Goal: Ask a question: Seek information or help from site administrators or community

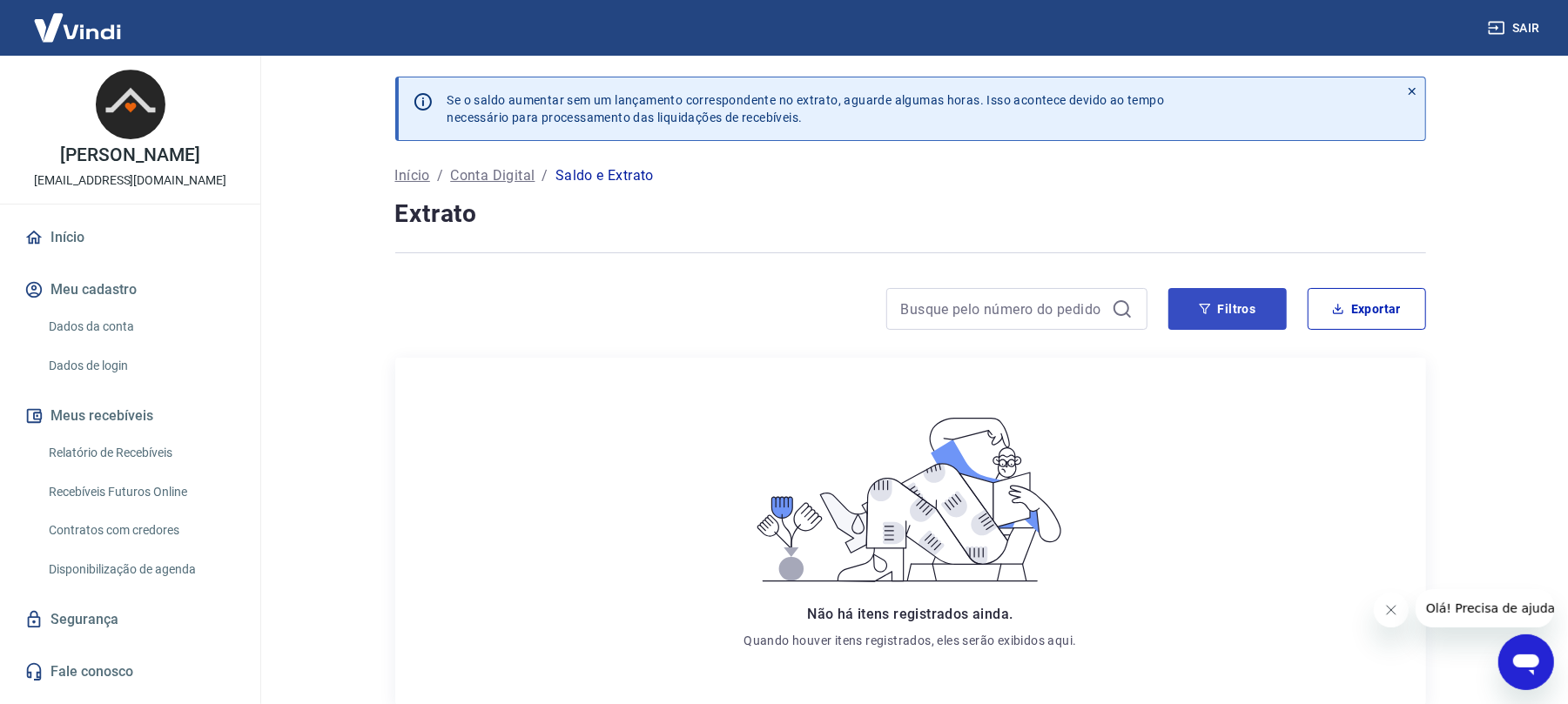
scroll to position [115, 0]
click at [1026, 311] on input at bounding box center [1003, 309] width 204 height 26
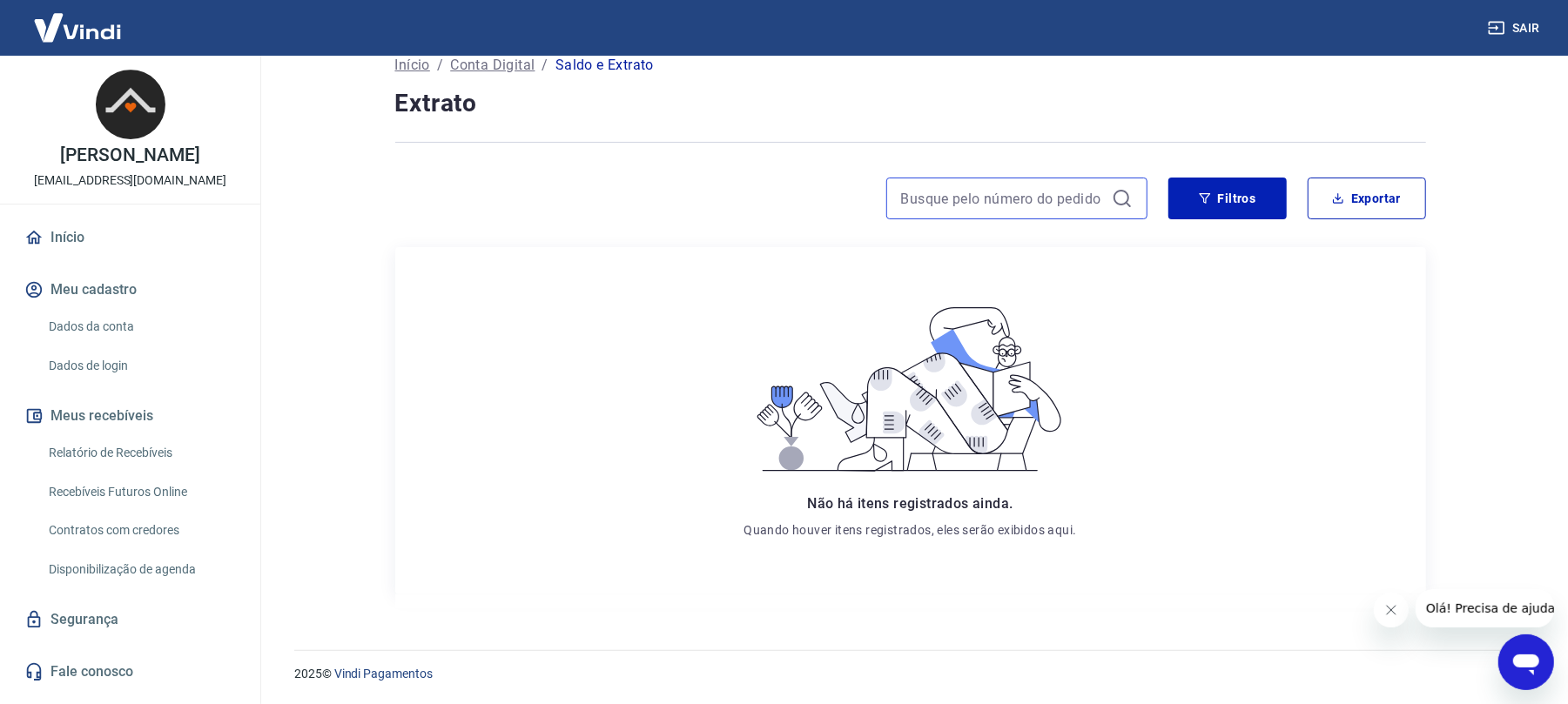
paste input "BC-1755805067"
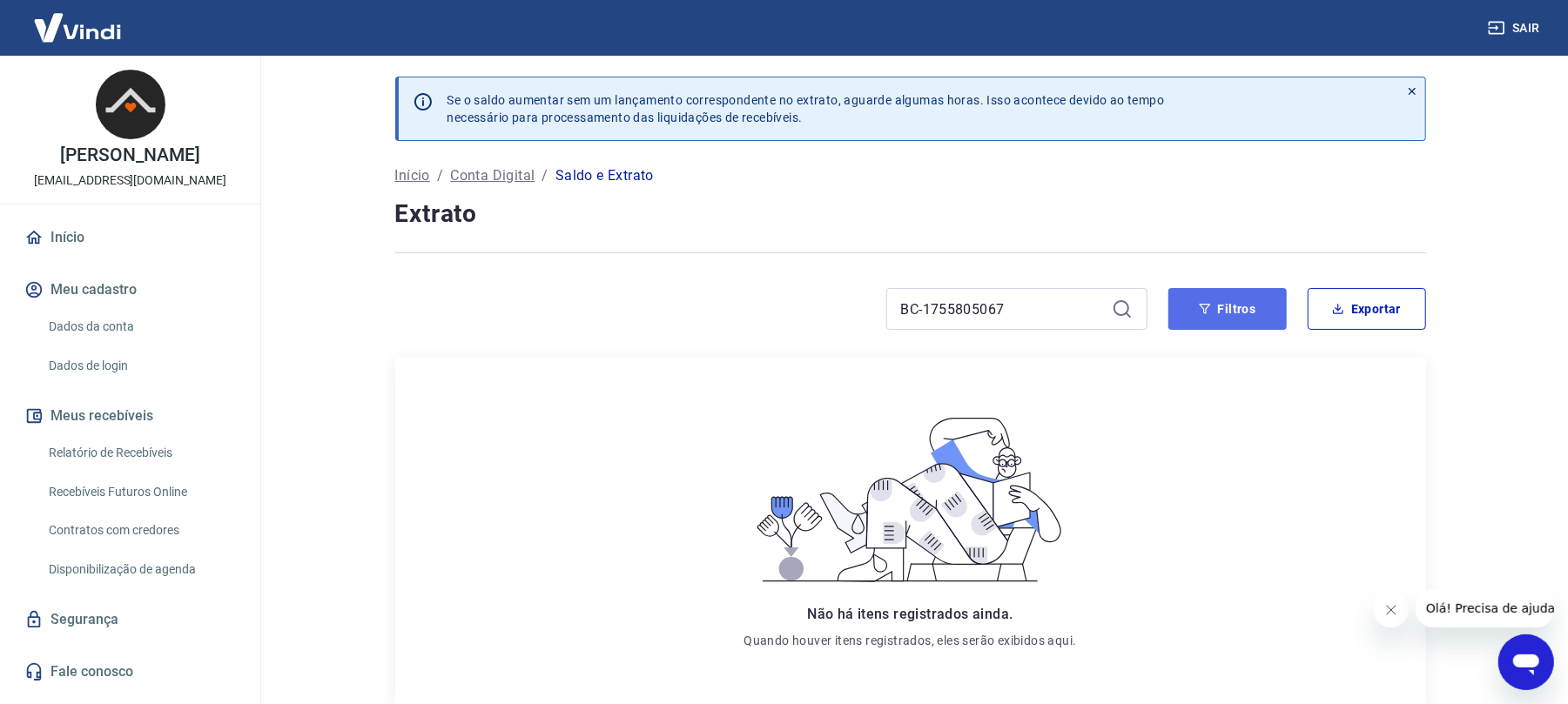
click at [1200, 306] on icon "button" at bounding box center [1204, 309] width 11 height 10
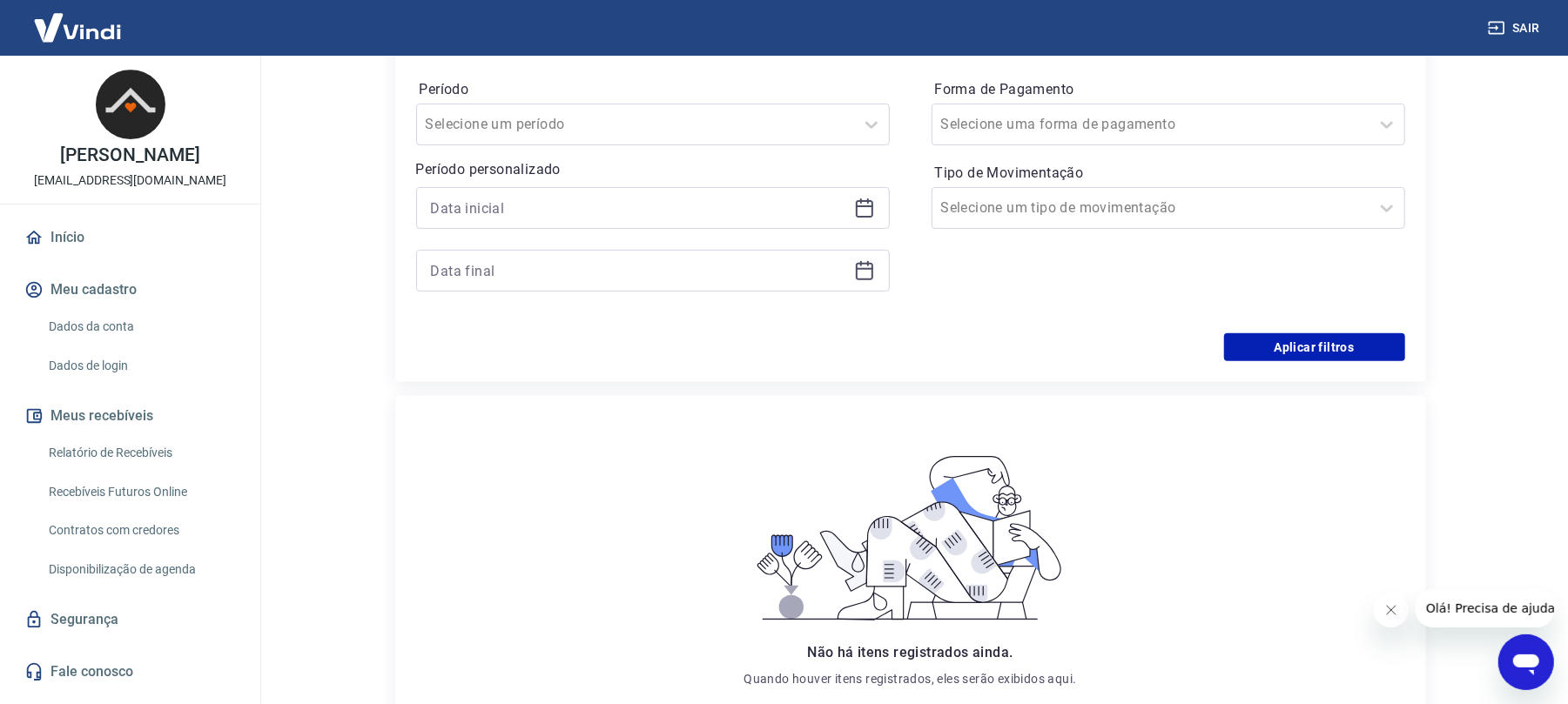
scroll to position [115, 0]
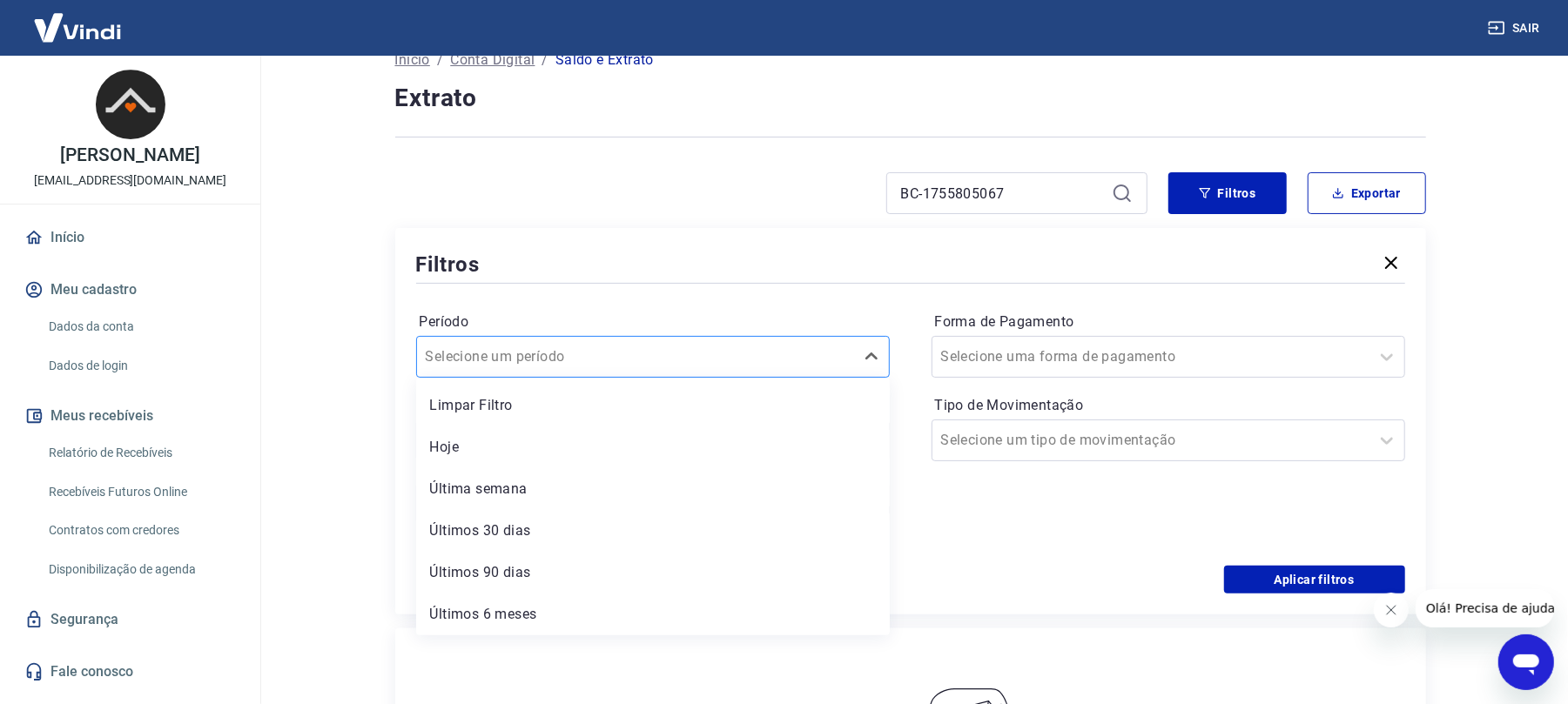
click at [719, 373] on div "Selecione um período" at bounding box center [635, 357] width 437 height 31
click at [754, 286] on div at bounding box center [911, 282] width 989 height 8
click at [1283, 603] on div "Filtros Período Selecione um período Período personalizado Forma de Pagamento S…" at bounding box center [911, 422] width 1031 height 387
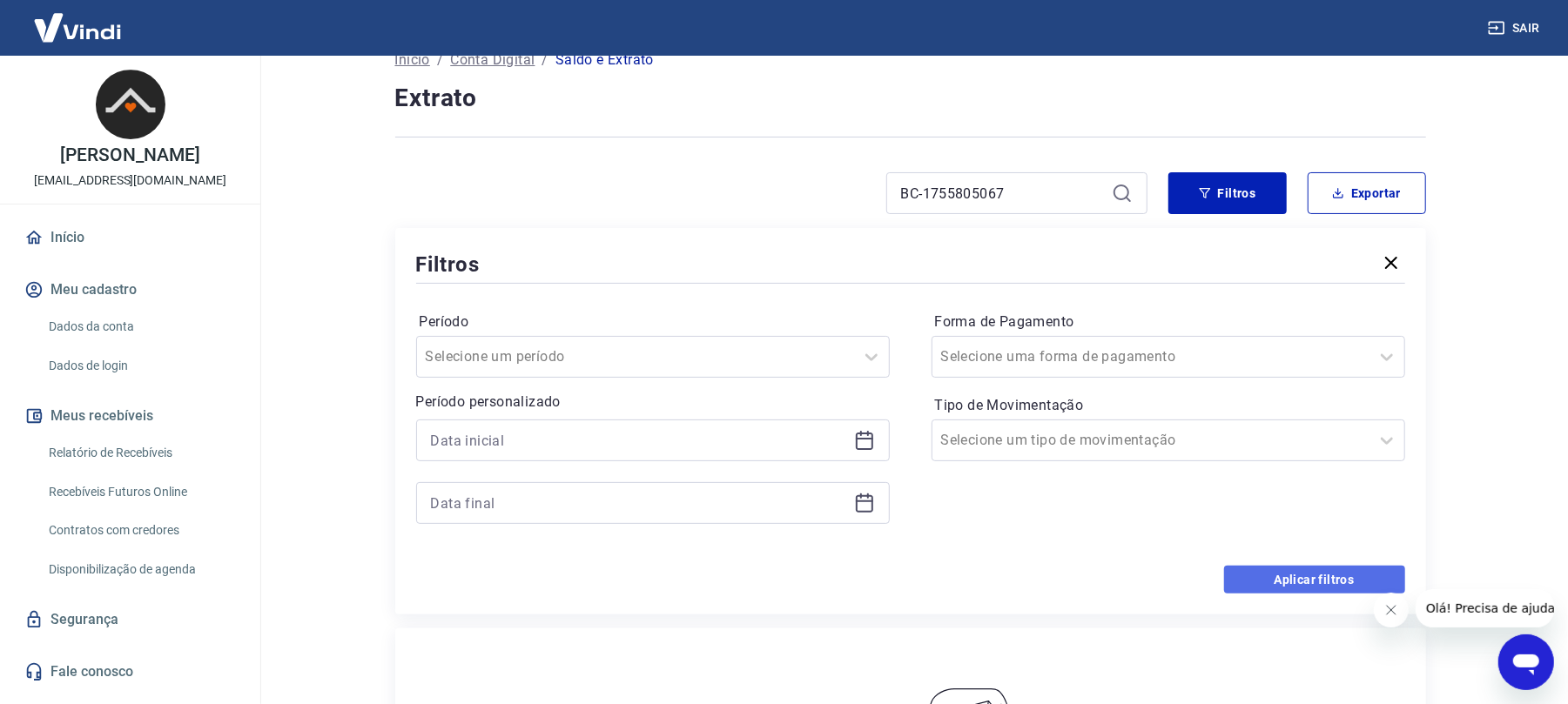
click at [1296, 586] on button "Aplicar filtros" at bounding box center [1314, 580] width 181 height 28
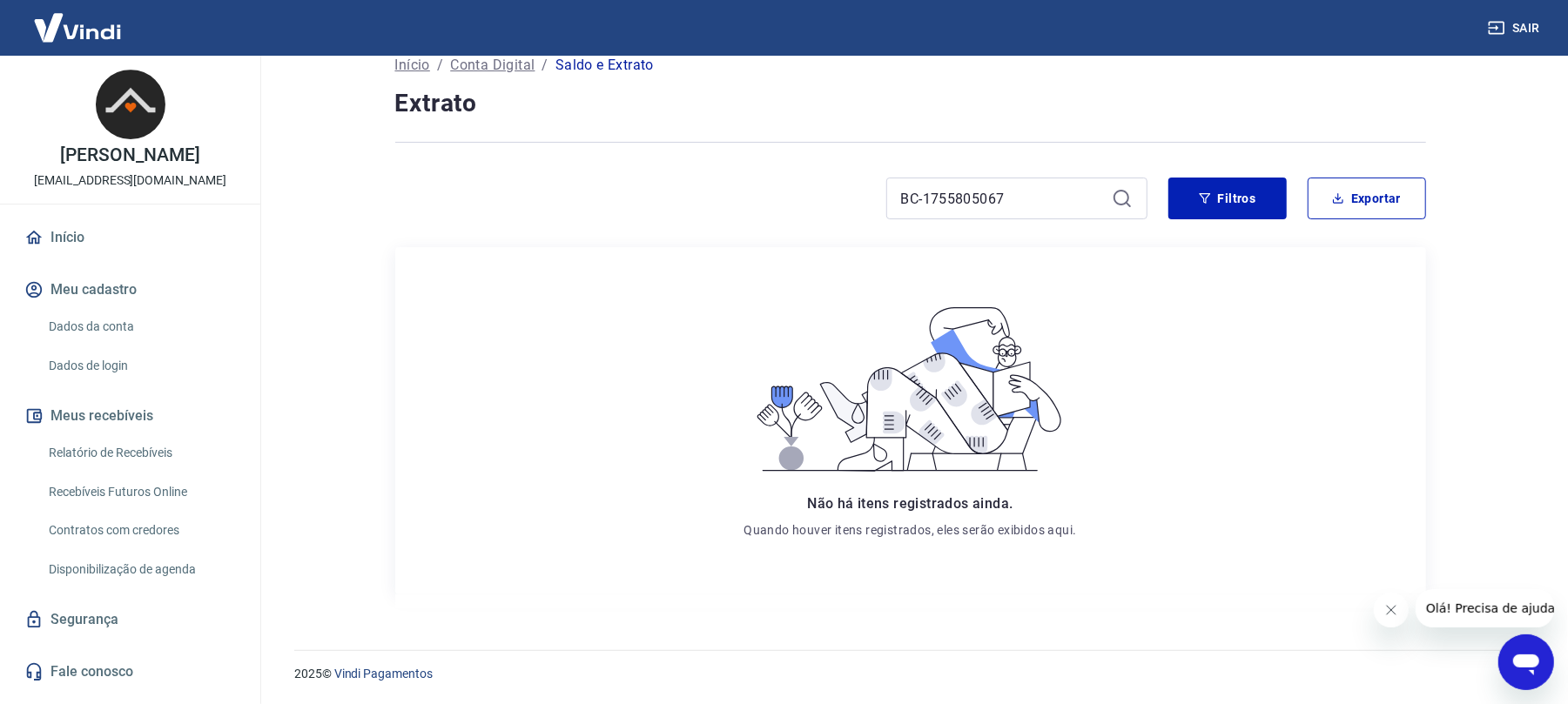
scroll to position [0, 0]
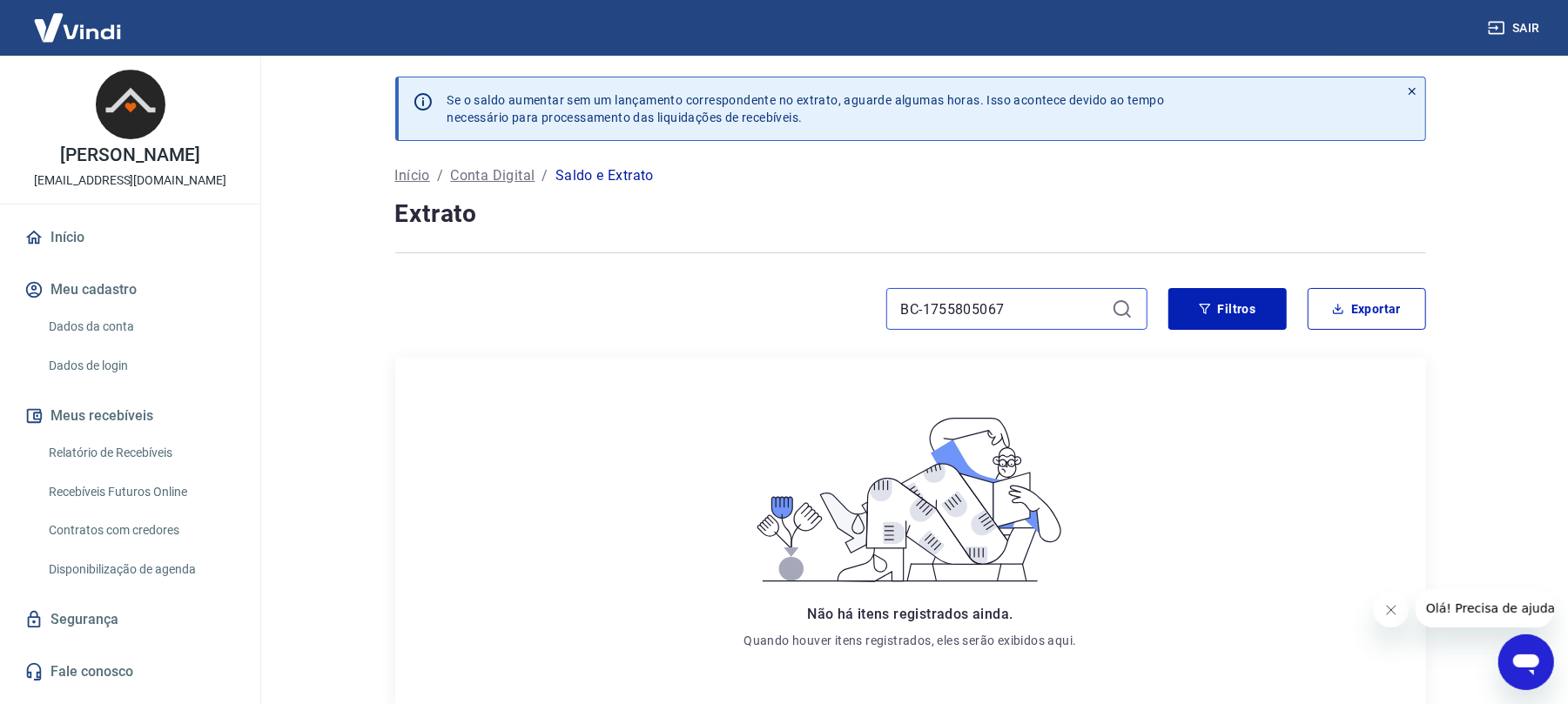
click at [923, 315] on input "BC-1755805067" at bounding box center [1003, 309] width 204 height 26
type input "1755805067"
click at [1221, 300] on button "Filtros" at bounding box center [1227, 309] width 118 height 42
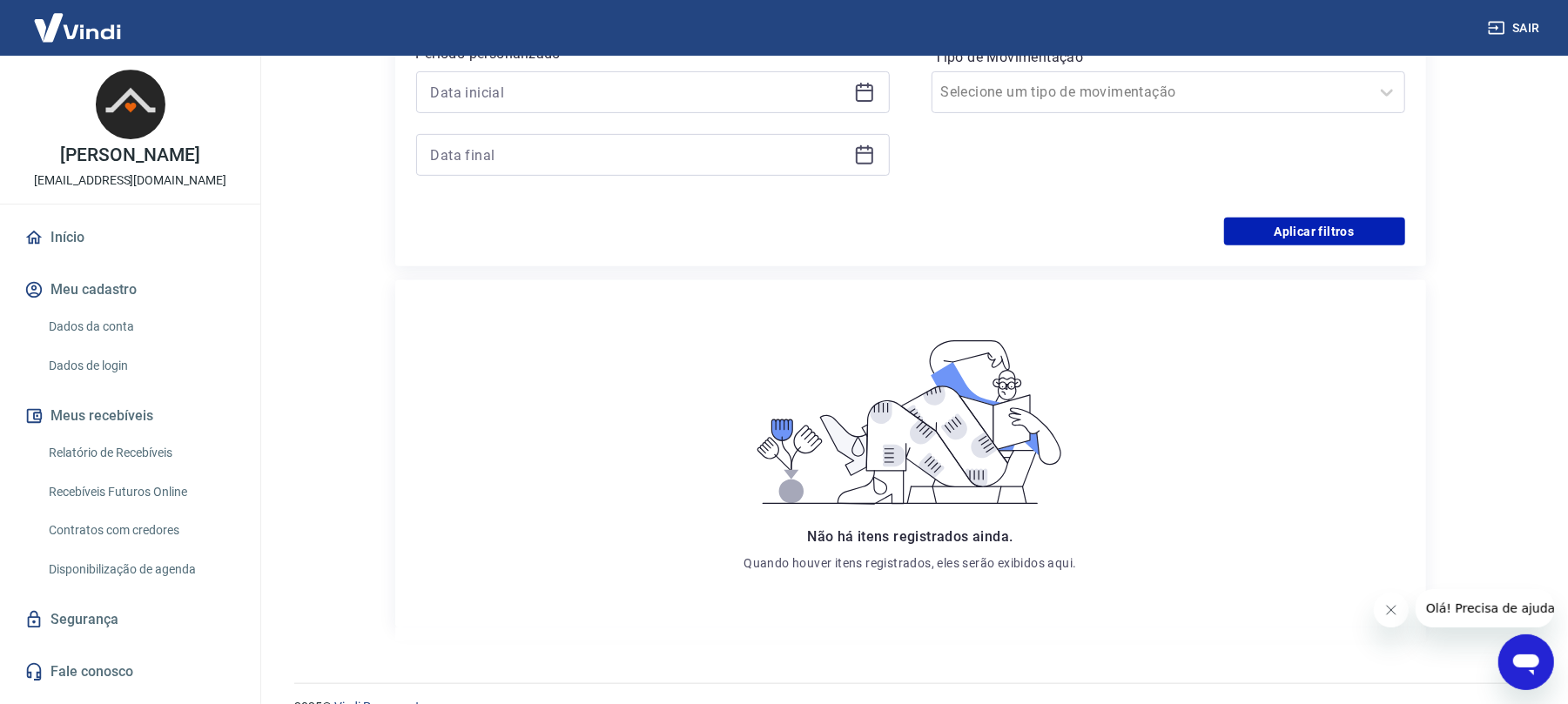
scroll to position [503, 0]
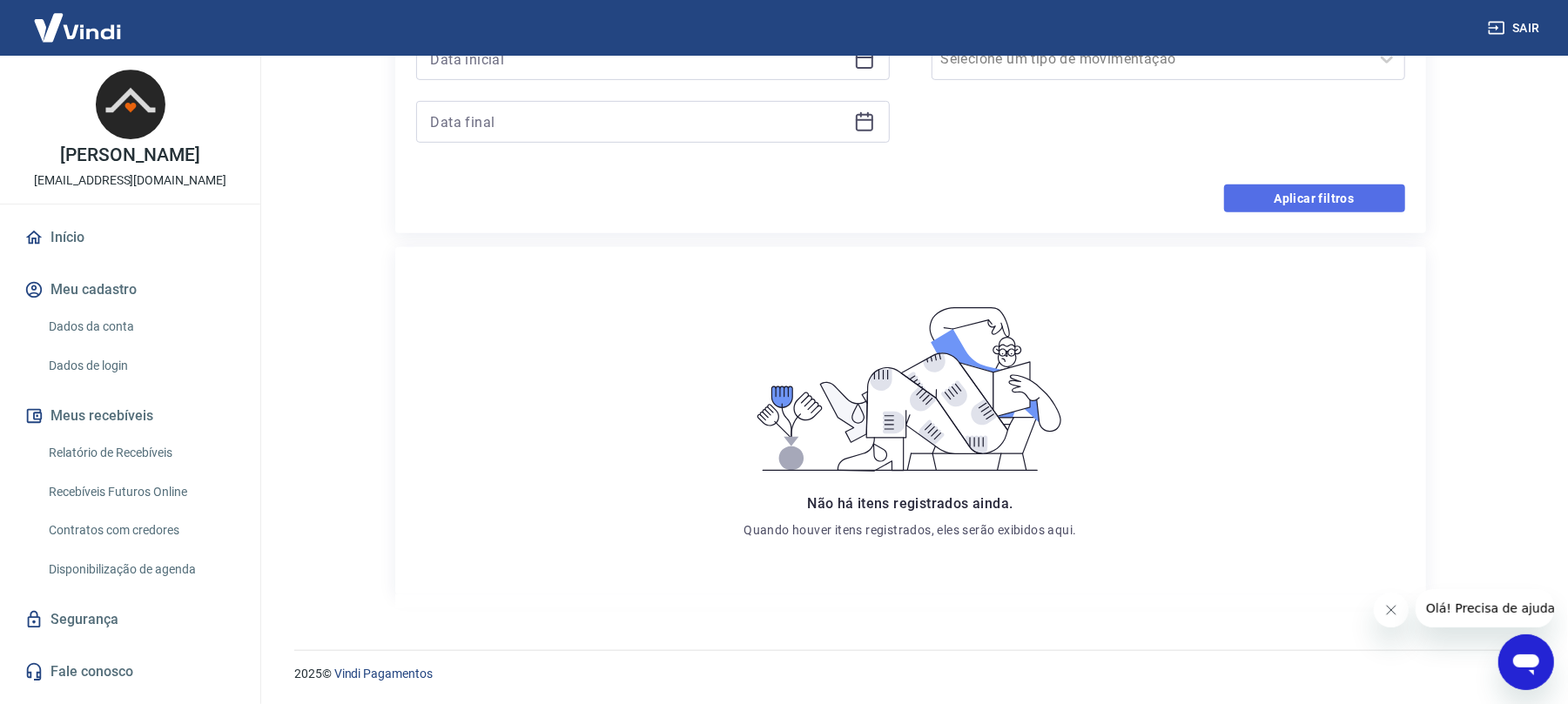
click at [1276, 192] on button "Aplicar filtros" at bounding box center [1314, 199] width 181 height 28
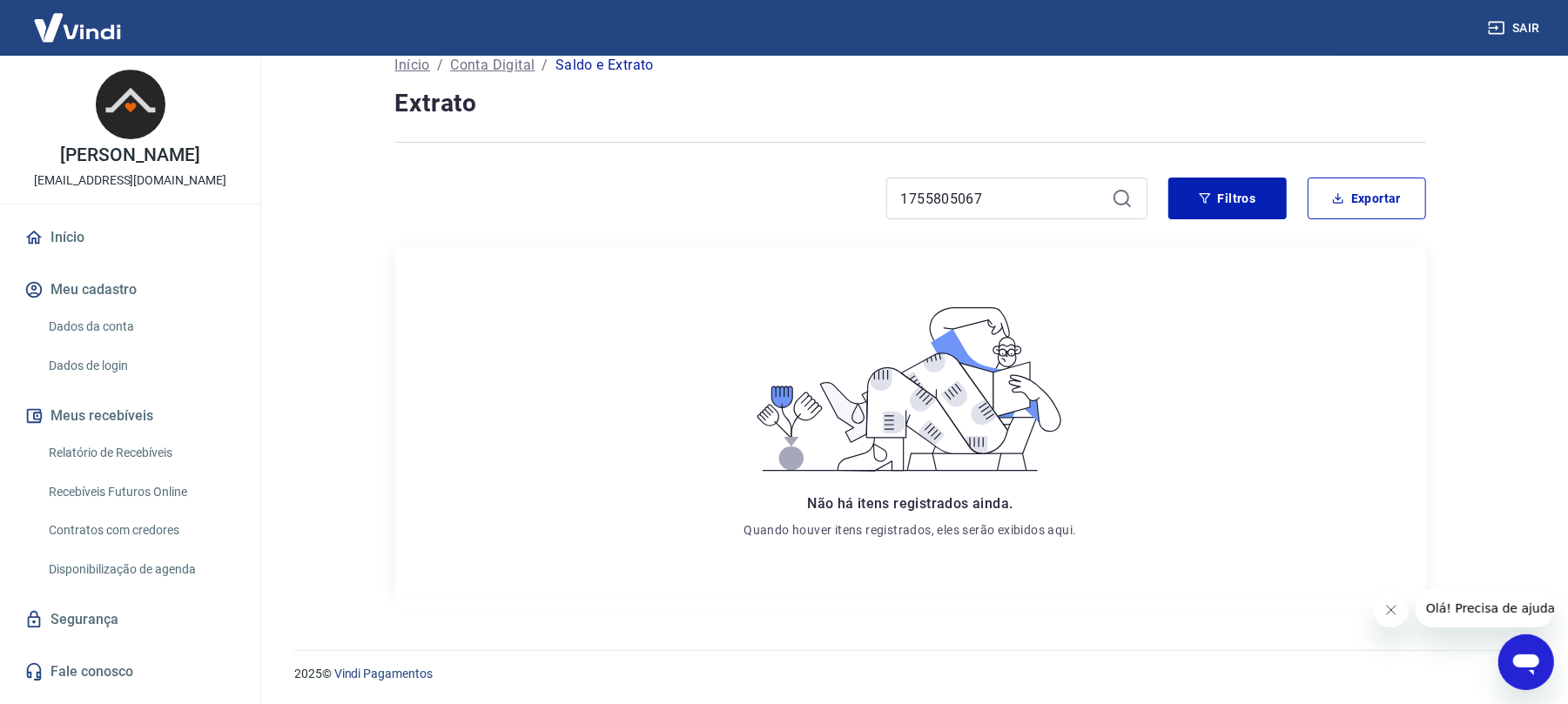
scroll to position [0, 0]
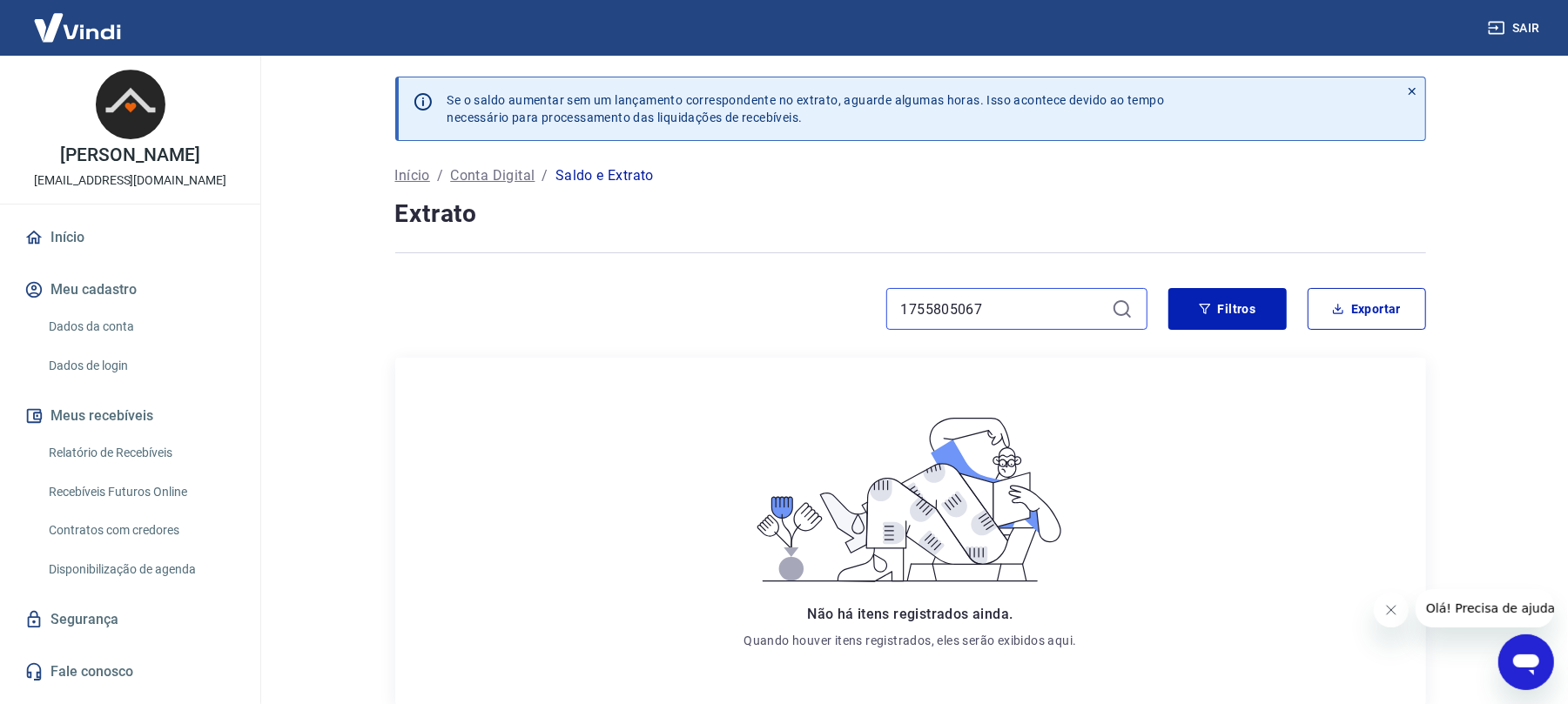
click at [1068, 299] on input "1755805067" at bounding box center [1003, 309] width 204 height 26
click at [1215, 311] on button "Filtros" at bounding box center [1227, 309] width 118 height 42
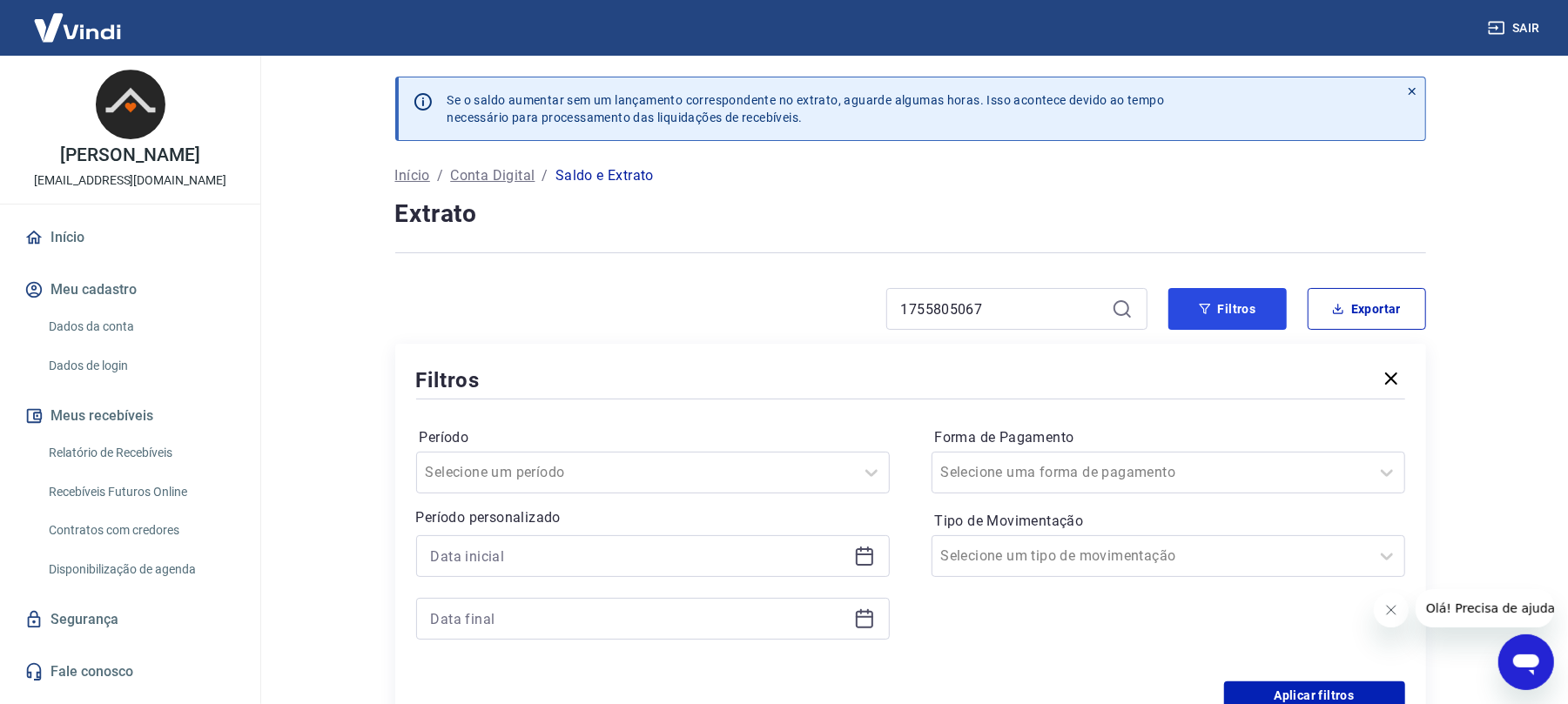
scroll to position [232, 0]
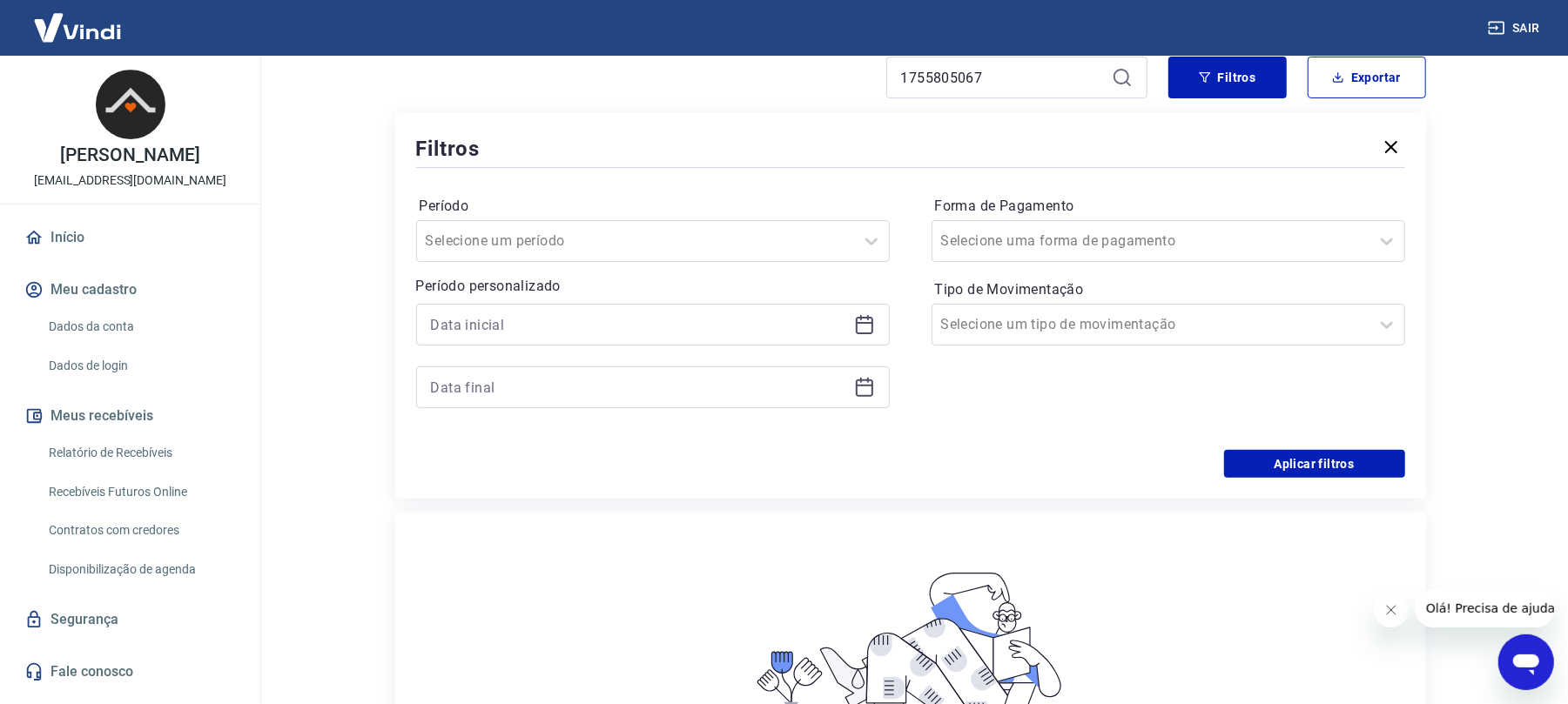
click at [790, 213] on label "Período" at bounding box center [653, 206] width 466 height 21
click at [788, 221] on div "Selecione um período" at bounding box center [653, 241] width 473 height 42
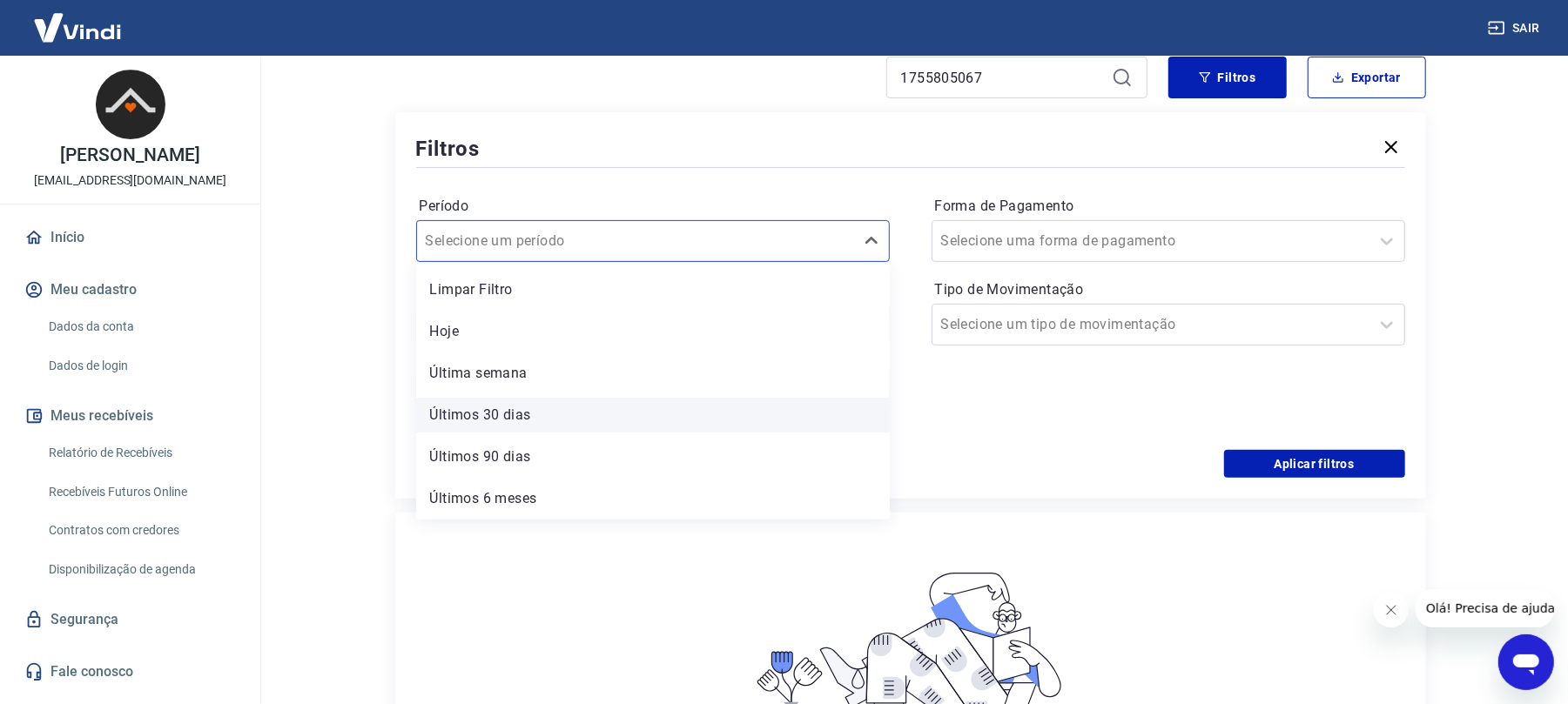
click at [732, 420] on div "Últimos 30 dias" at bounding box center [653, 415] width 473 height 35
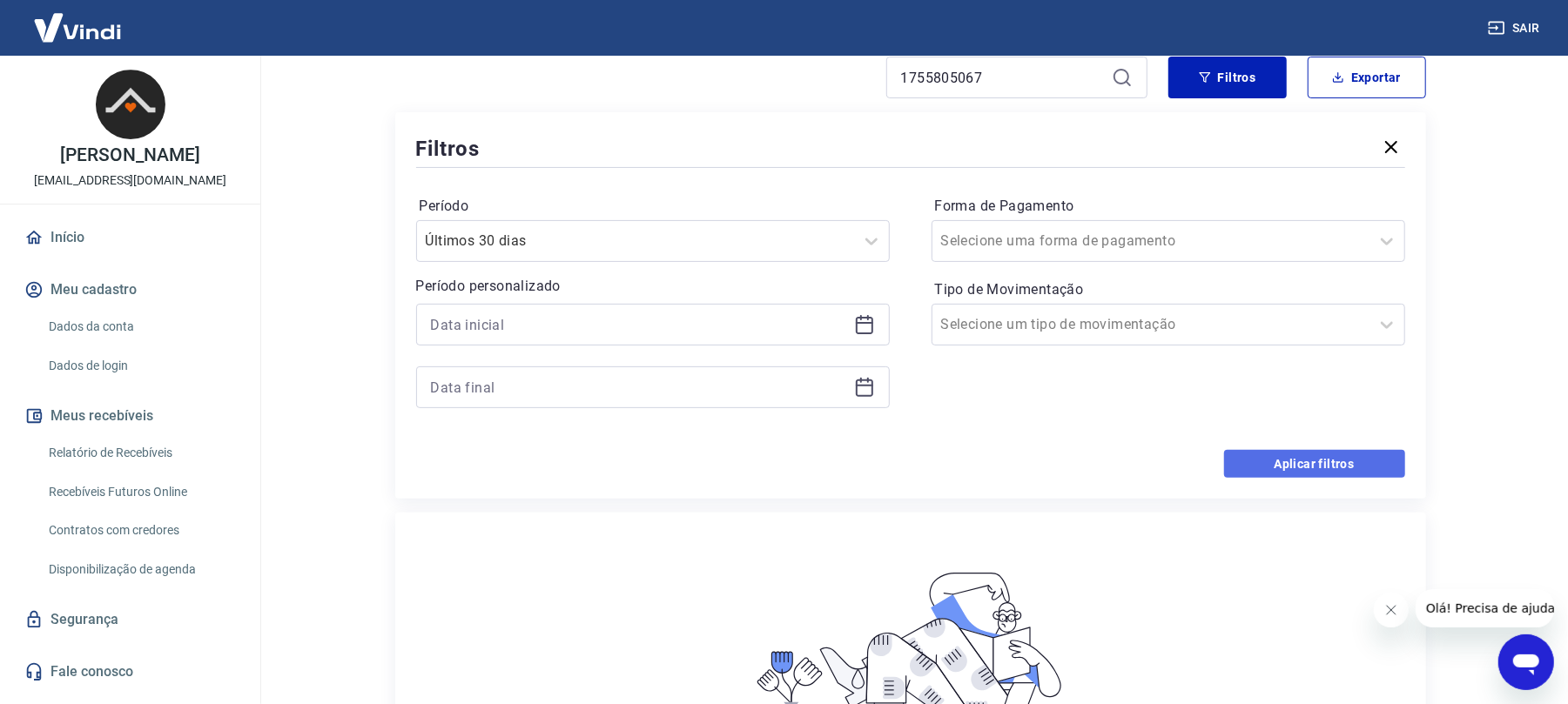
click at [1274, 461] on button "Aplicar filtros" at bounding box center [1314, 464] width 181 height 28
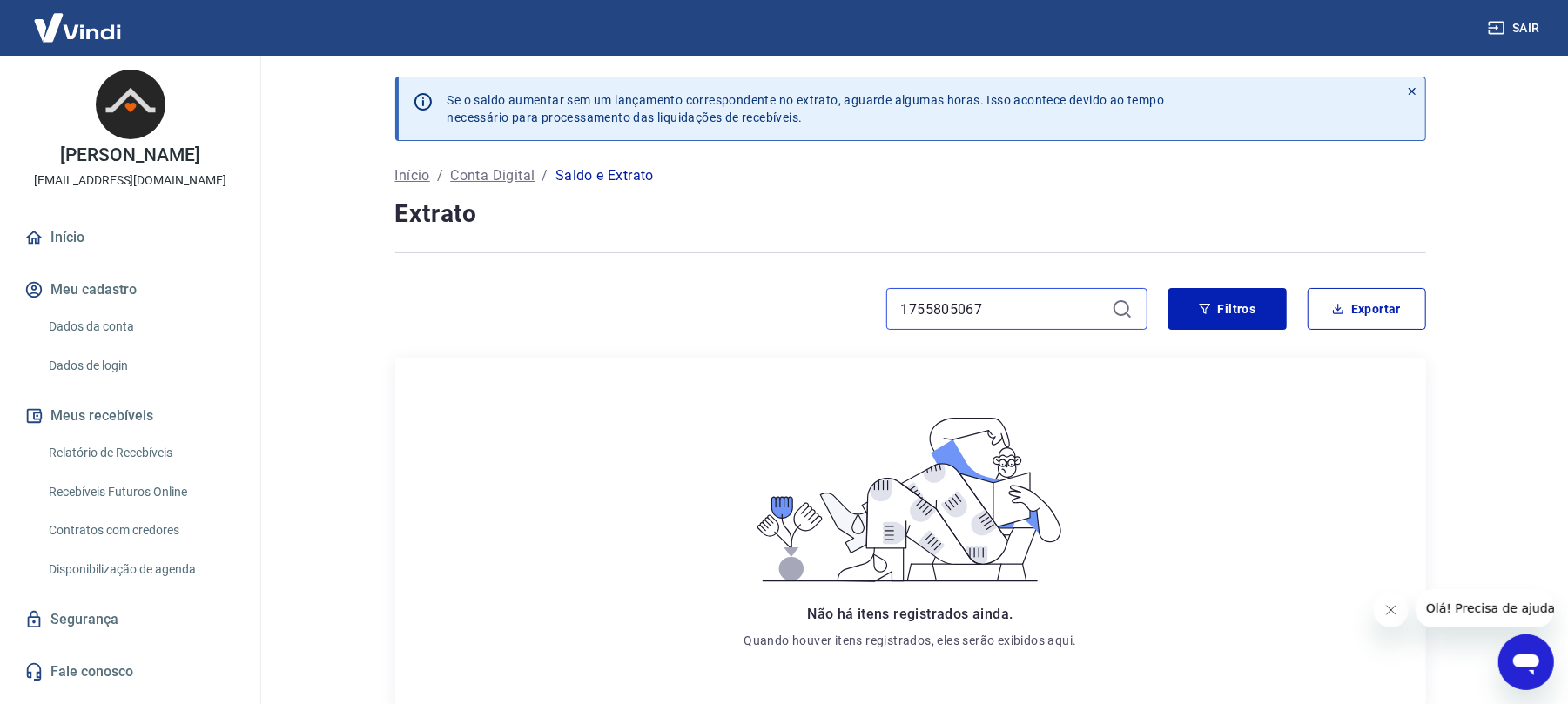
drag, startPoint x: 1096, startPoint y: 313, endPoint x: 0, endPoint y: 338, distance: 1096.3
click at [0, 338] on div "Sair [PERSON_NAME] [EMAIL_ADDRESS][DOMAIN_NAME] Início Meu cadastro Dados da co…" at bounding box center [784, 352] width 1568 height 704
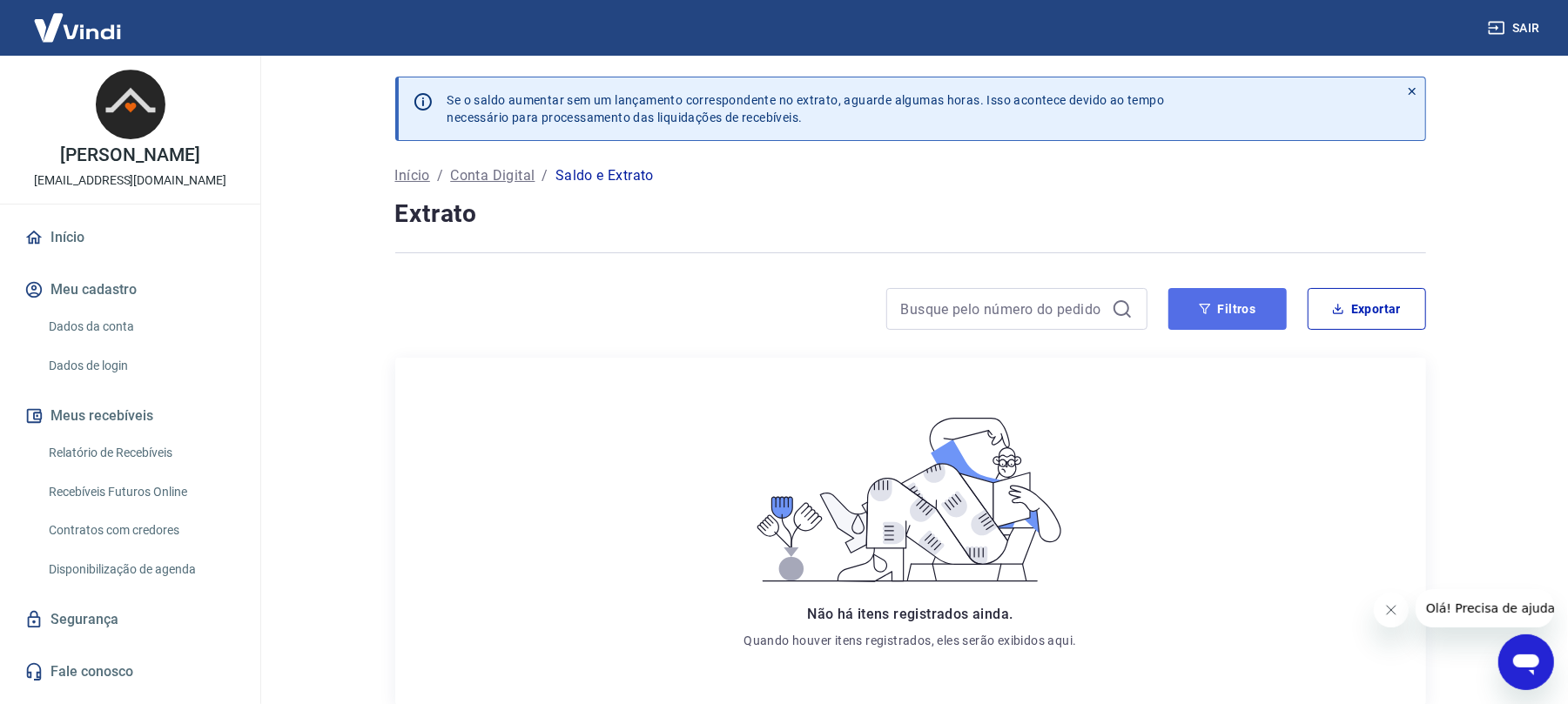
click at [1256, 300] on button "Filtros" at bounding box center [1227, 309] width 118 height 42
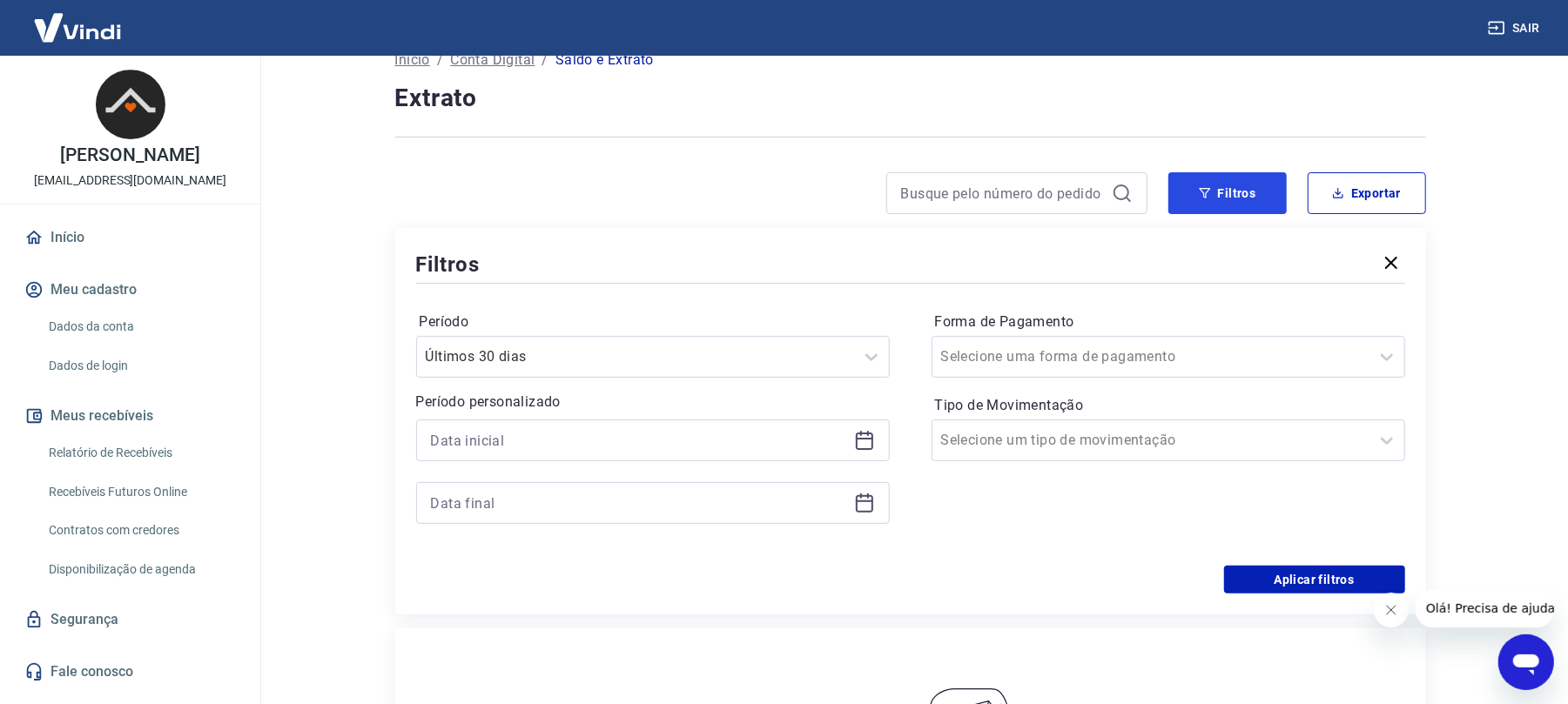
scroll to position [348, 0]
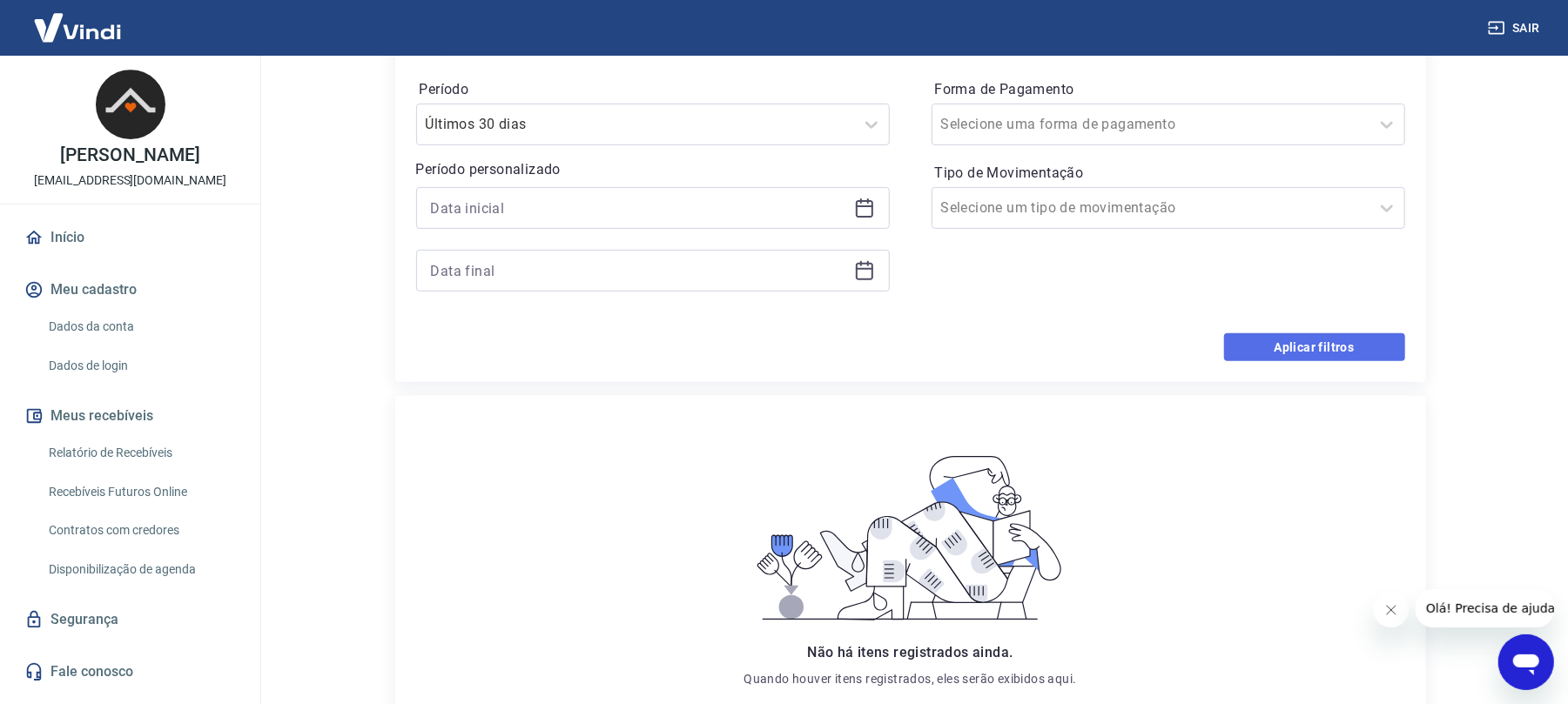
click at [1334, 349] on button "Aplicar filtros" at bounding box center [1314, 347] width 181 height 28
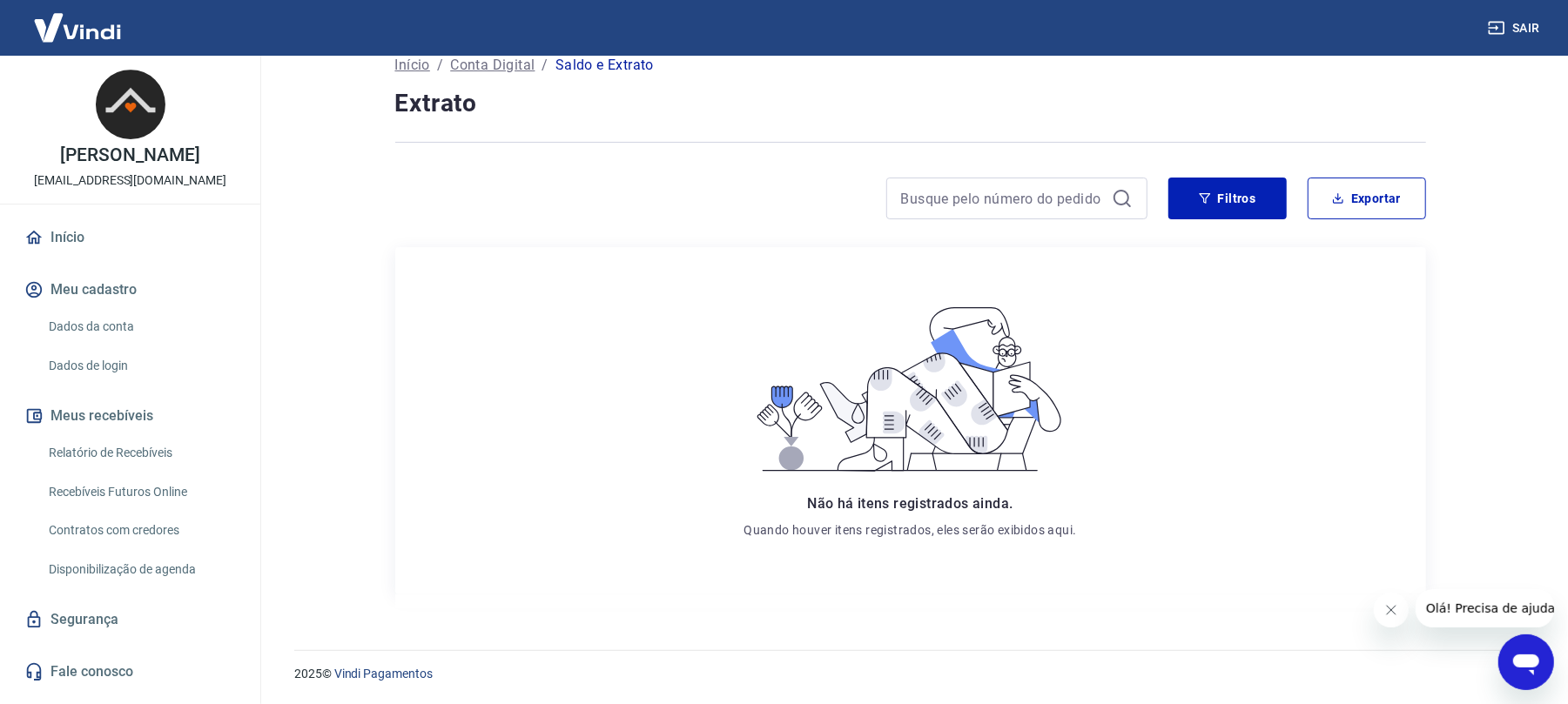
scroll to position [0, 0]
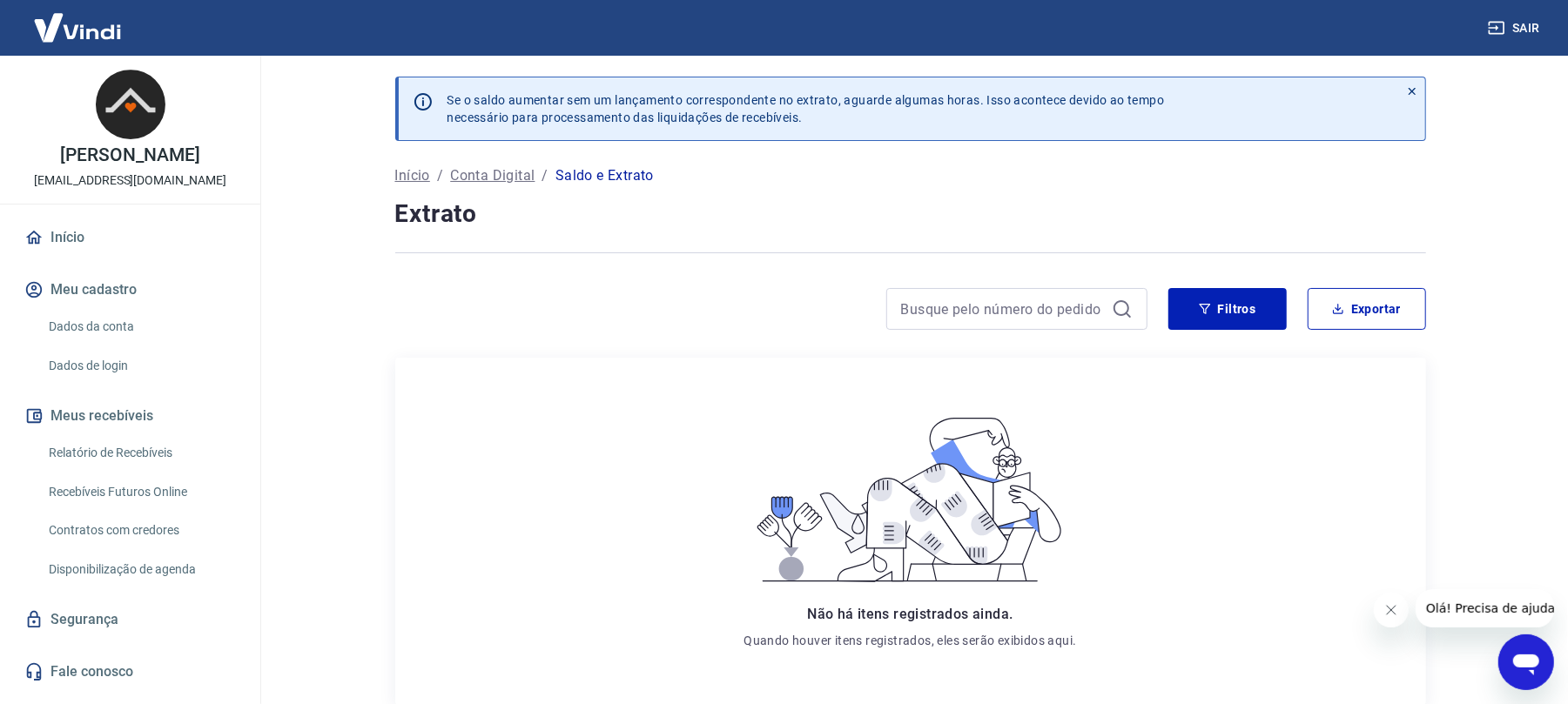
click at [1525, 654] on icon "Abrir janela de mensagens" at bounding box center [1525, 664] width 26 height 21
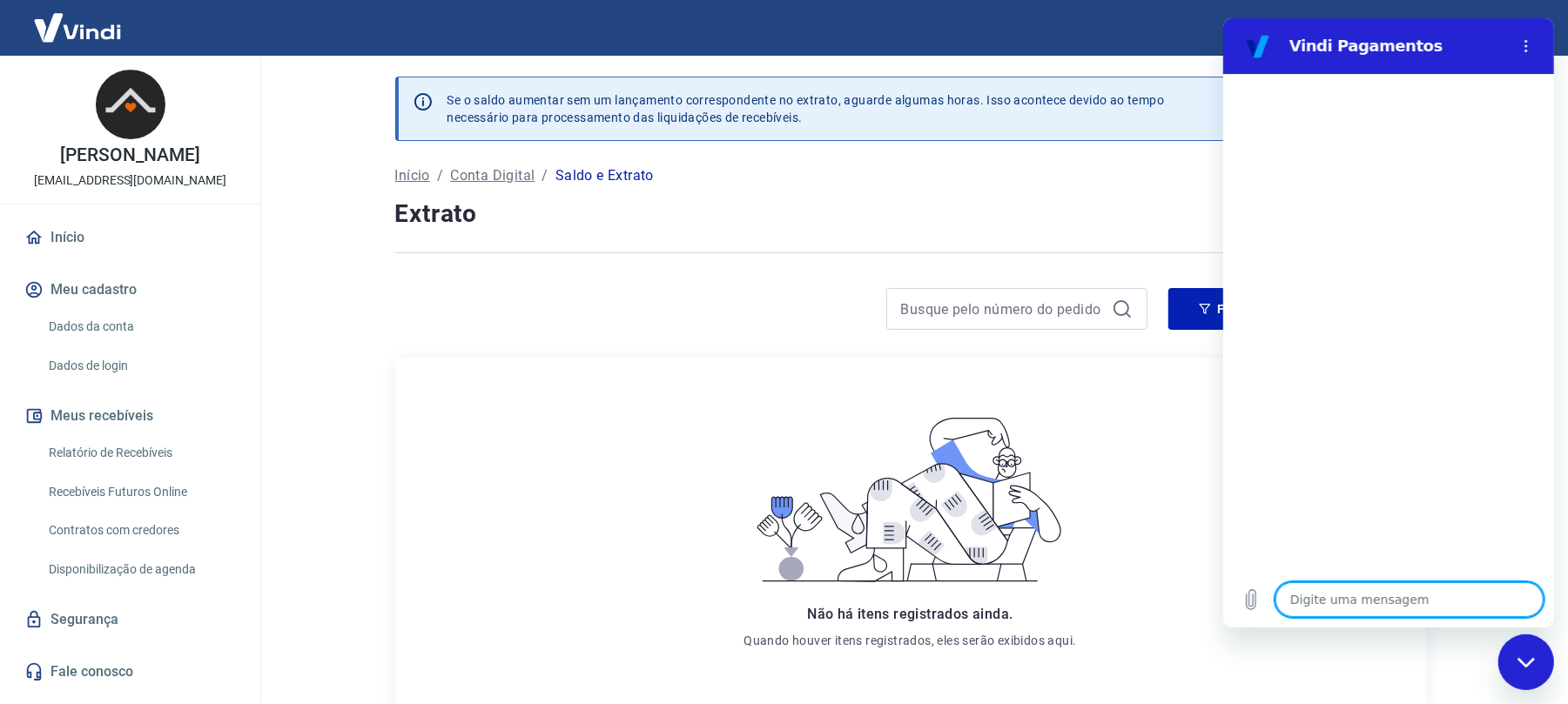
click at [1353, 586] on textarea at bounding box center [1408, 600] width 268 height 35
type textarea "b"
type textarea "x"
type textarea "bo"
type textarea "x"
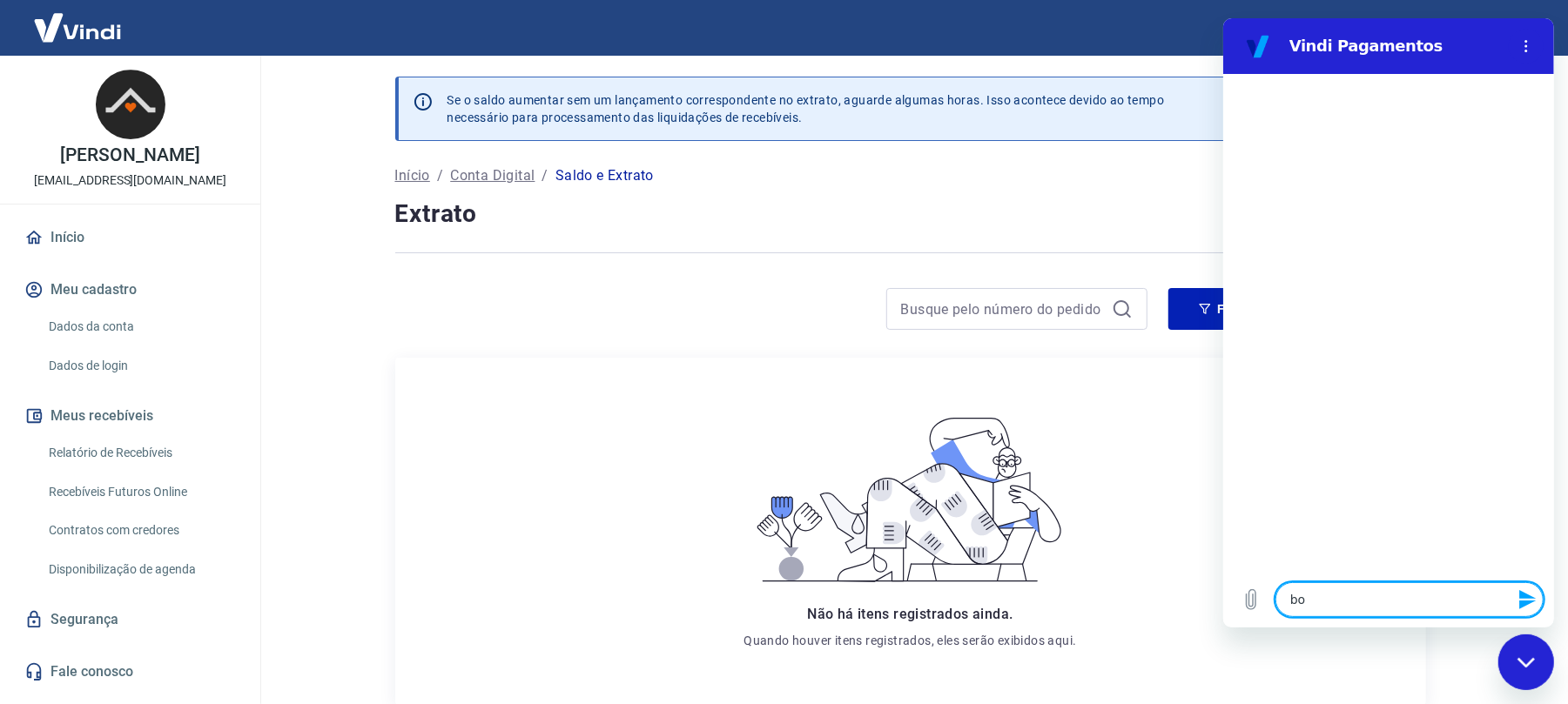
type textarea "boa"
type textarea "x"
type textarea "boa"
type textarea "x"
type textarea "boa t"
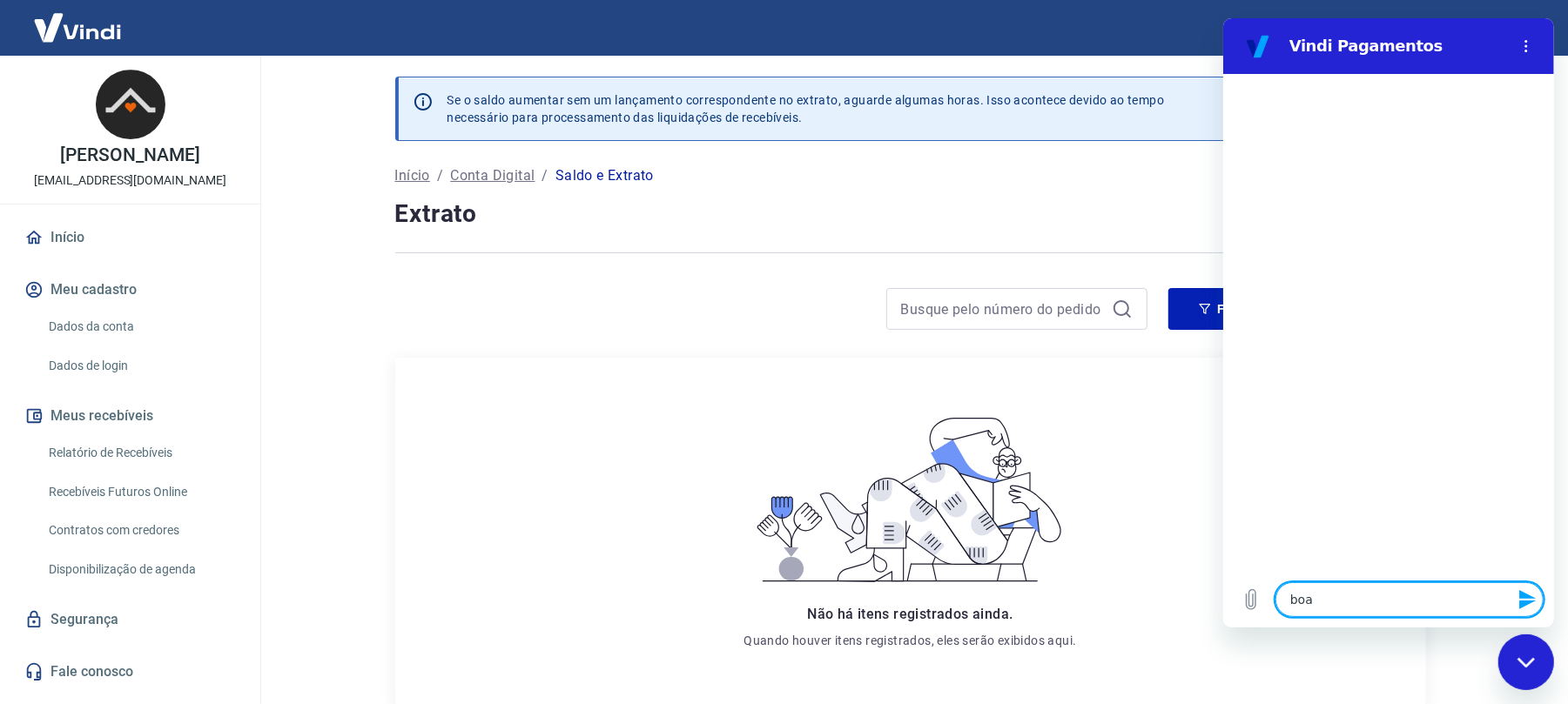
type textarea "x"
type textarea "boa ta"
type textarea "x"
type textarea "boa tar"
type textarea "x"
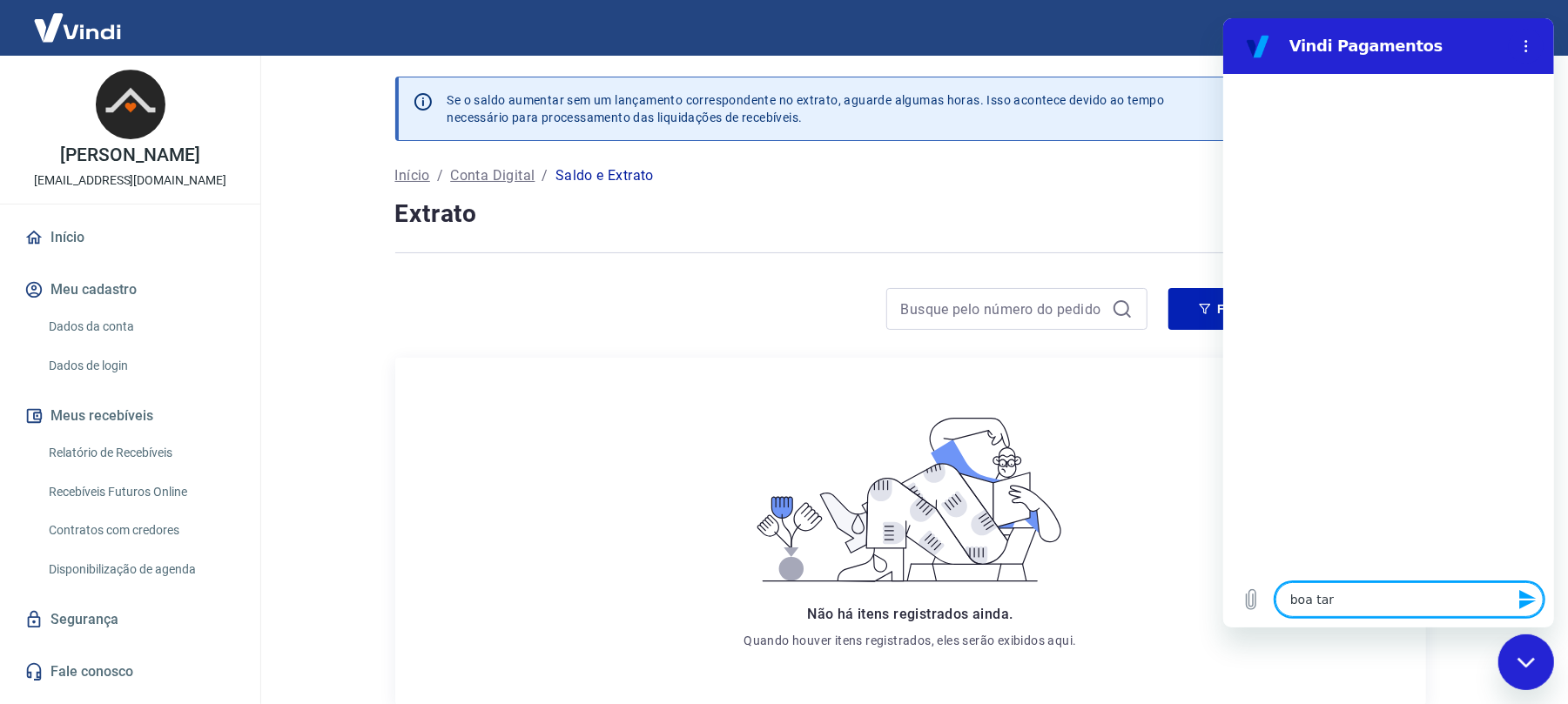
type textarea "boa tard"
type textarea "x"
type textarea "boa tarde"
type textarea "x"
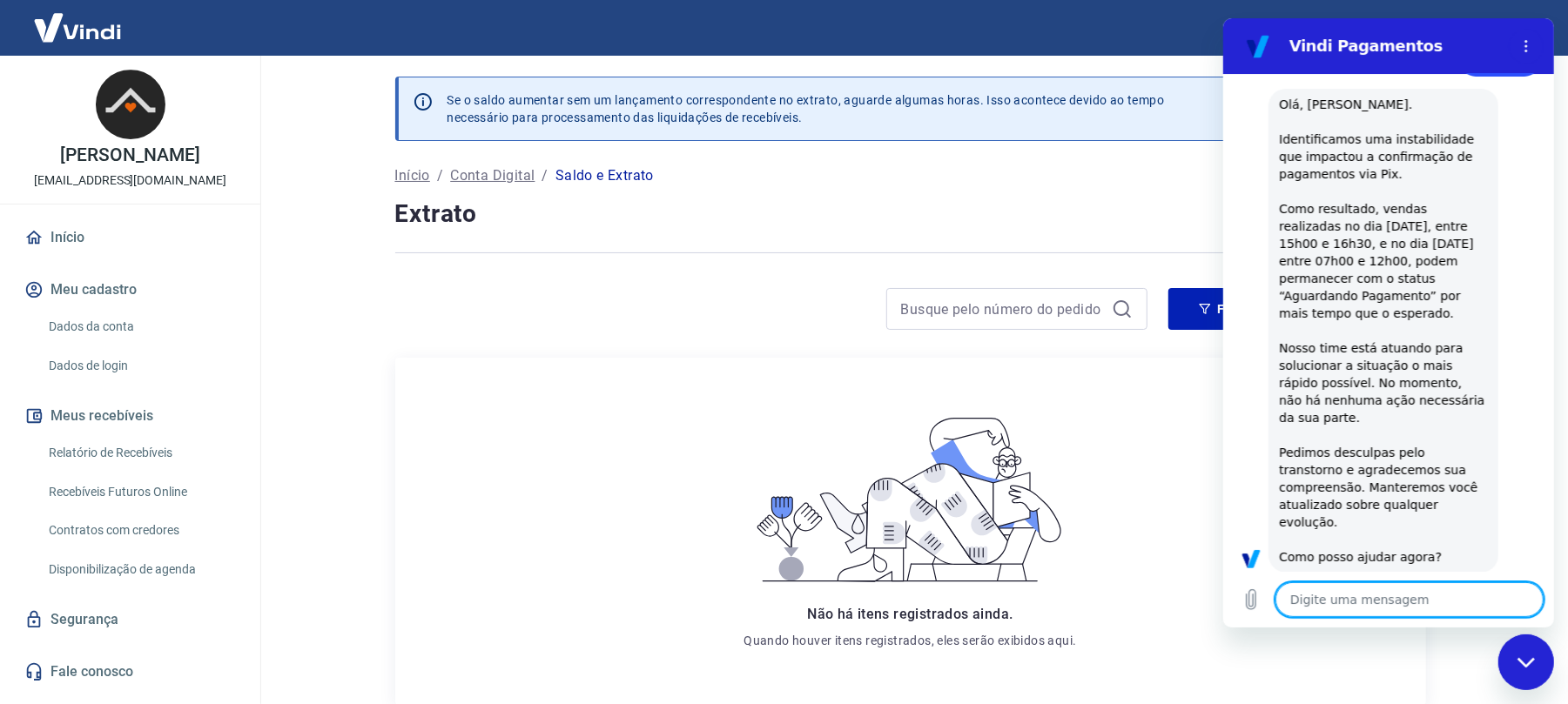
scroll to position [432, 0]
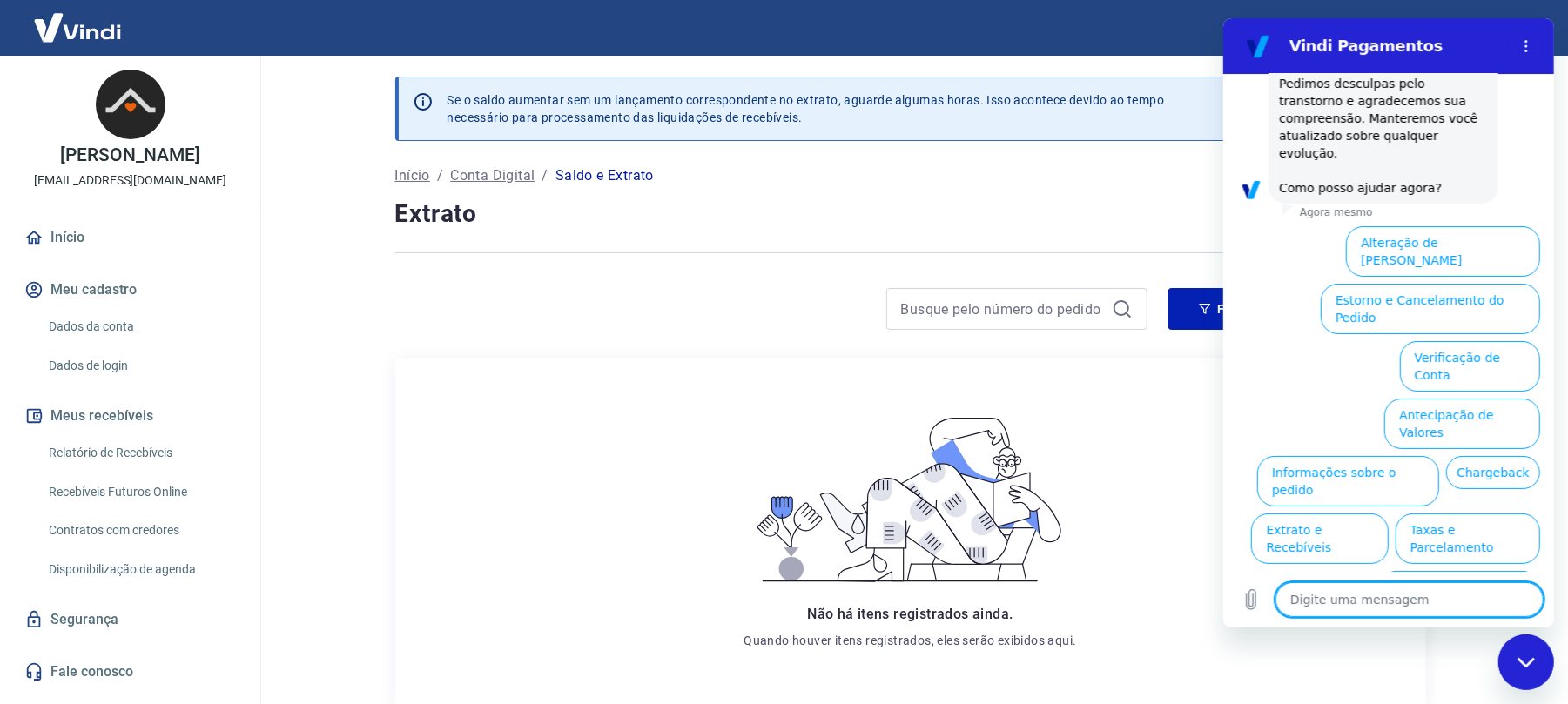
click at [1428, 276] on li "Estorno e Cancelamento do Pedido" at bounding box center [1425, 305] width 227 height 58
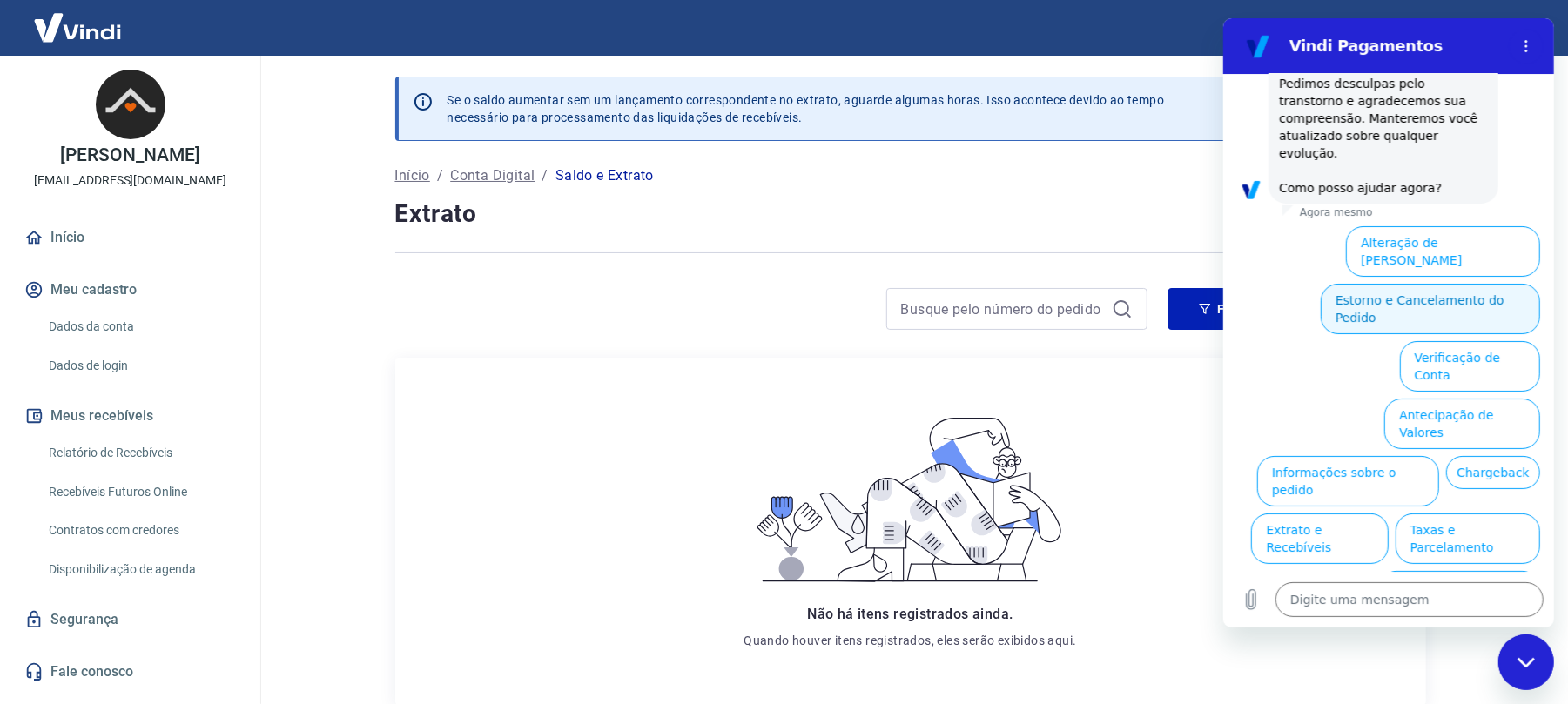
click at [1432, 283] on button "Estorno e Cancelamento do Pedido" at bounding box center [1429, 309] width 220 height 51
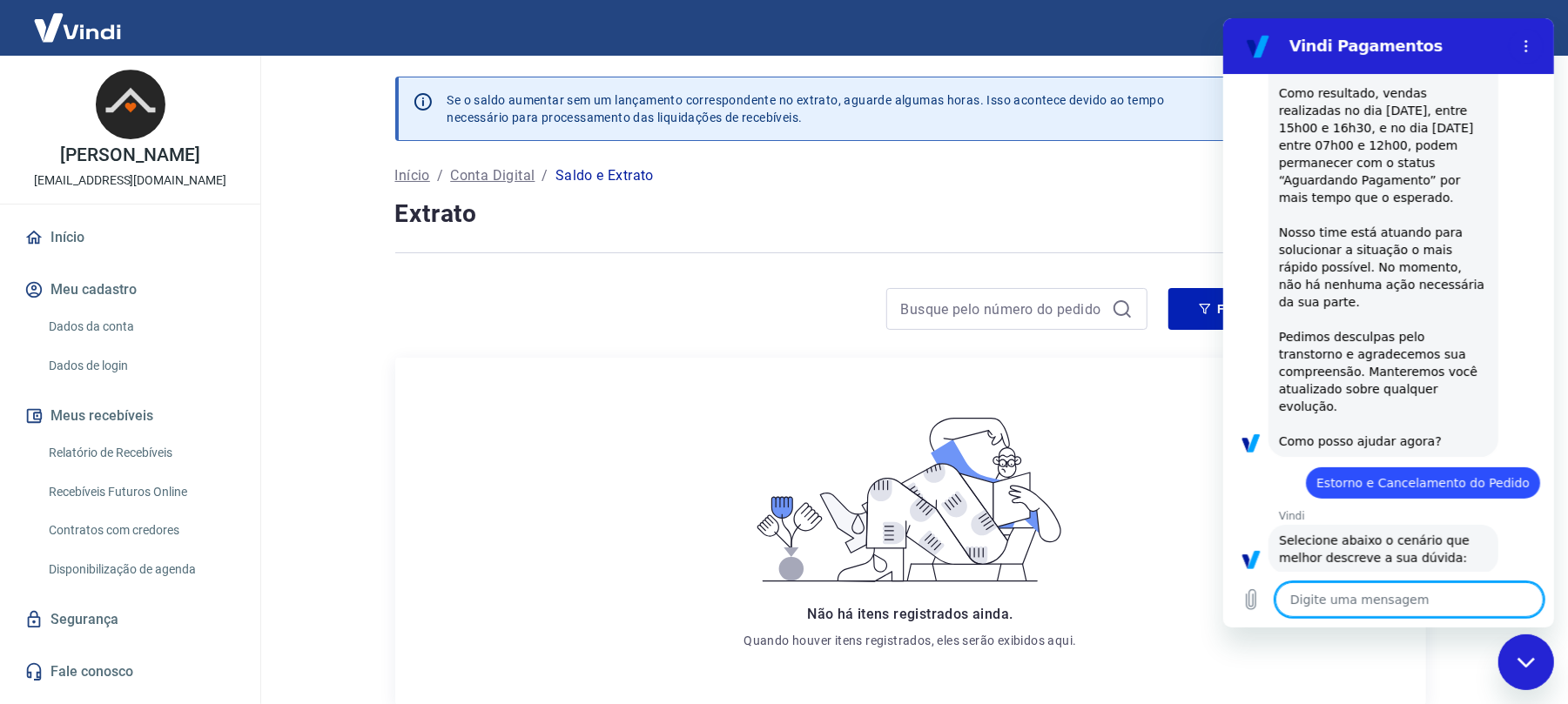
scroll to position [496, 0]
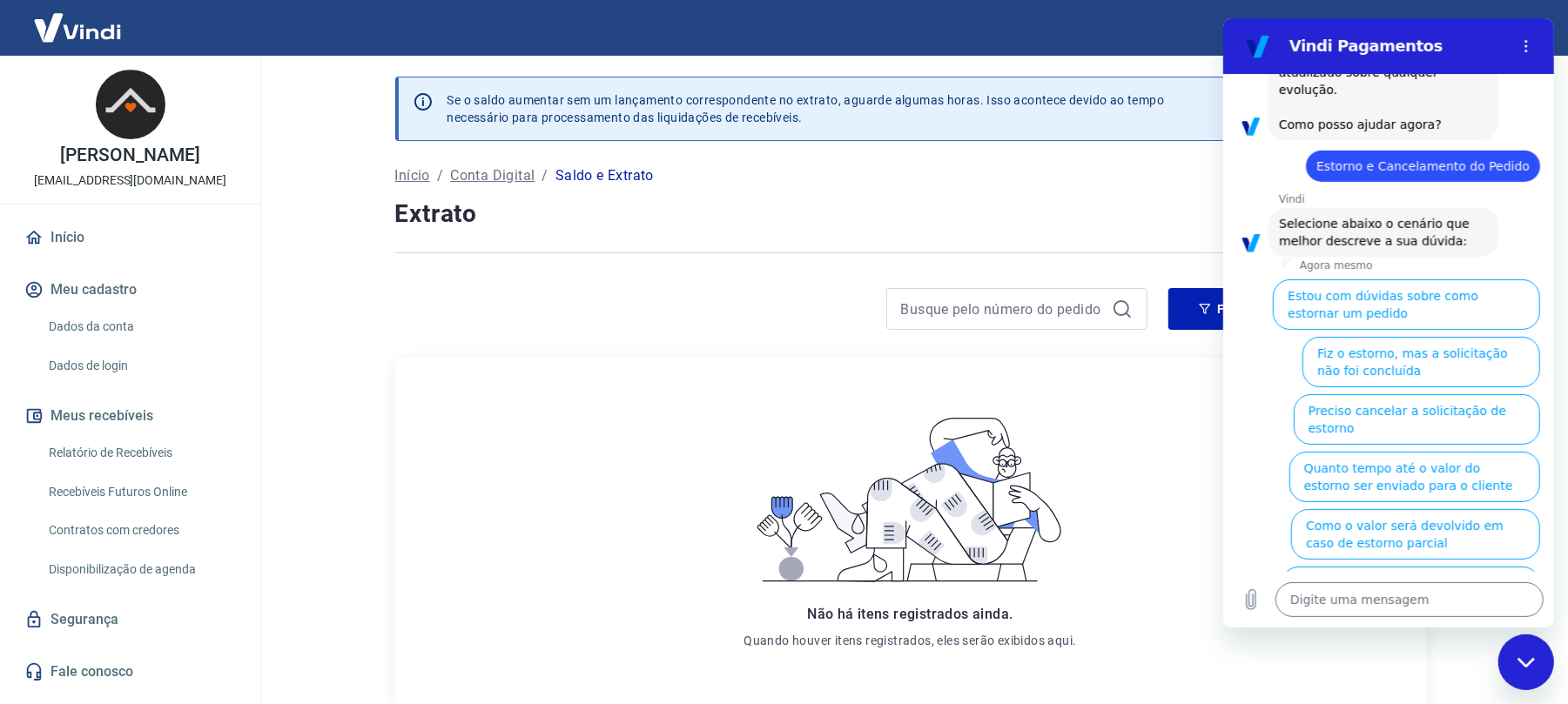
click at [1512, 444] on li "Quanto tempo até o valor do estorno ser enviado para o cliente" at bounding box center [1410, 473] width 257 height 58
click at [1415, 460] on button "Quanto tempo até o valor do estorno ser enviado para o cliente" at bounding box center [1413, 477] width 251 height 51
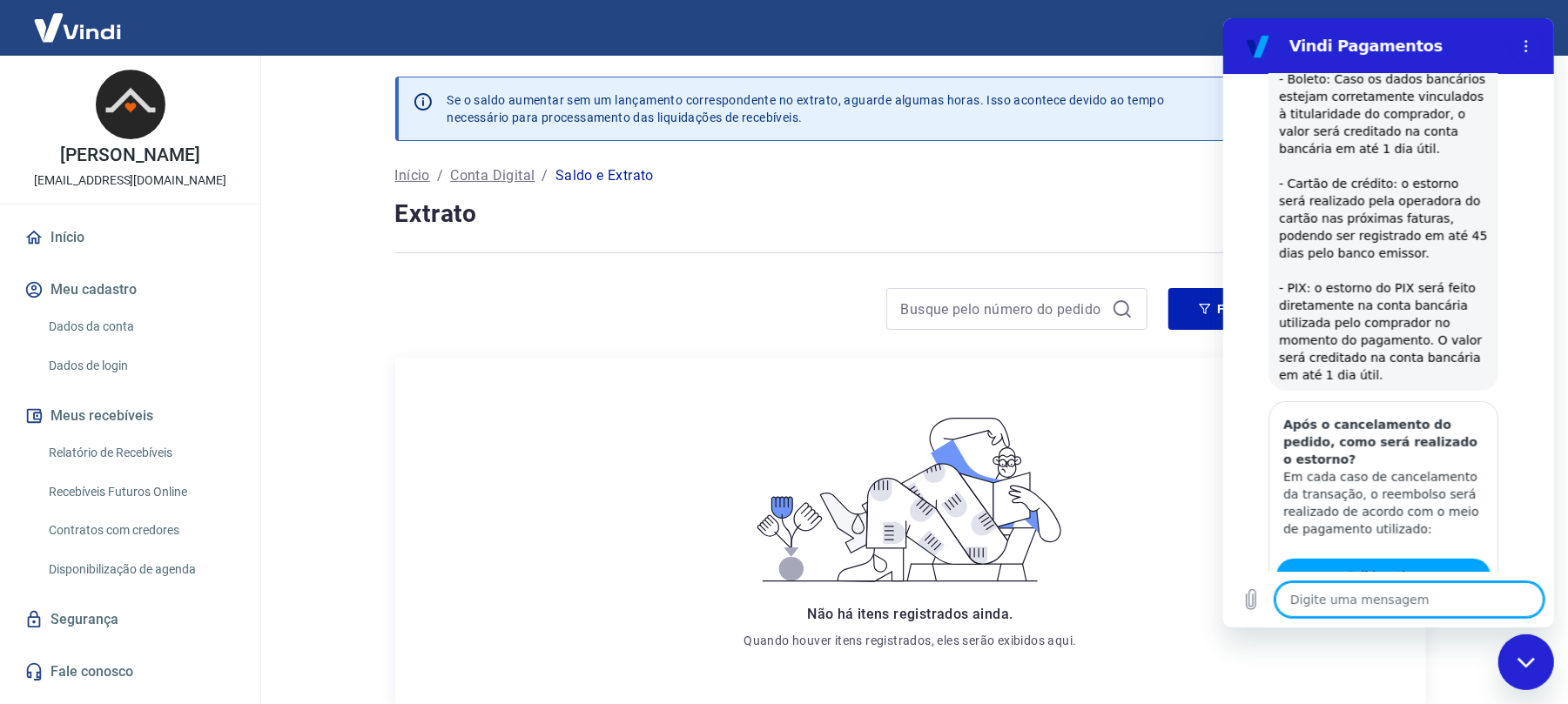
scroll to position [978, 0]
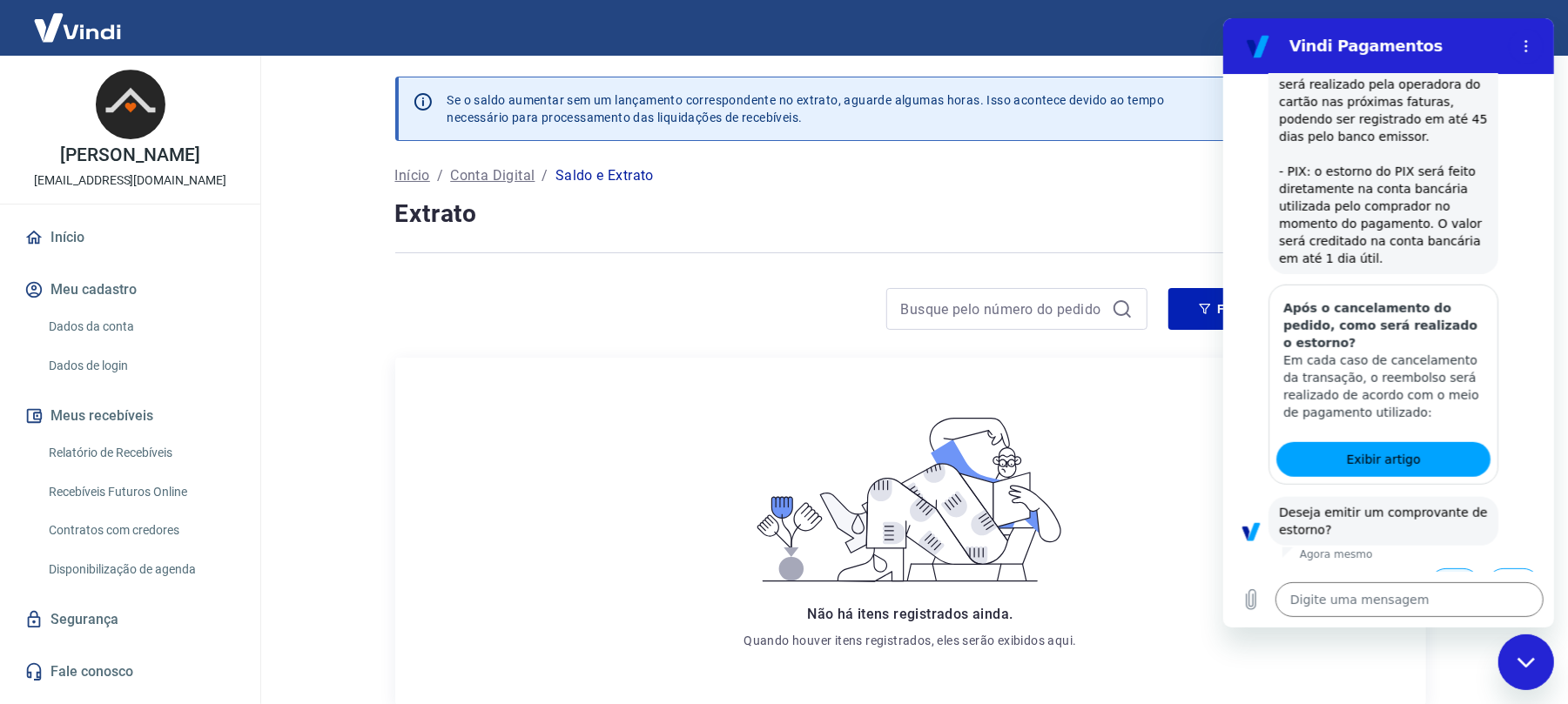
click at [1452, 568] on button "Sim" at bounding box center [1454, 585] width 51 height 33
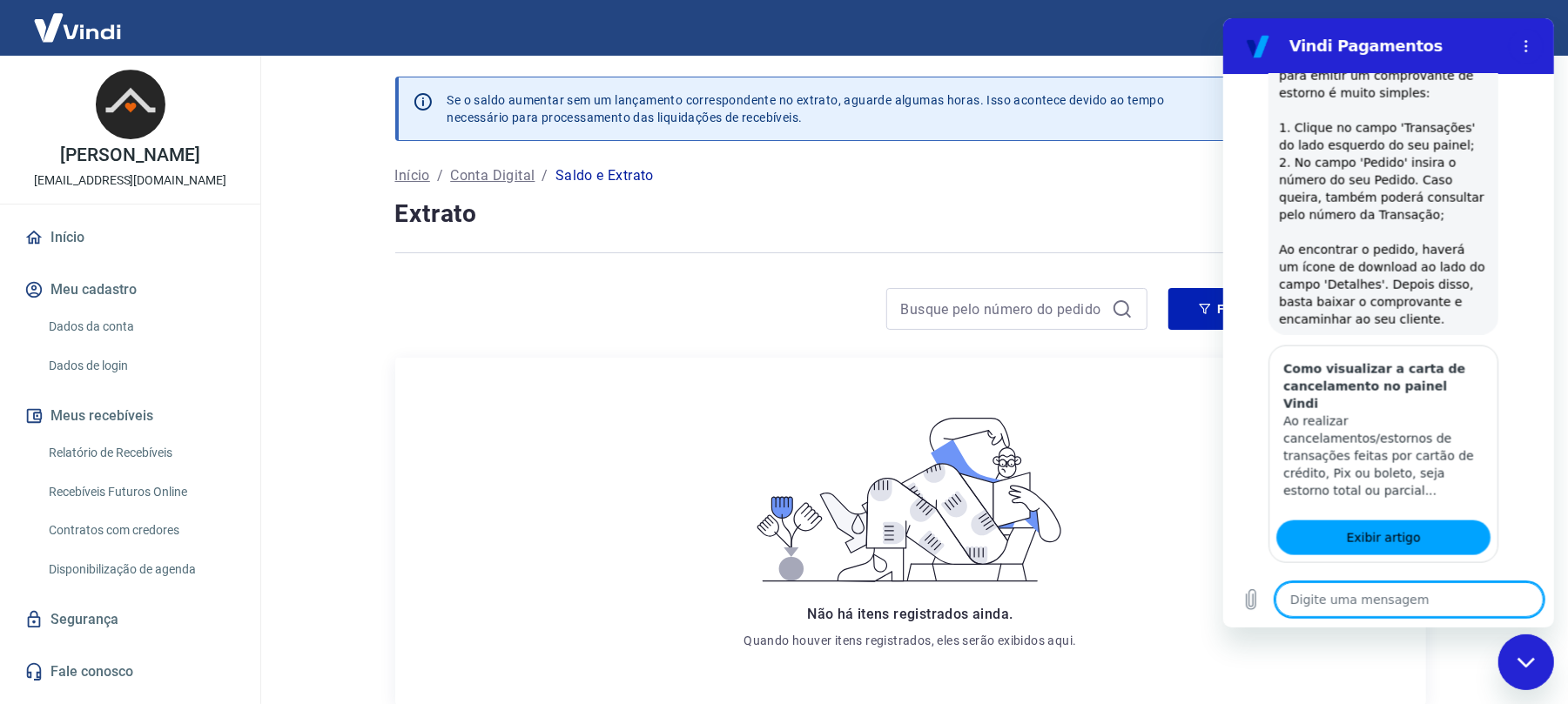
scroll to position [1627, 0]
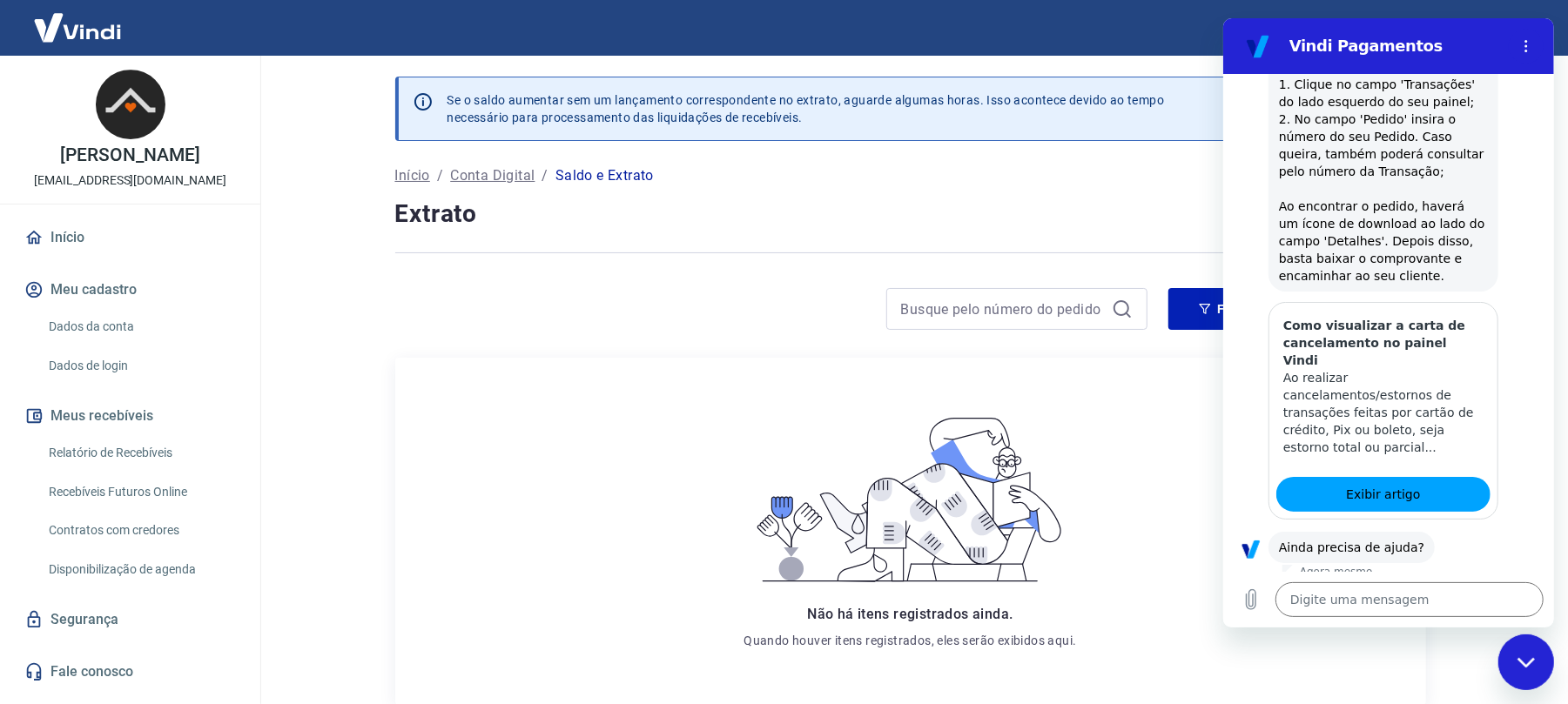
click at [1449, 586] on button "Sim" at bounding box center [1454, 603] width 51 height 33
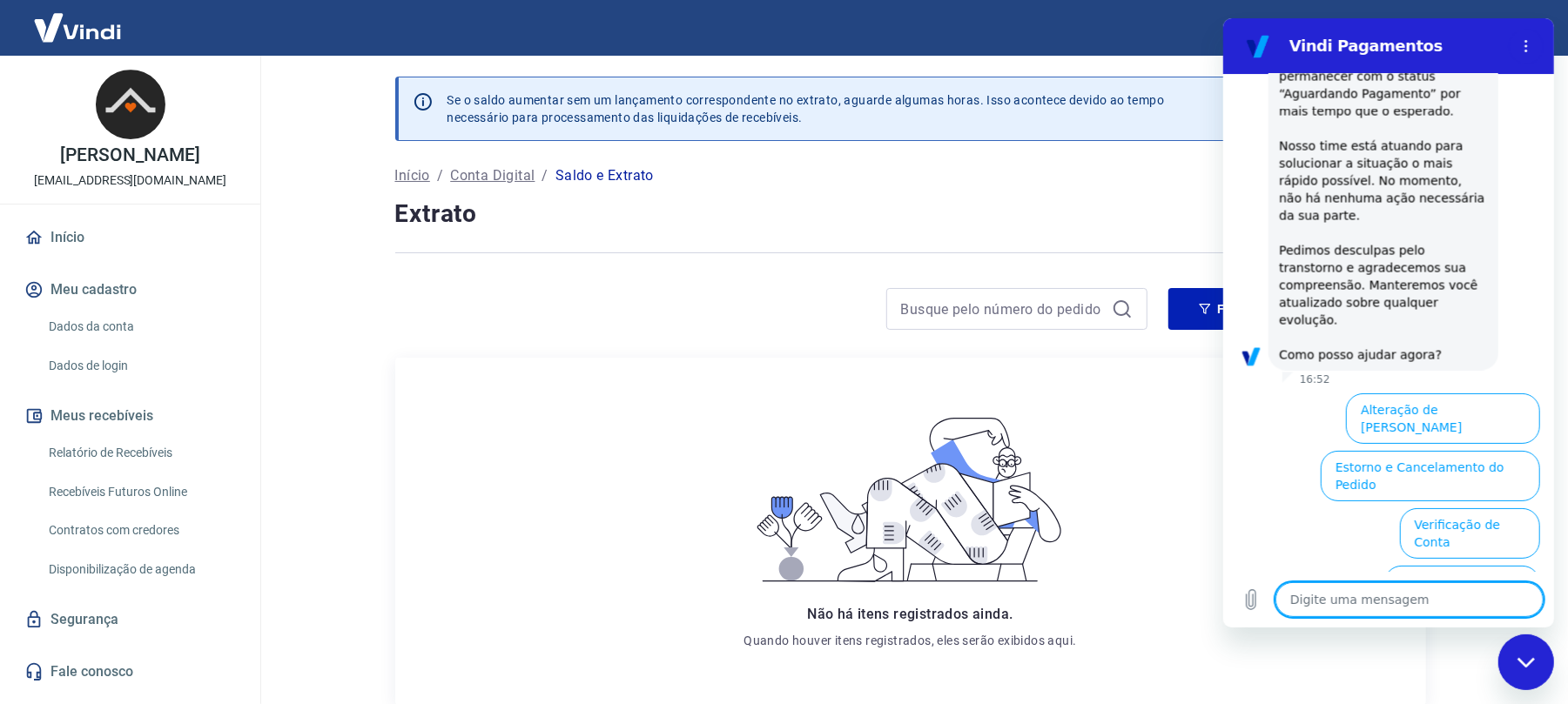
scroll to position [2486, 0]
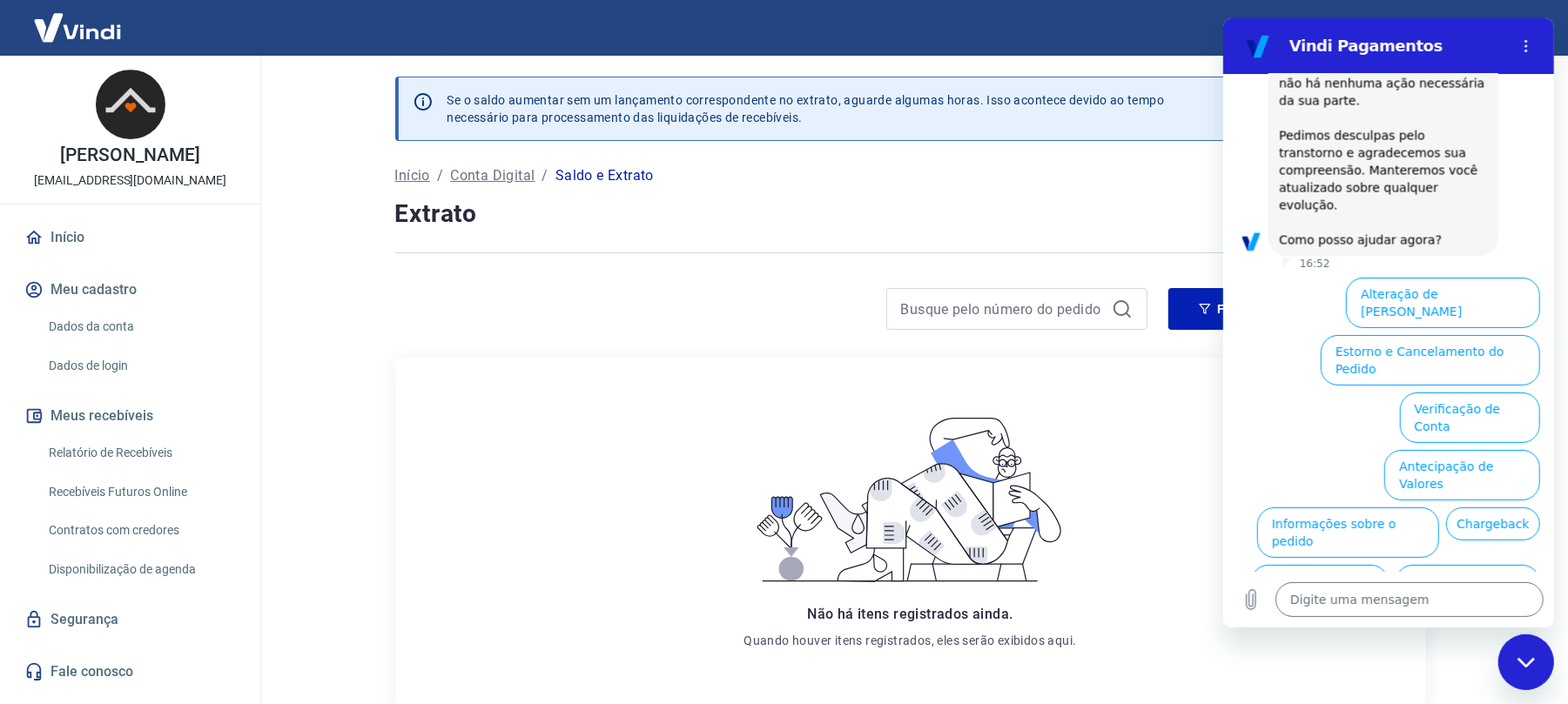
type textarea "x"
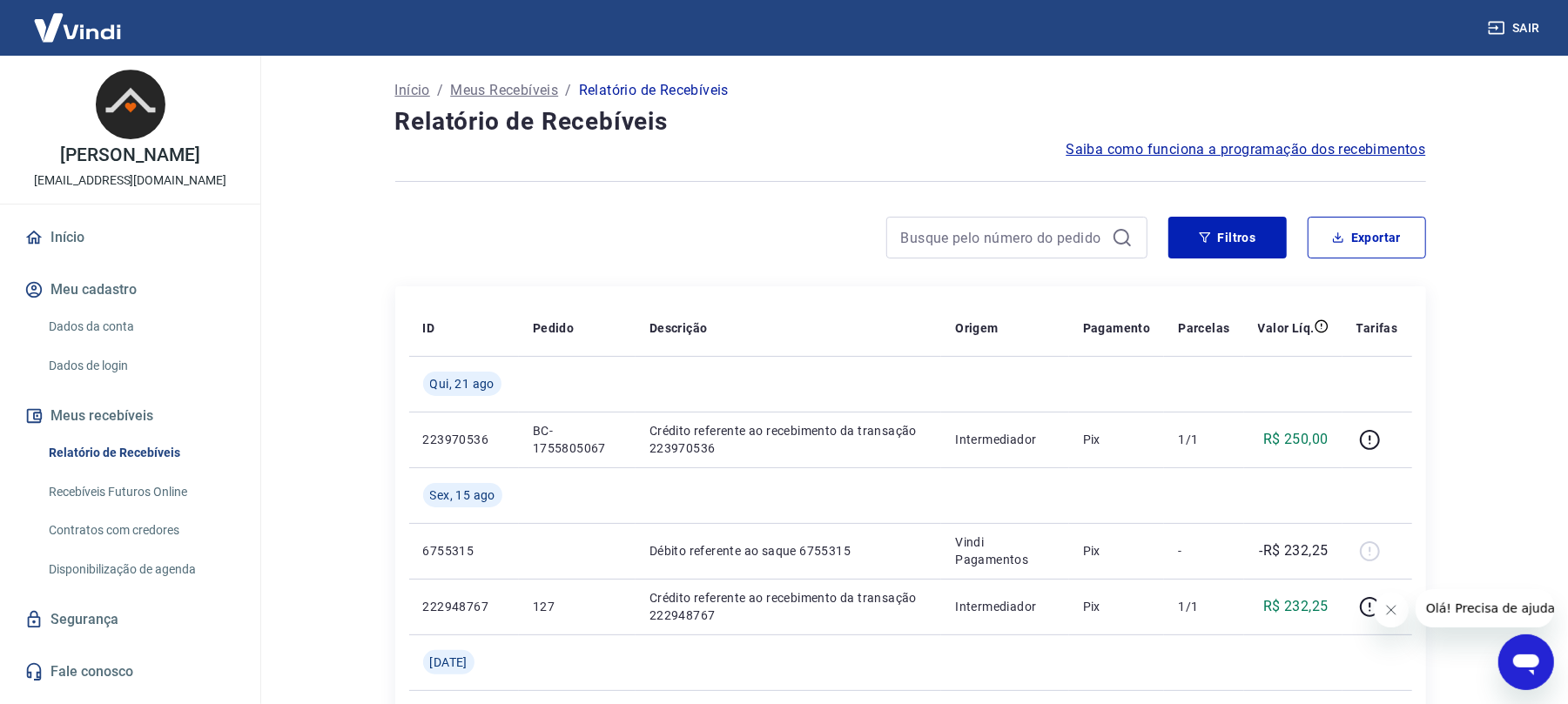
click at [1504, 669] on div "Abrir janela de mensagens" at bounding box center [1525, 661] width 52 height 52
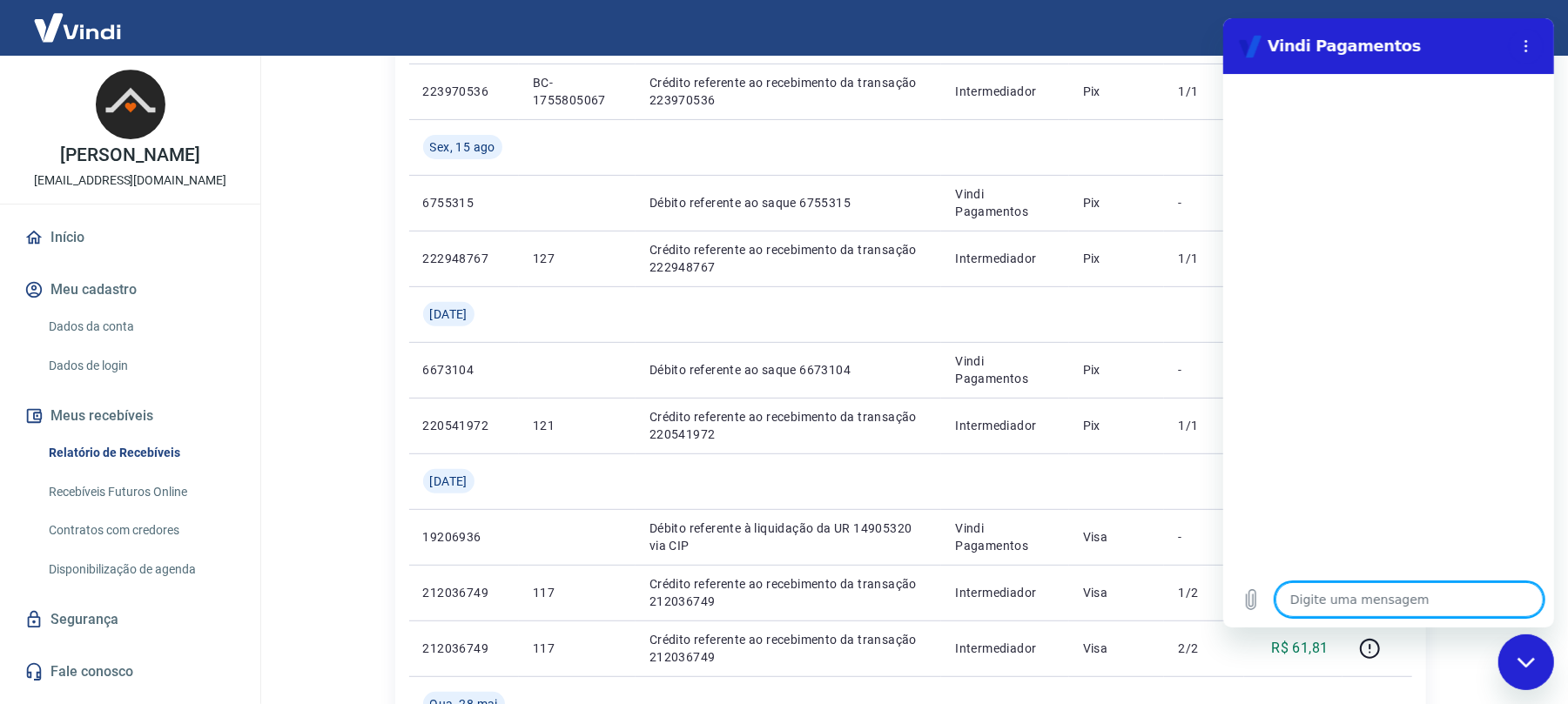
scroll to position [812, 0]
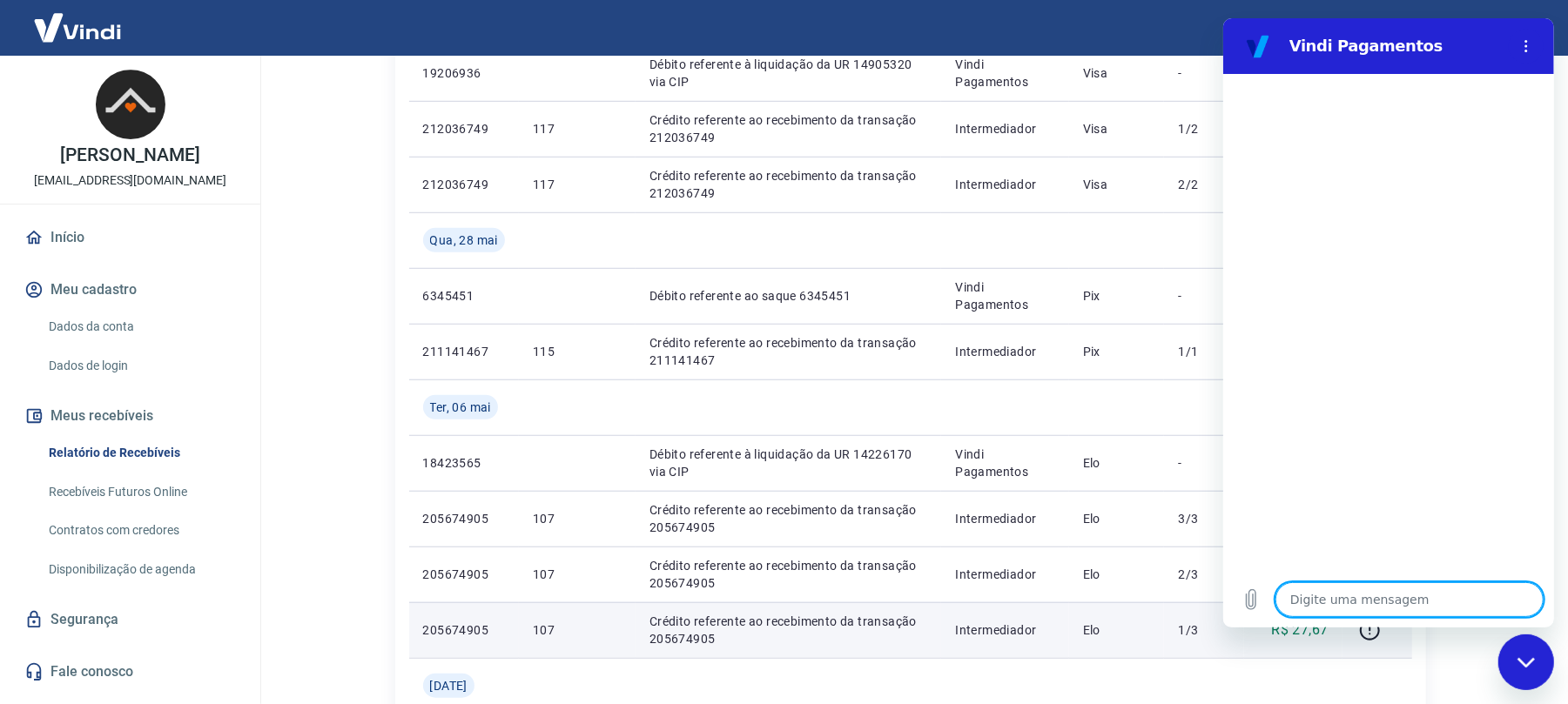
type textarea "b"
type textarea "x"
type textarea "bo"
type textarea "x"
type textarea "boa"
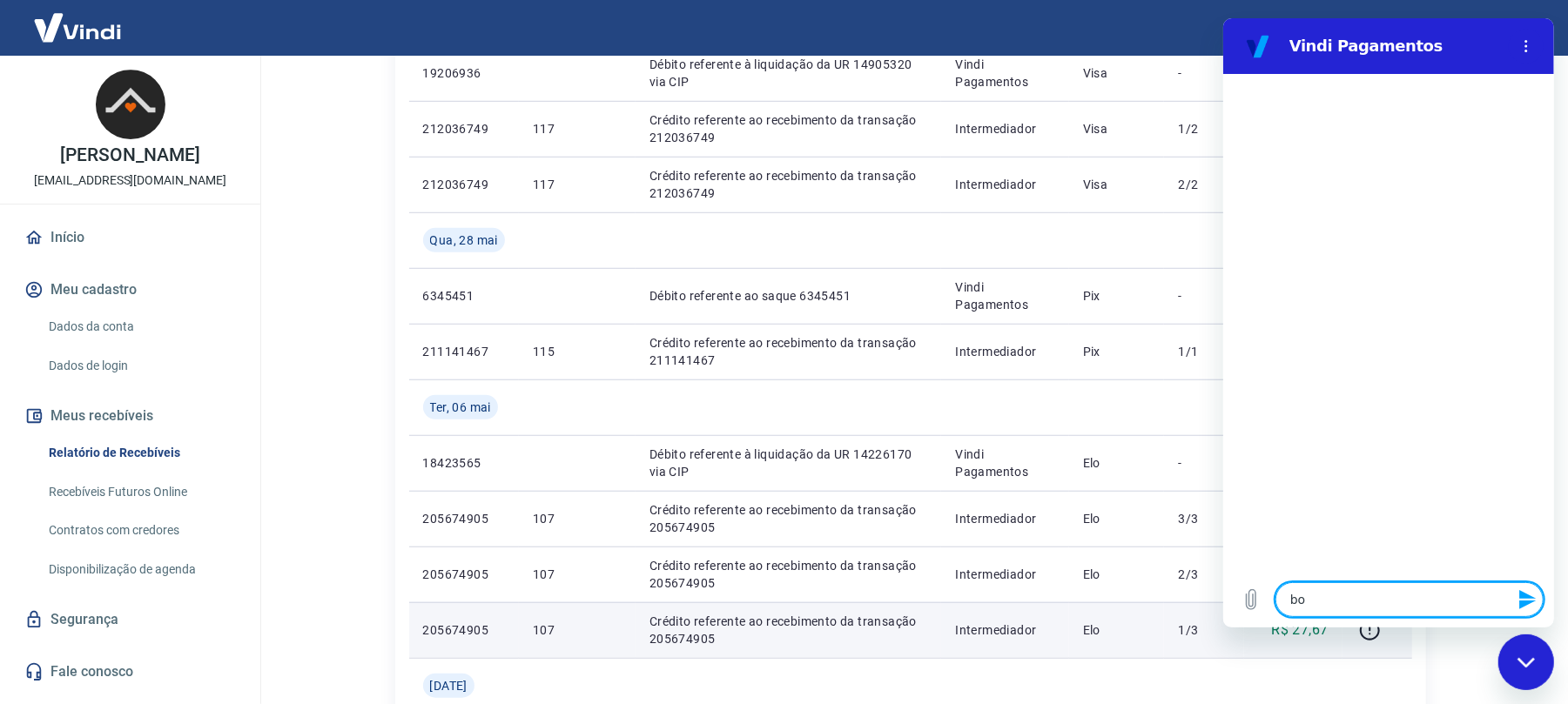
type textarea "x"
type textarea "boa"
type textarea "x"
type textarea "boa t"
type textarea "x"
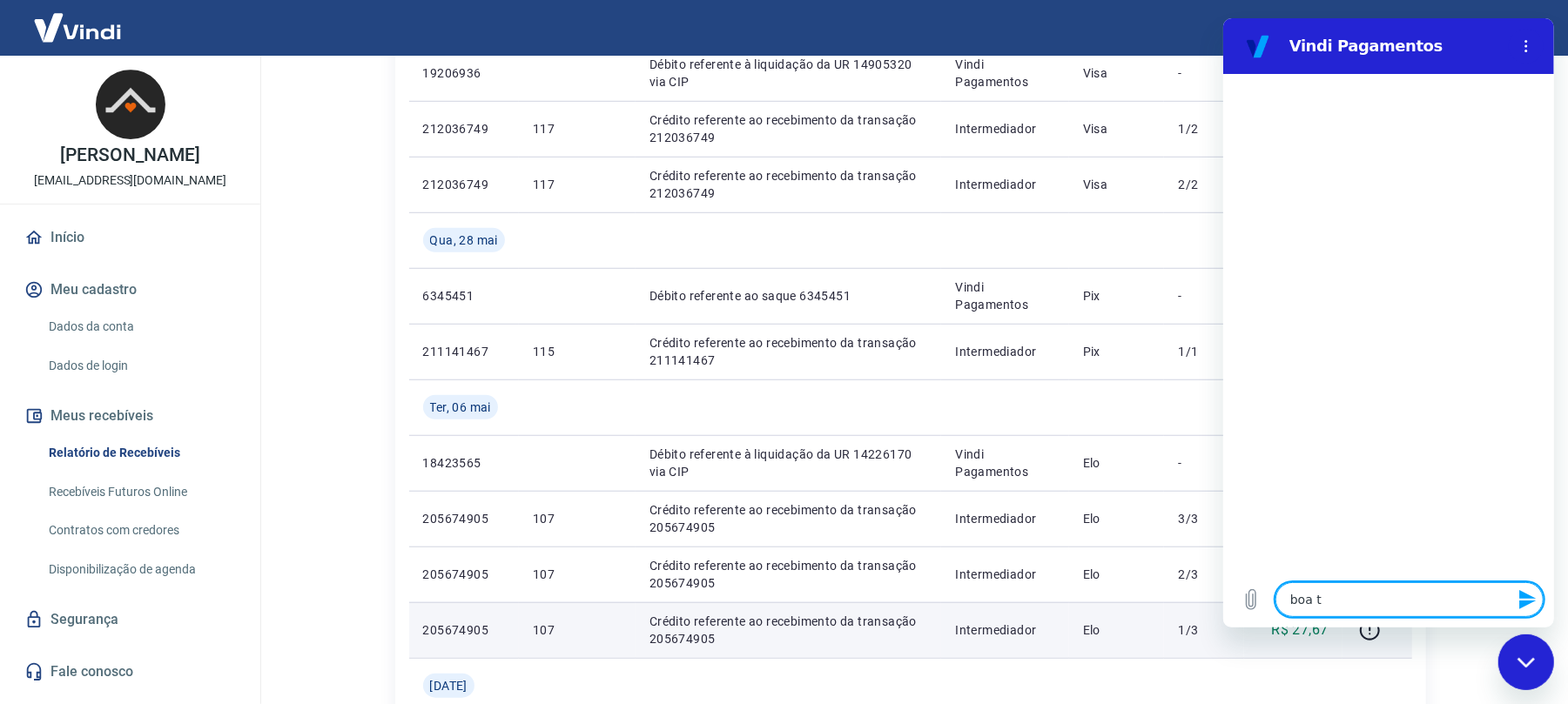
type textarea "boa ta"
type textarea "x"
type textarea "boa tar"
type textarea "x"
type textarea "boa tard"
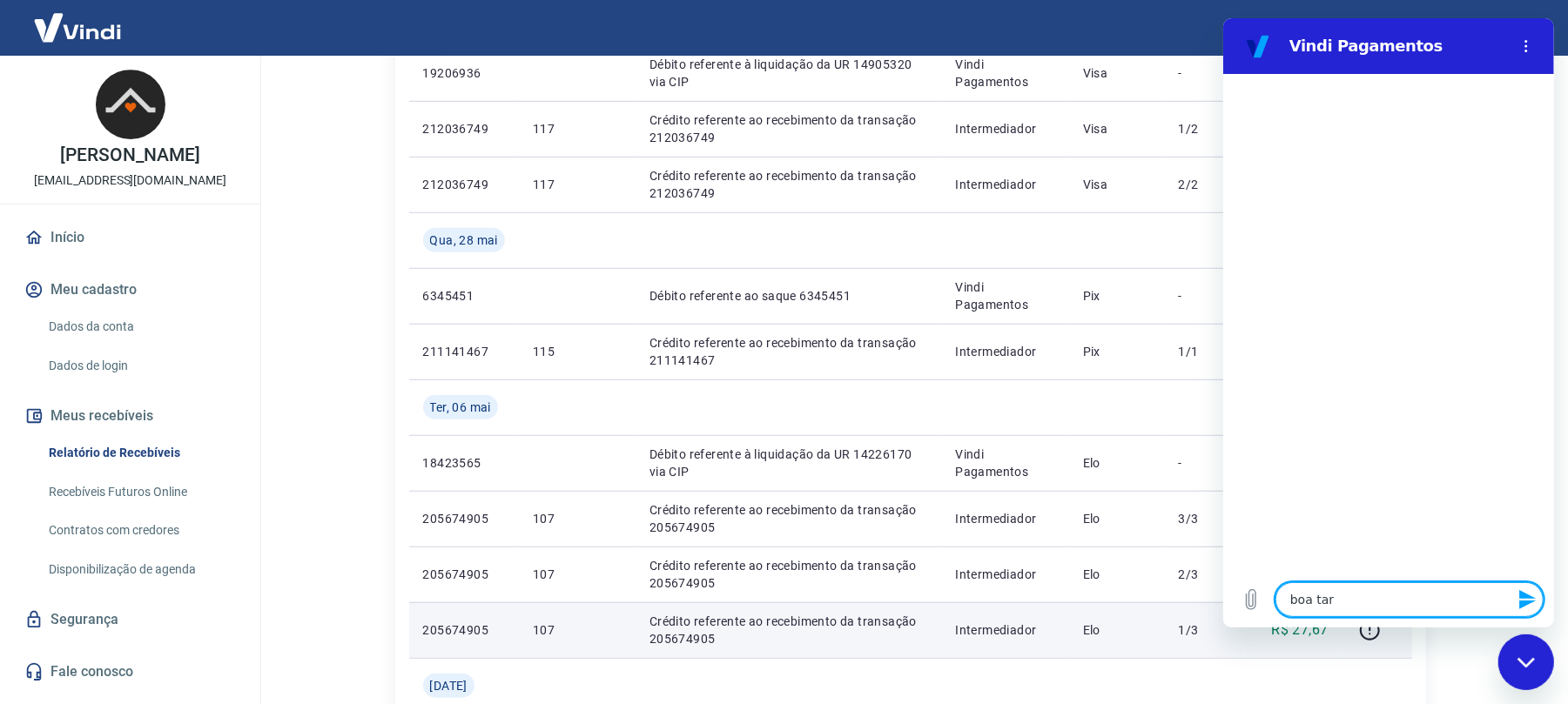
type textarea "x"
type textarea "boa tarde"
type textarea "x"
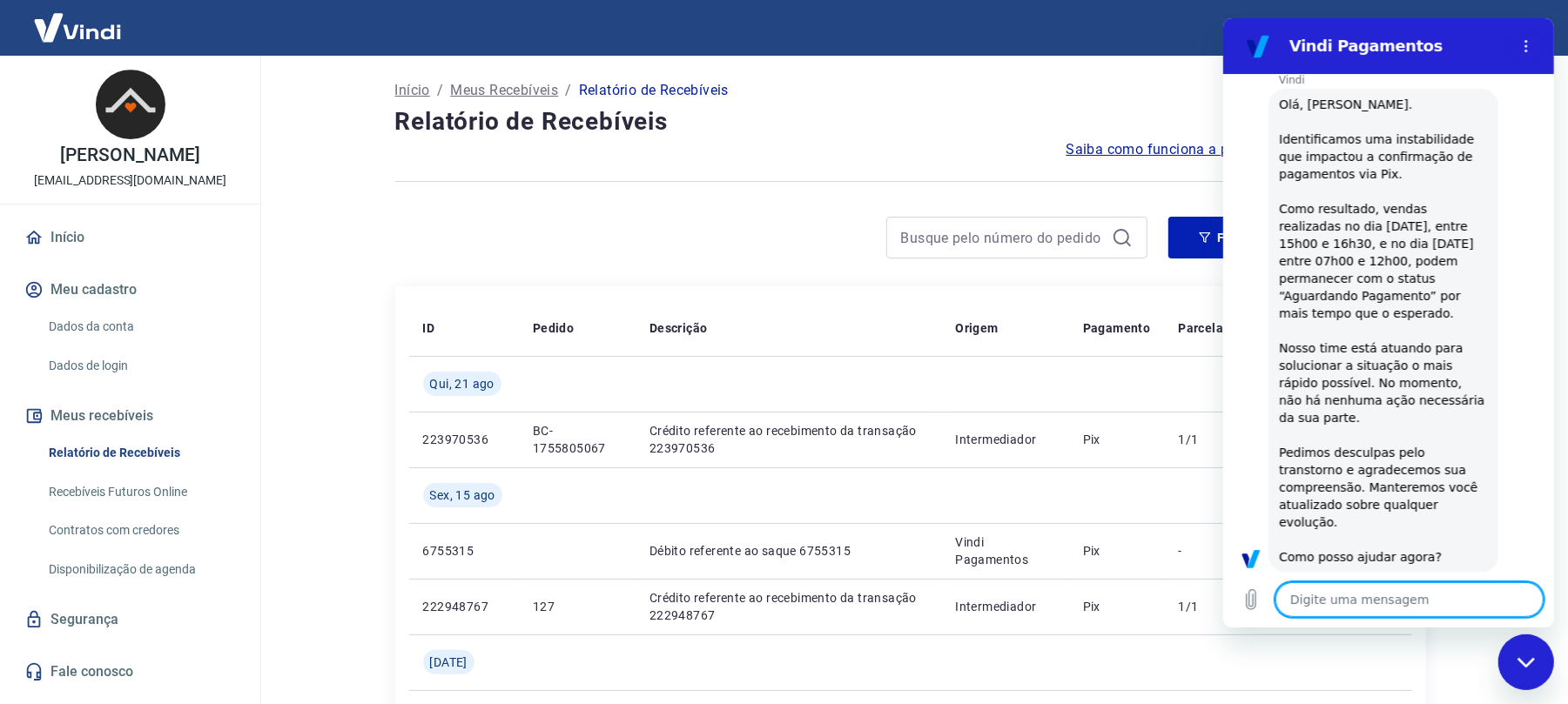
scroll to position [446, 0]
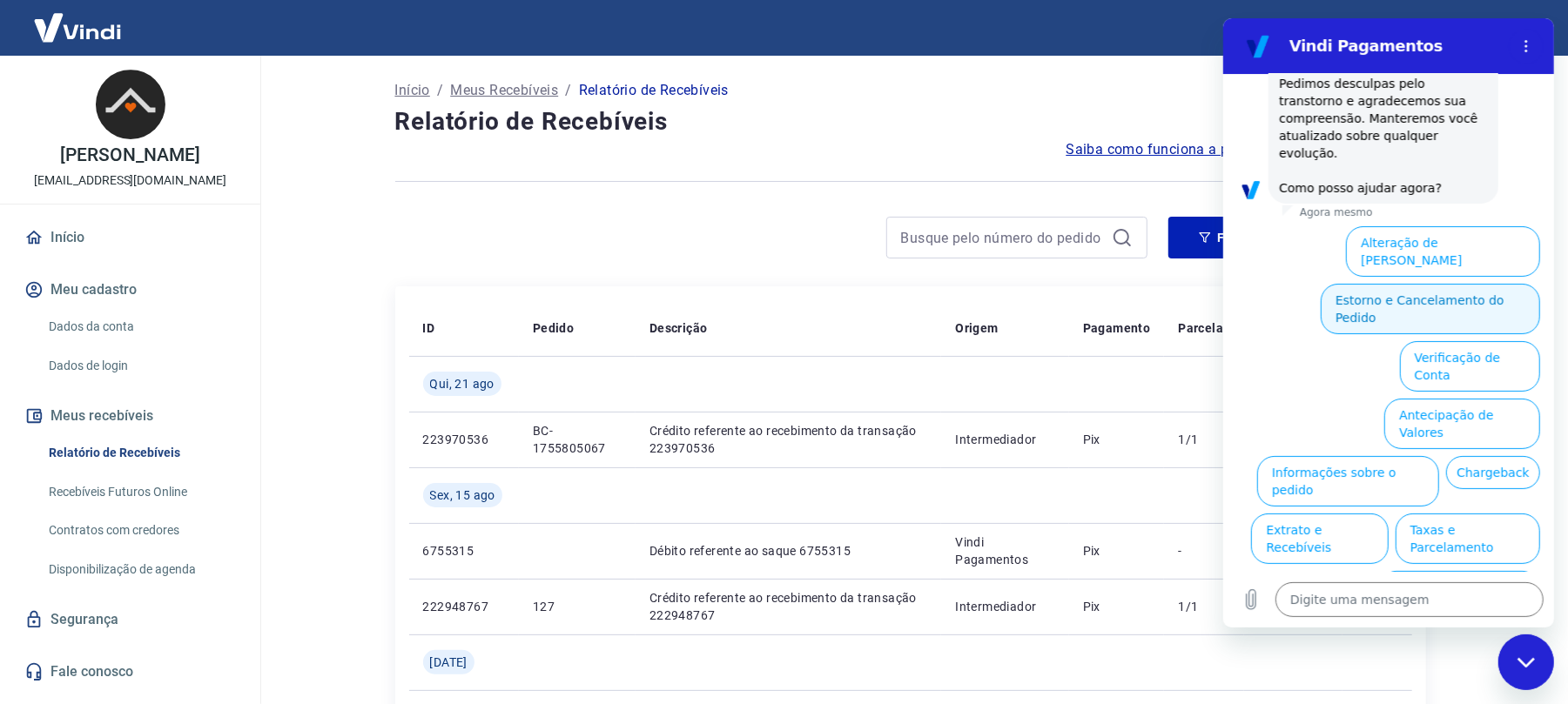
click at [1435, 283] on button "Estorno e Cancelamento do Pedido" at bounding box center [1429, 309] width 220 height 51
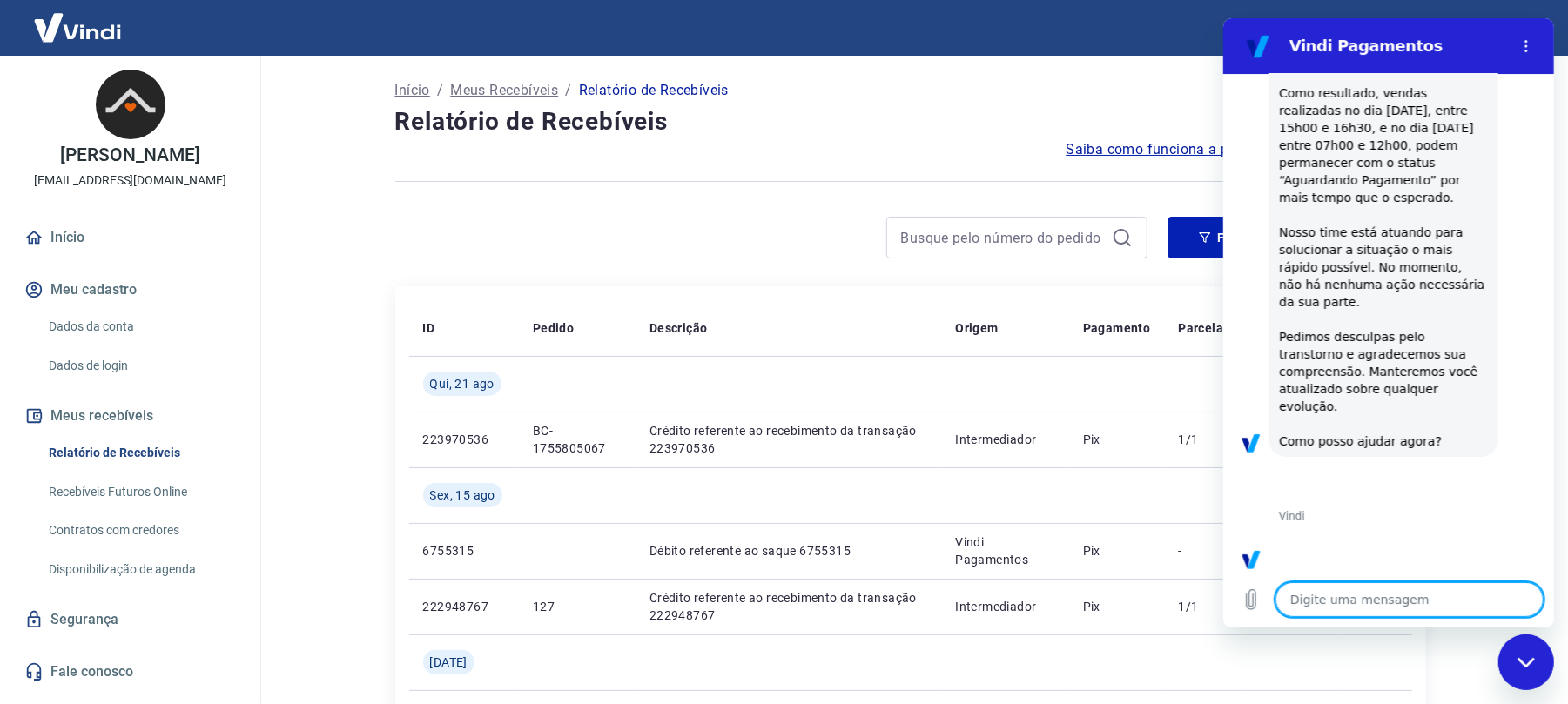
scroll to position [510, 0]
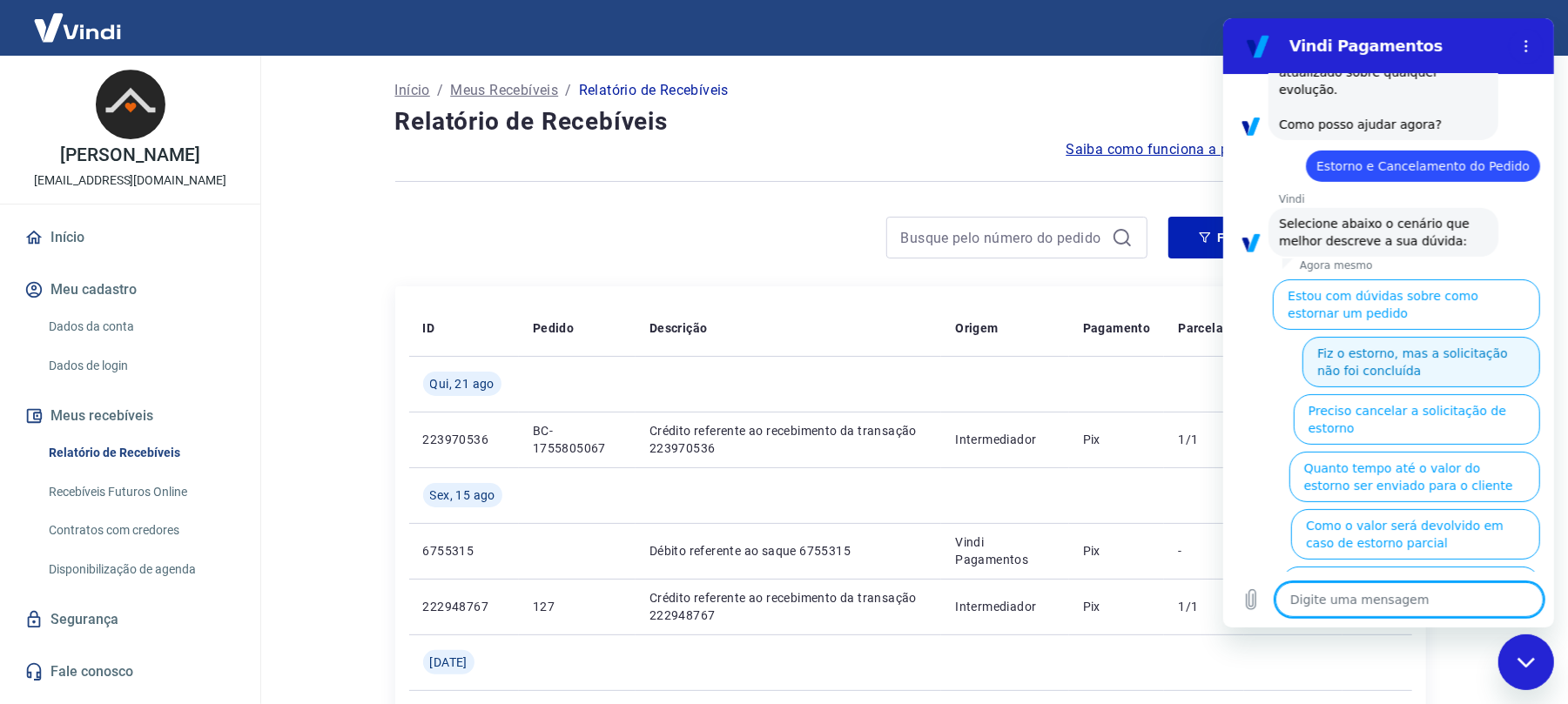
click at [1460, 339] on button "Fiz o estorno, mas a solicitação não foi concluída" at bounding box center [1420, 362] width 238 height 51
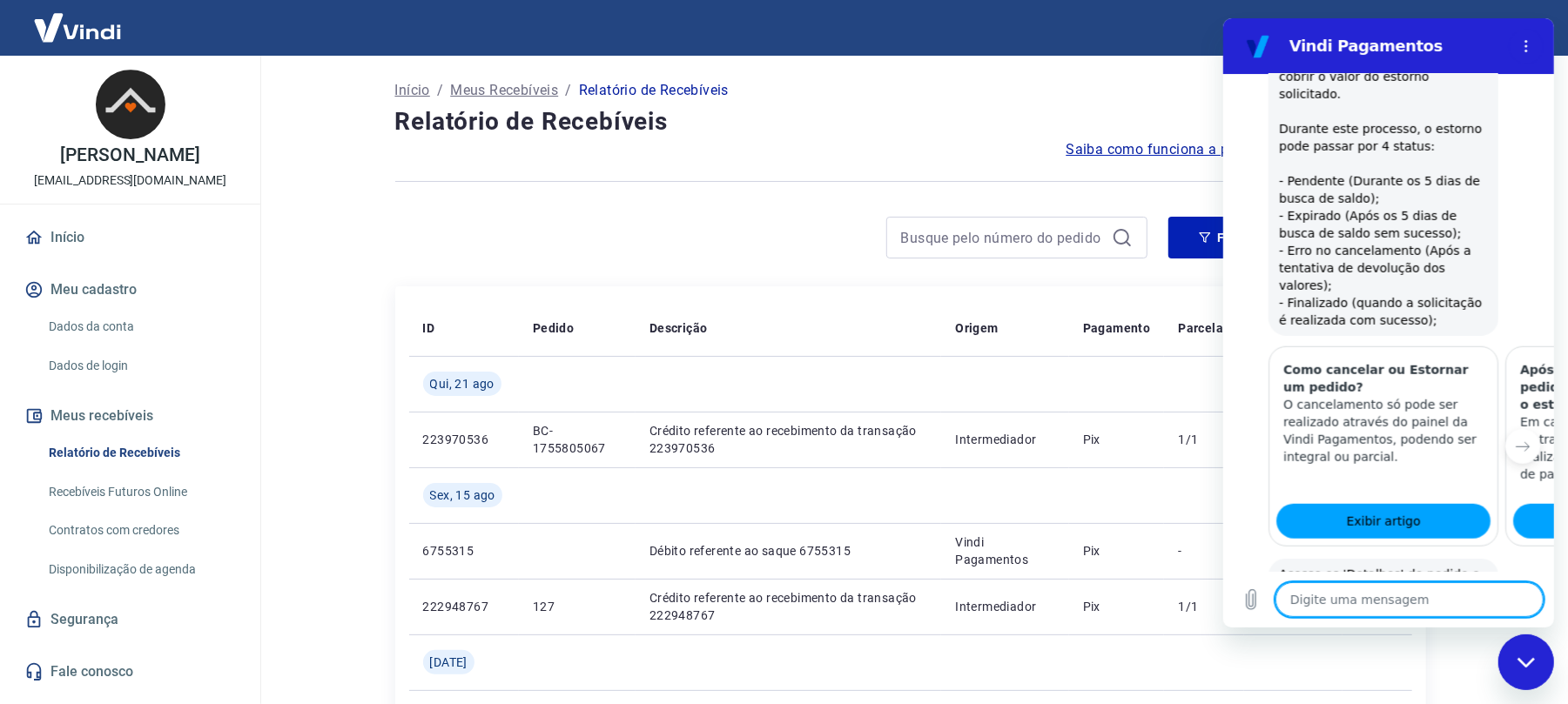
scroll to position [1084, 0]
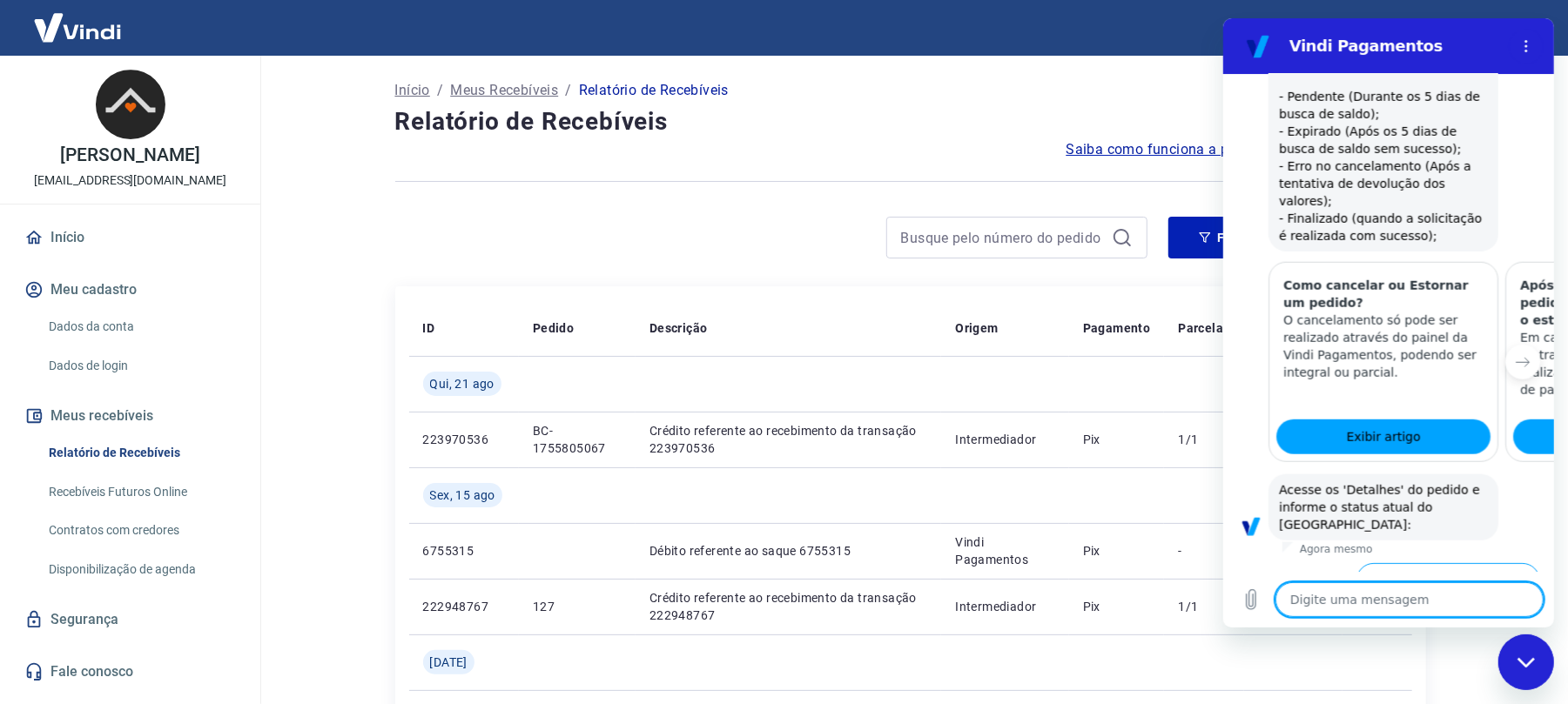
click at [1381, 620] on button "Status Pendente" at bounding box center [1360, 645] width 116 height 51
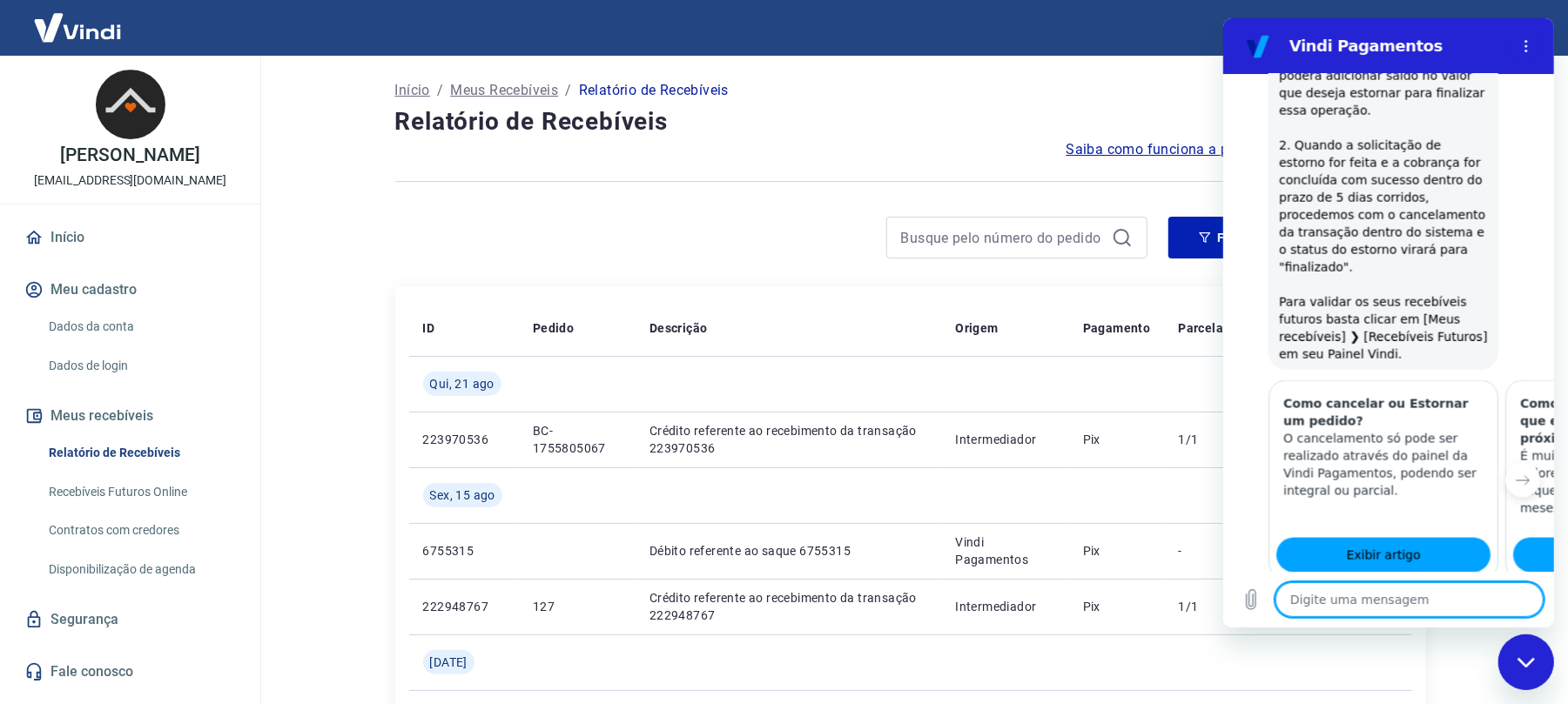
scroll to position [2059, 0]
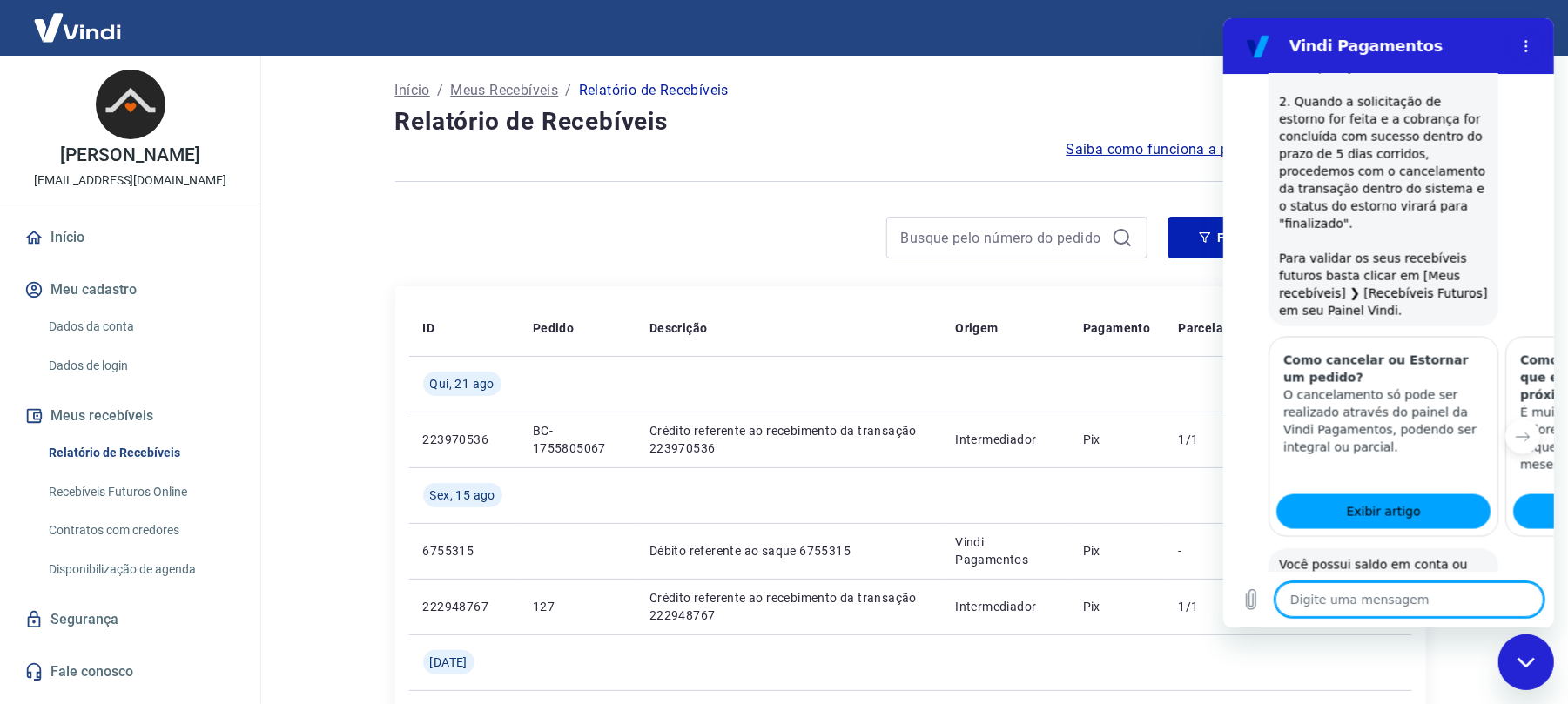
click at [1435, 638] on button "Sim" at bounding box center [1454, 654] width 51 height 33
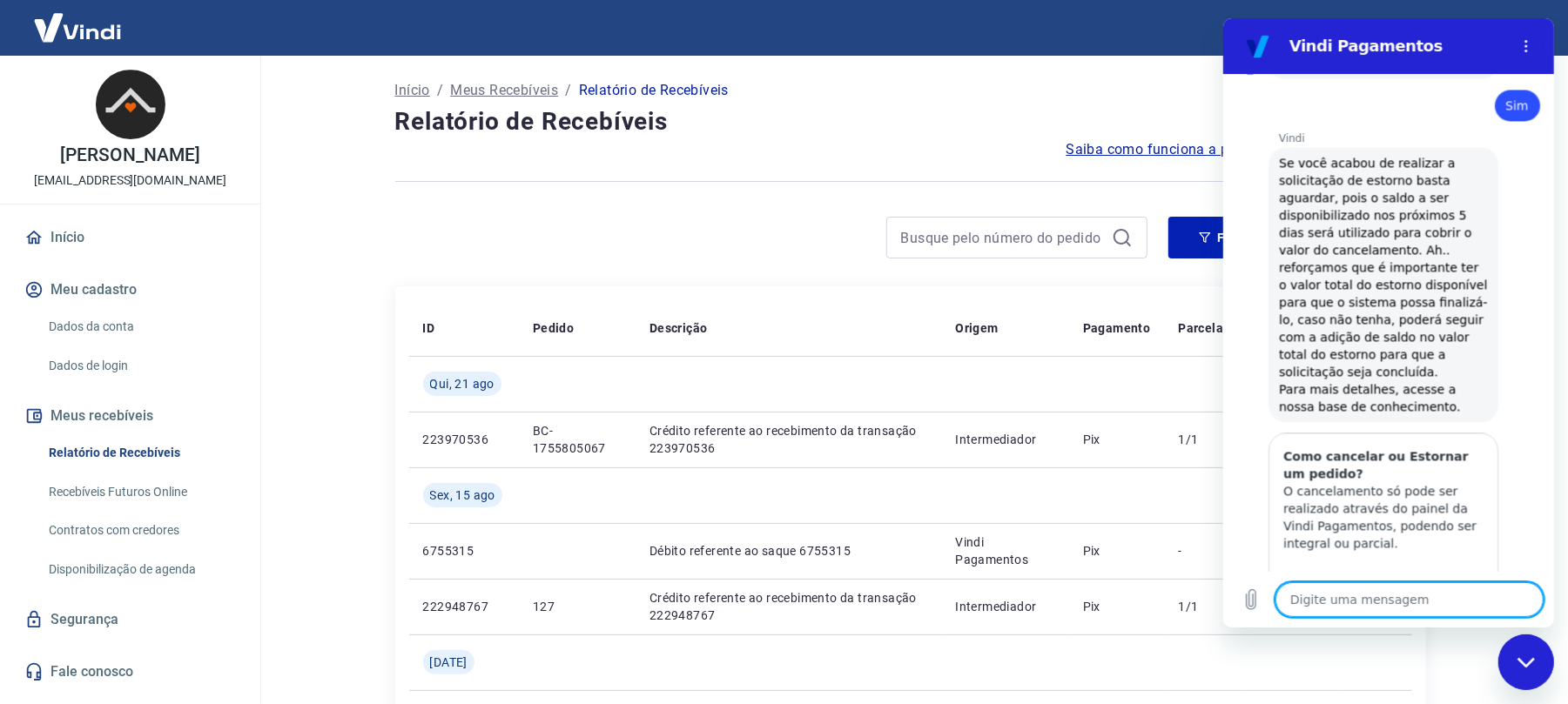
scroll to position [2638, 0]
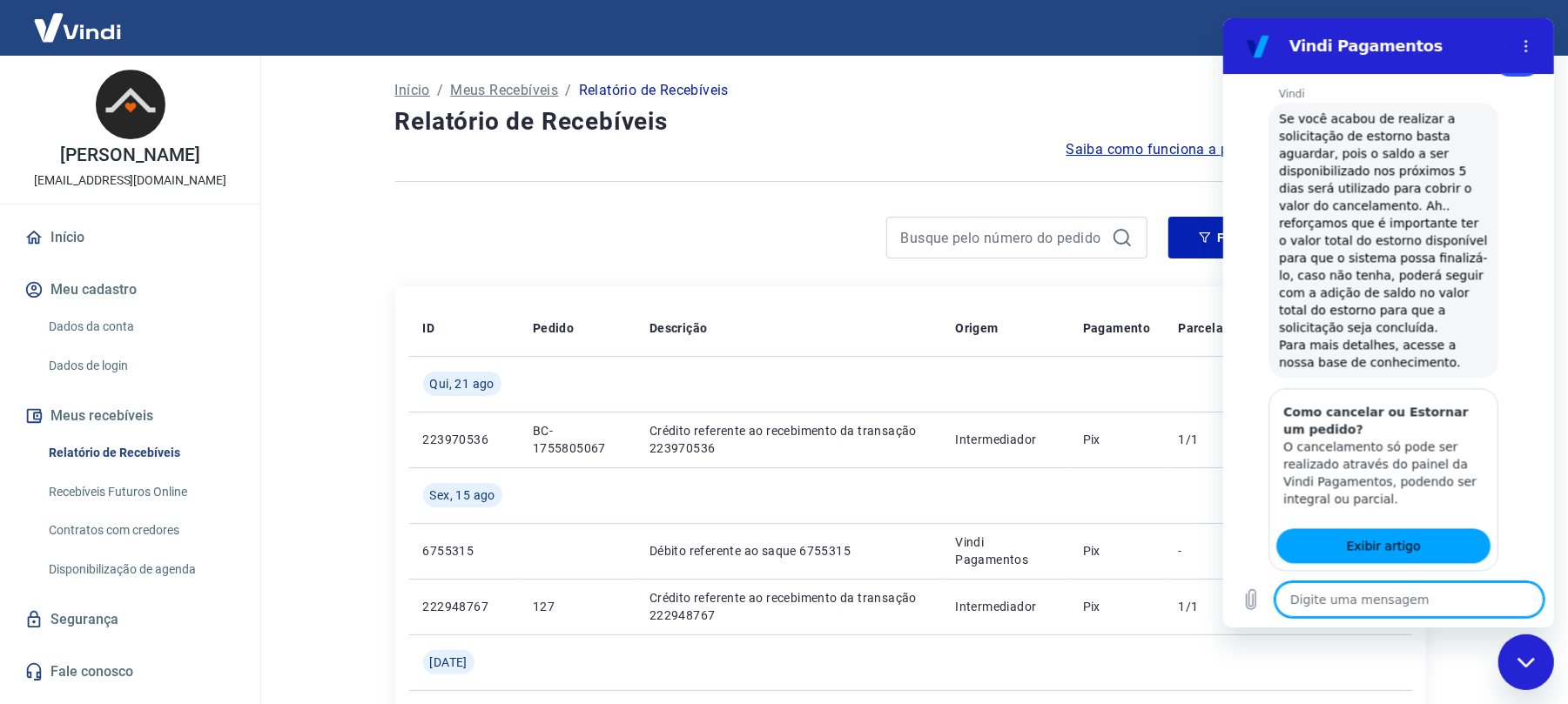
click at [1435, 637] on button "Sim" at bounding box center [1454, 653] width 51 height 33
type textarea "x"
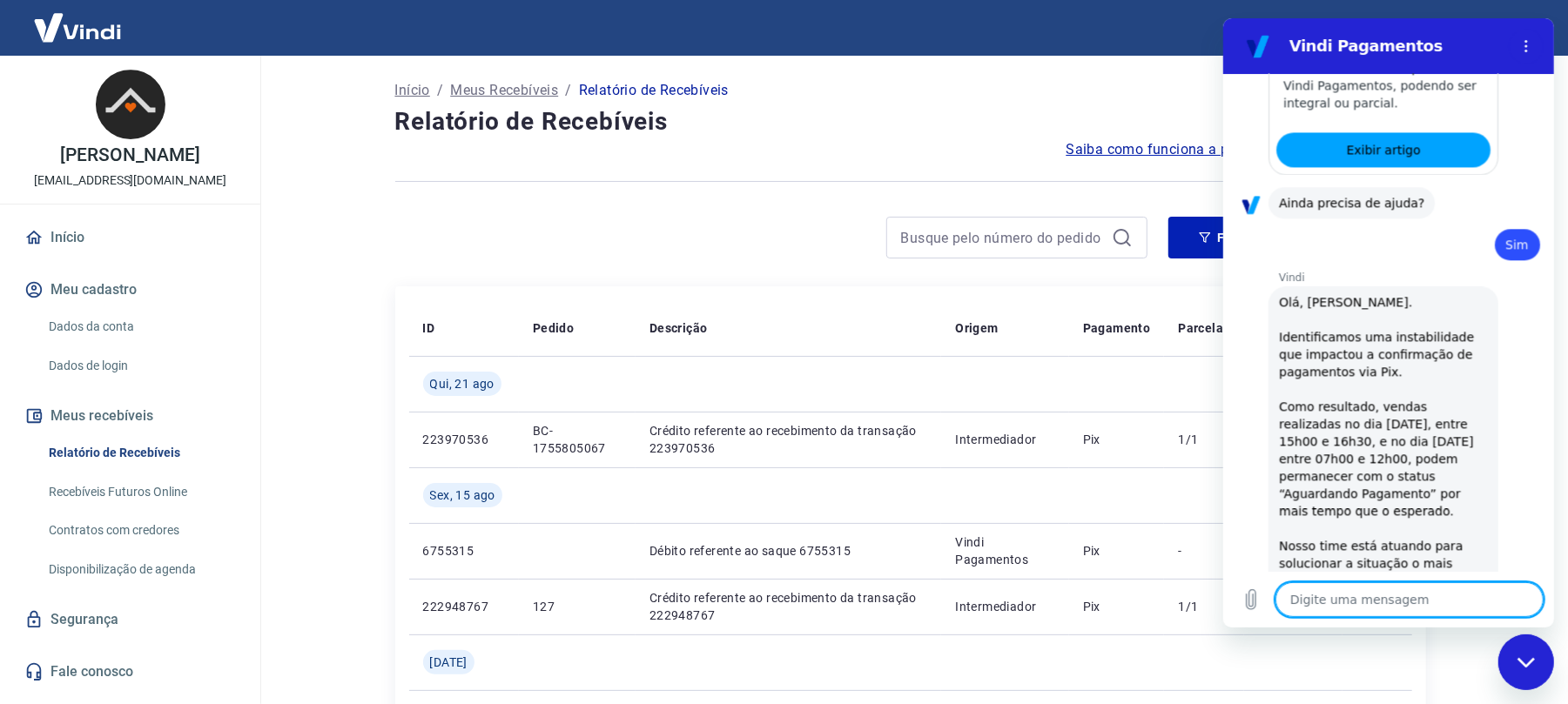
scroll to position [3498, 0]
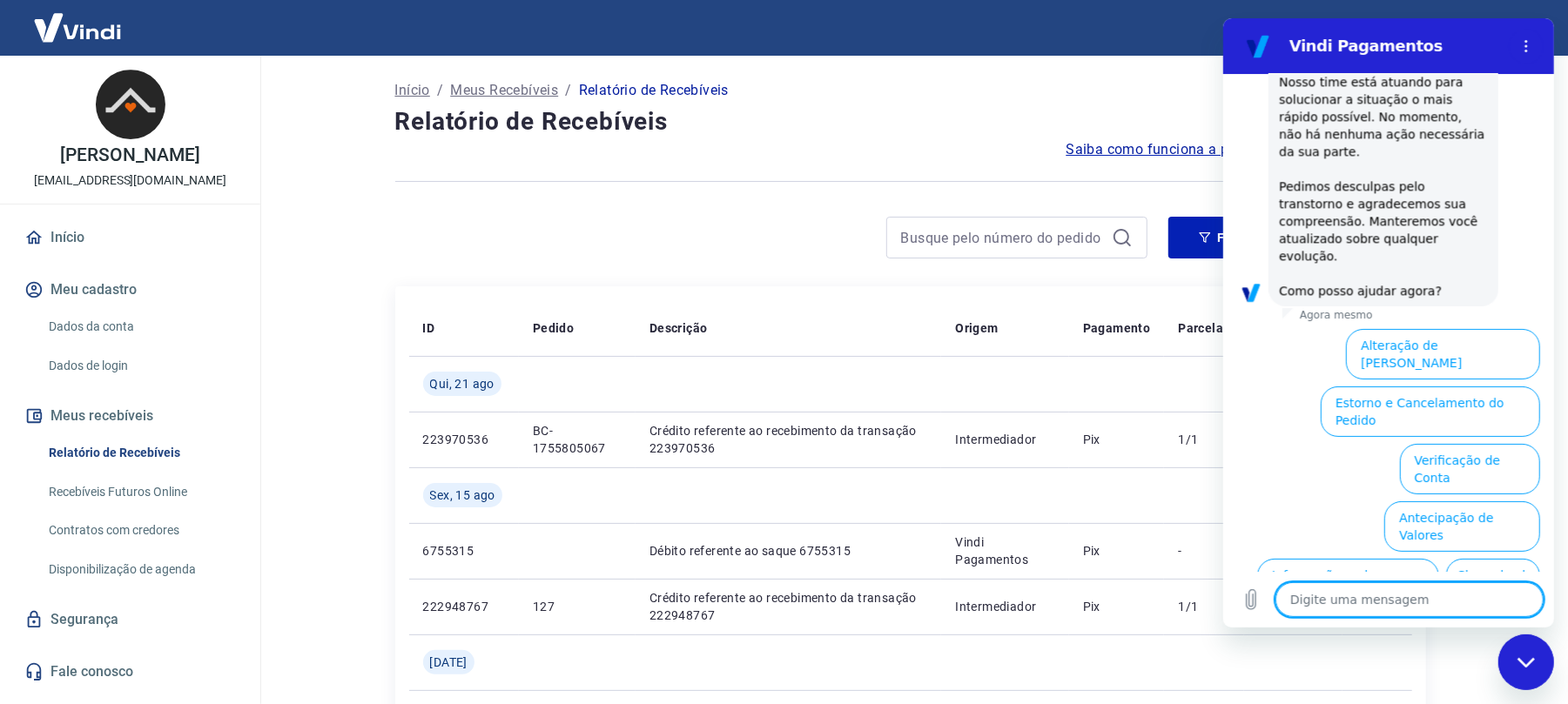
type textarea "s"
type textarea "x"
type textarea "si"
type textarea "x"
type textarea "sim"
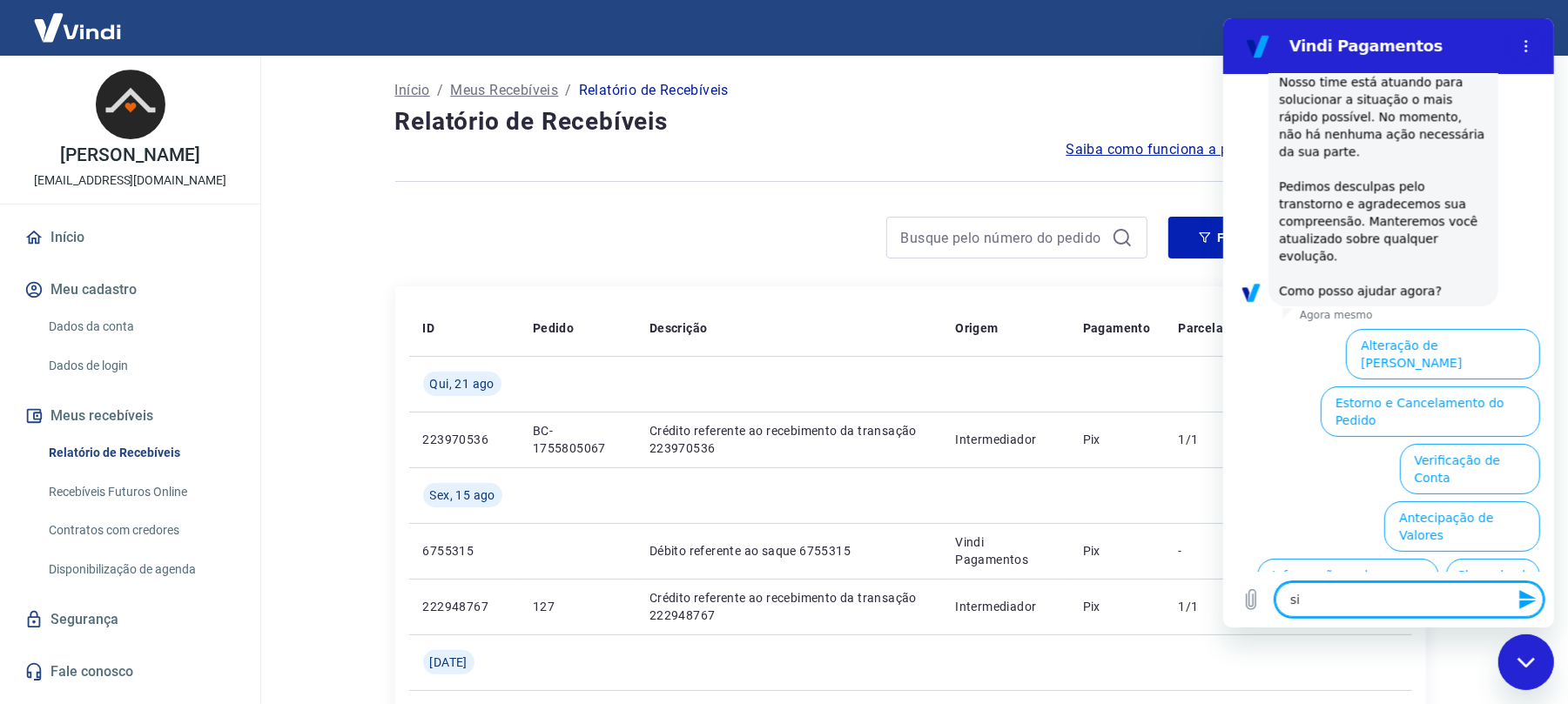
type textarea "x"
type textarea "sim"
type textarea "x"
type textarea "sim p"
type textarea "x"
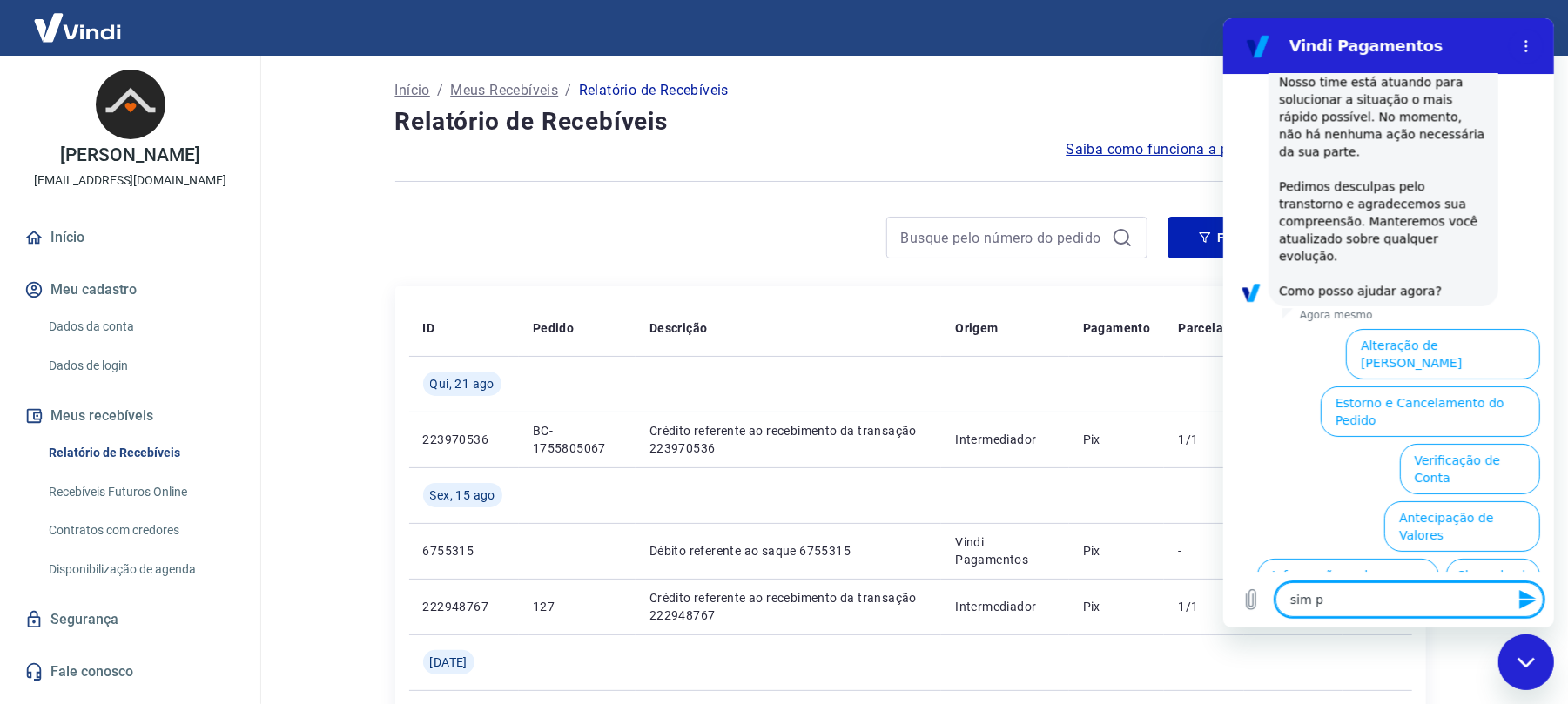
type textarea "sim pr"
type textarea "x"
type textarea "sim pre"
type textarea "x"
type textarea "sim precv"
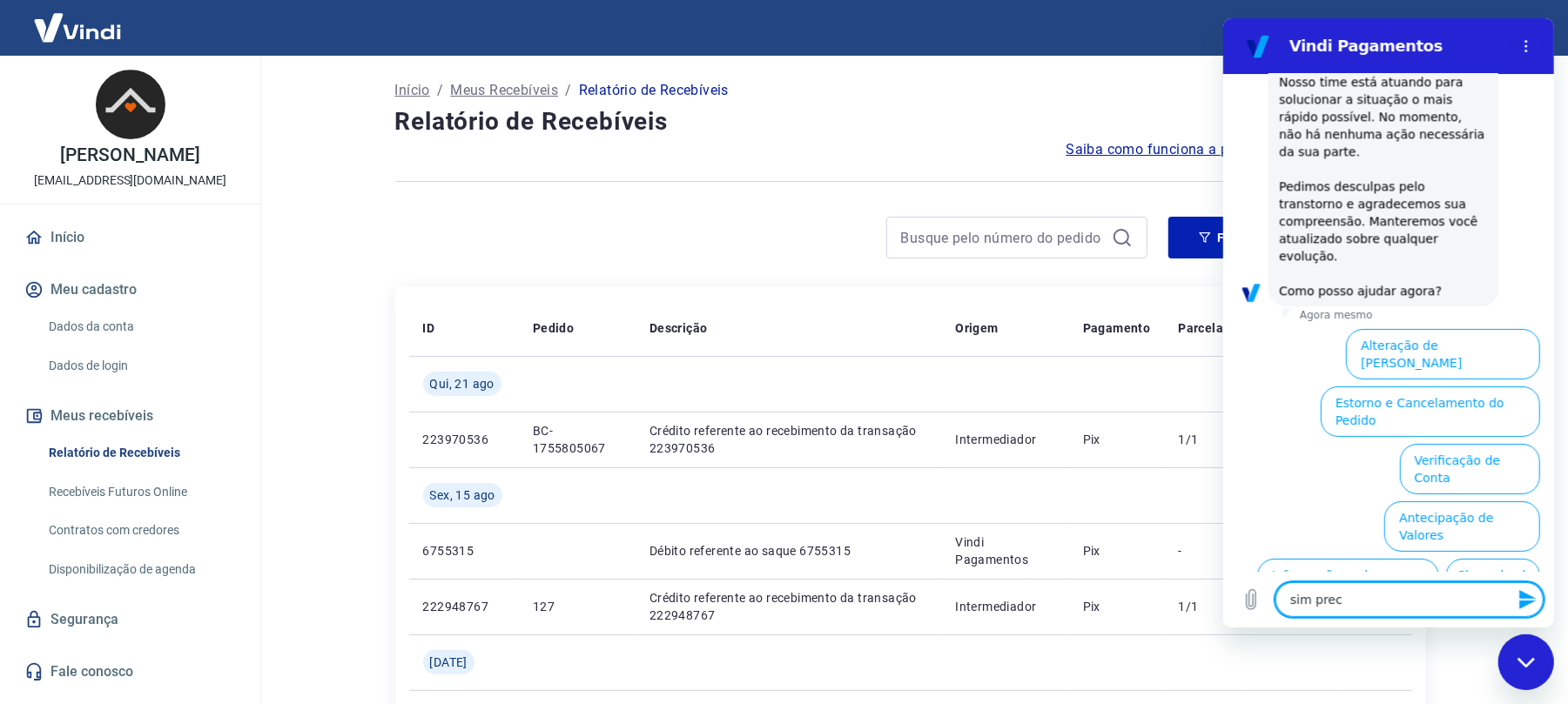
type textarea "x"
type textarea "sim precvi"
type textarea "x"
type textarea "sim precvis"
type textarea "x"
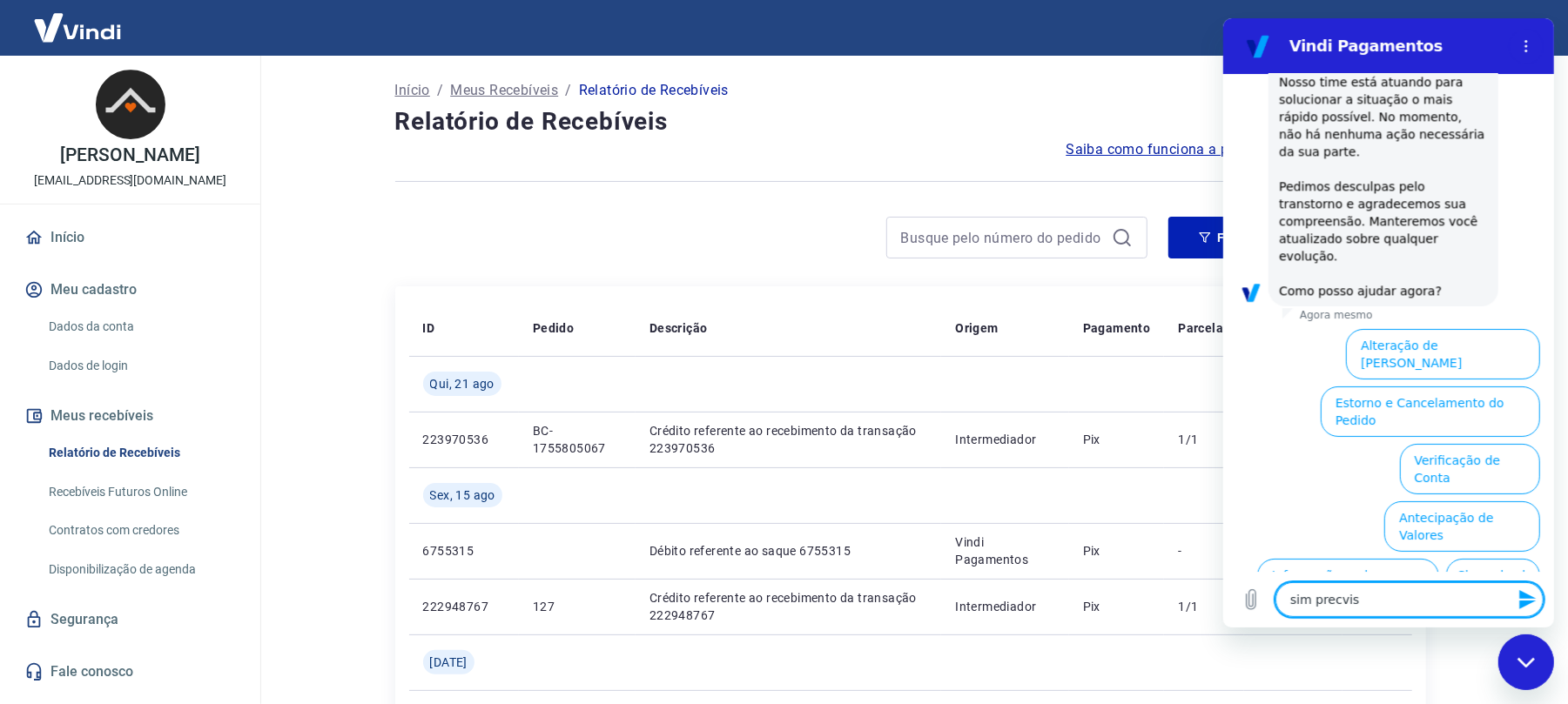
type textarea "sim precviso"
type textarea "x"
type textarea "sim precviso"
type textarea "x"
type textarea "sim precviso d"
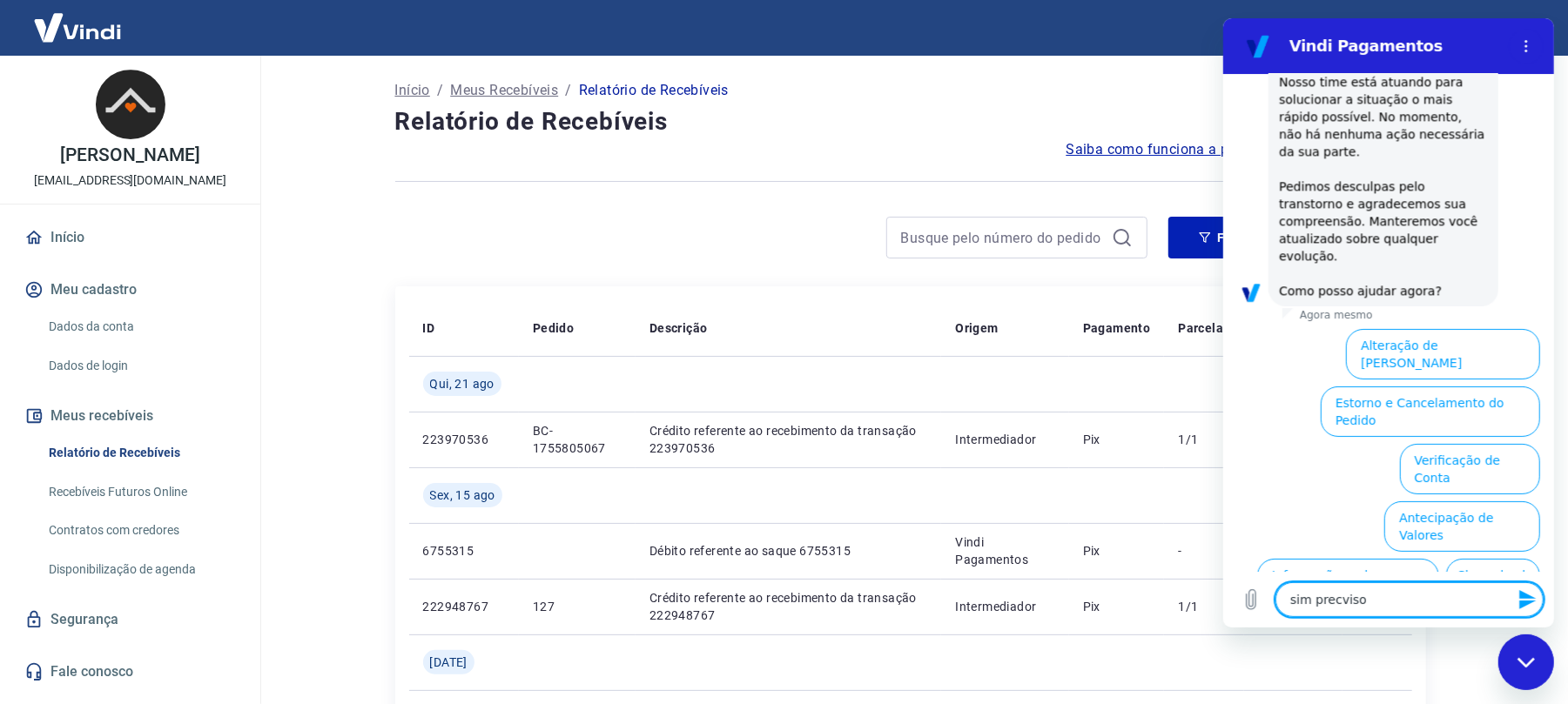
type textarea "x"
type textarea "sim precviso de"
type textarea "x"
type textarea "sim precviso de"
type textarea "x"
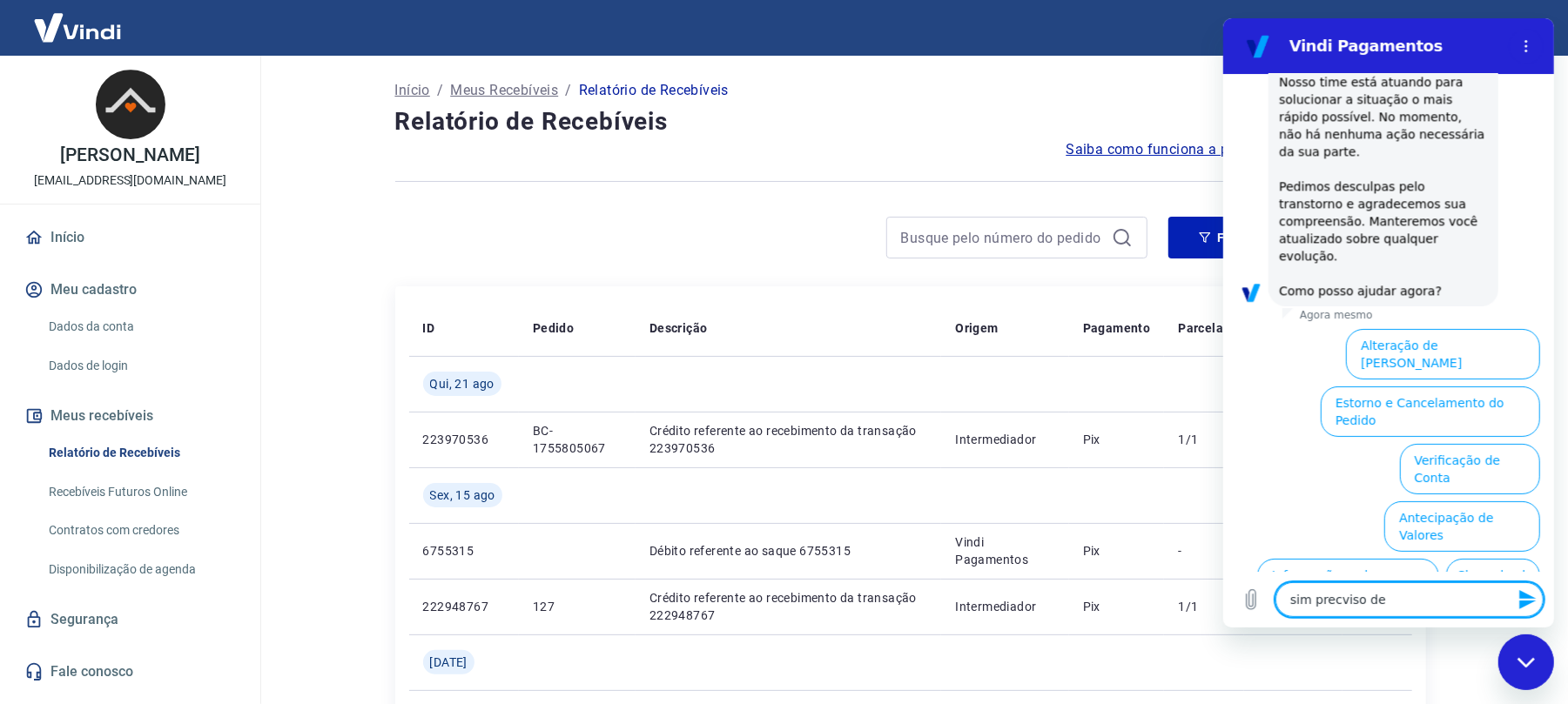
type textarea "sim precviso de u"
type textarea "x"
type textarea "sim precviso de um"
type textarea "x"
type textarea "sim precviso de um"
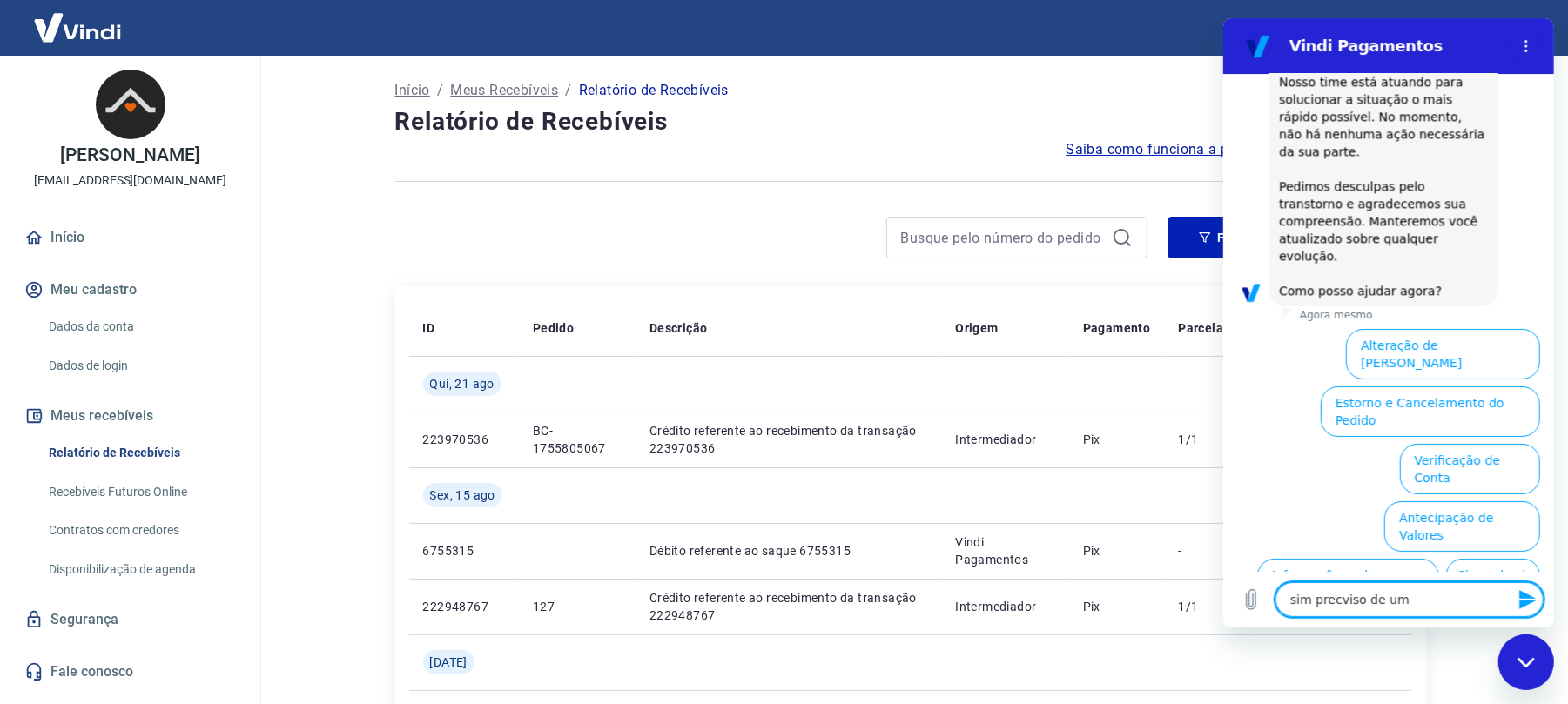
type textarea "x"
type textarea "sim precviso de um a"
type textarea "x"
type textarea "sim precviso de um an"
type textarea "x"
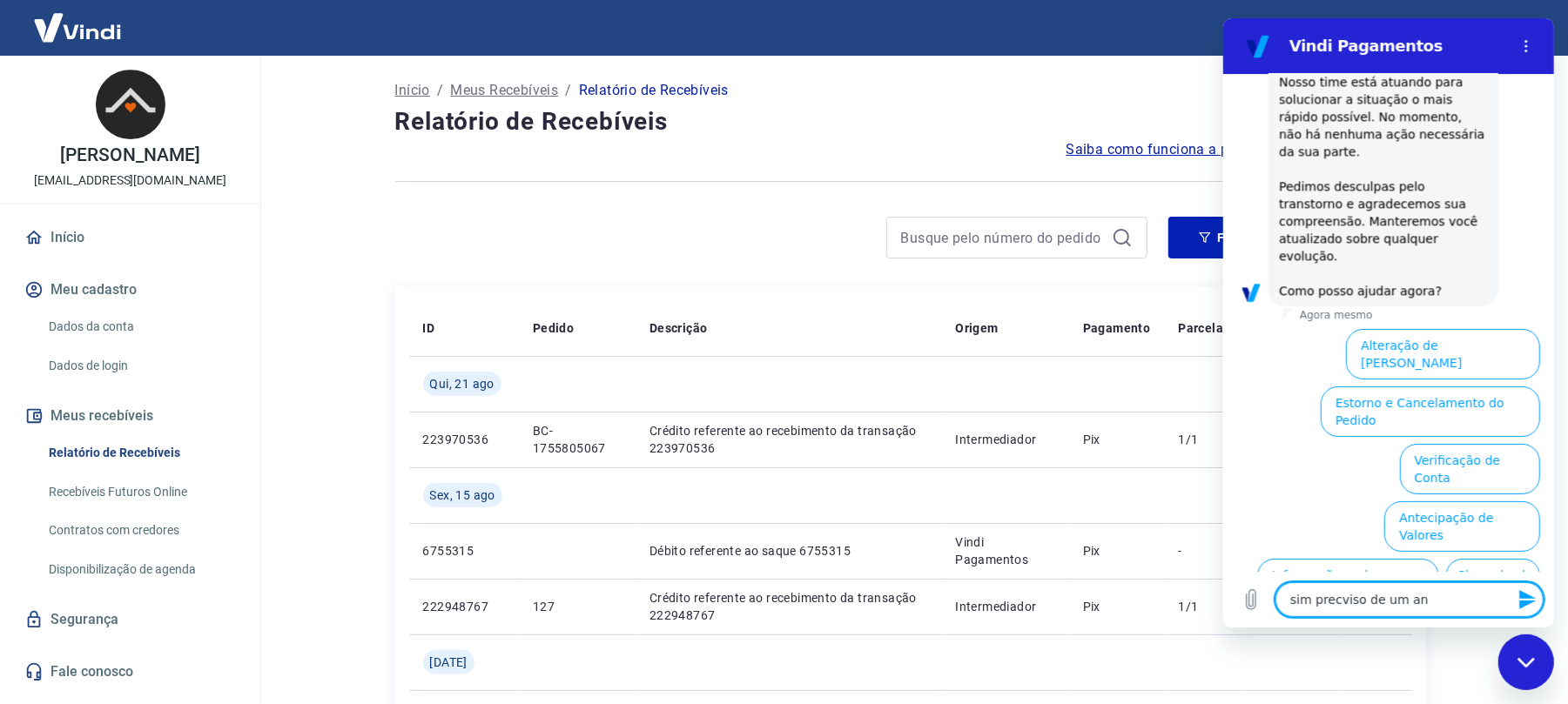
type textarea "sim precviso de um ana"
type textarea "x"
type textarea "sim precviso de um anal"
type textarea "x"
type textarea "sim precviso de um anali"
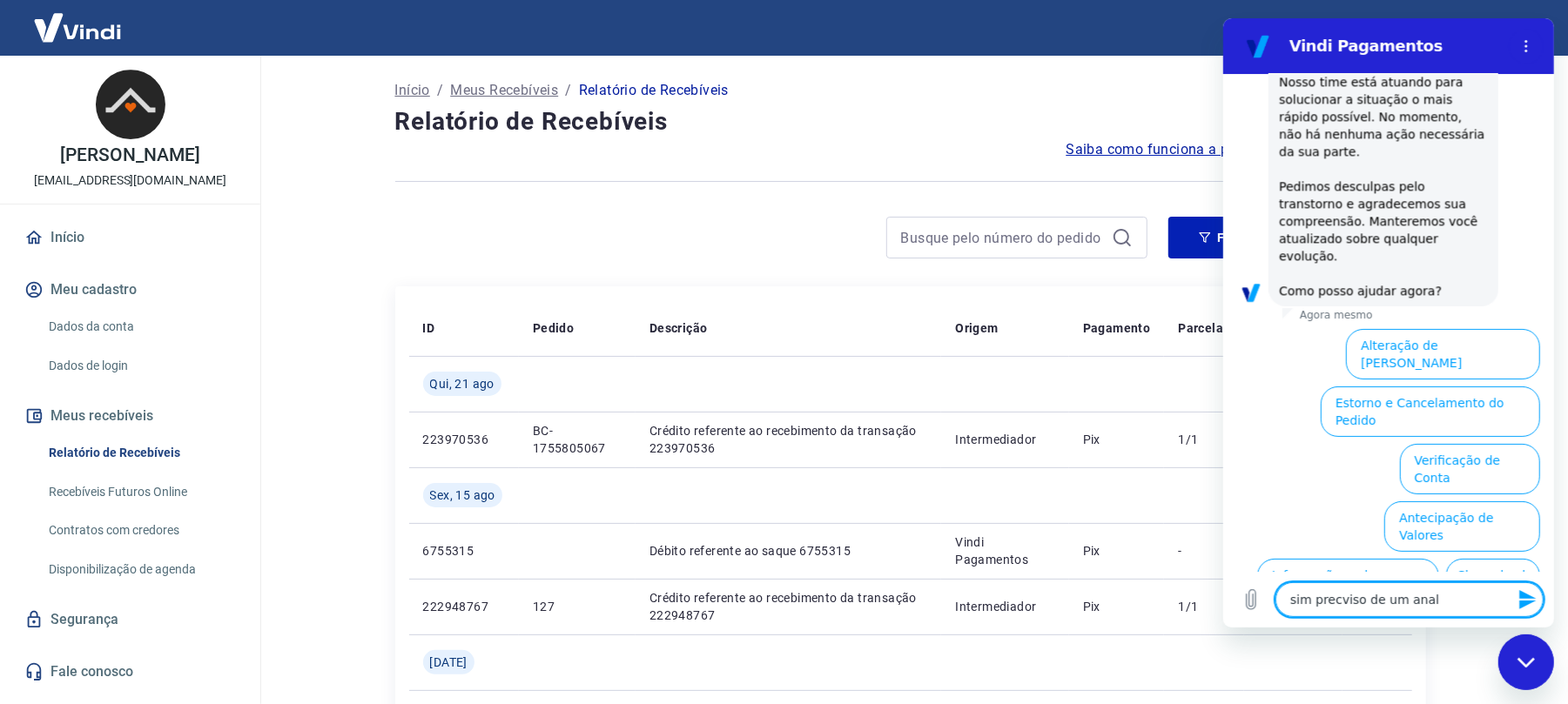
type textarea "x"
type textarea "sim precviso de um analis"
type textarea "x"
type textarea "sim precviso de um analistr"
type textarea "x"
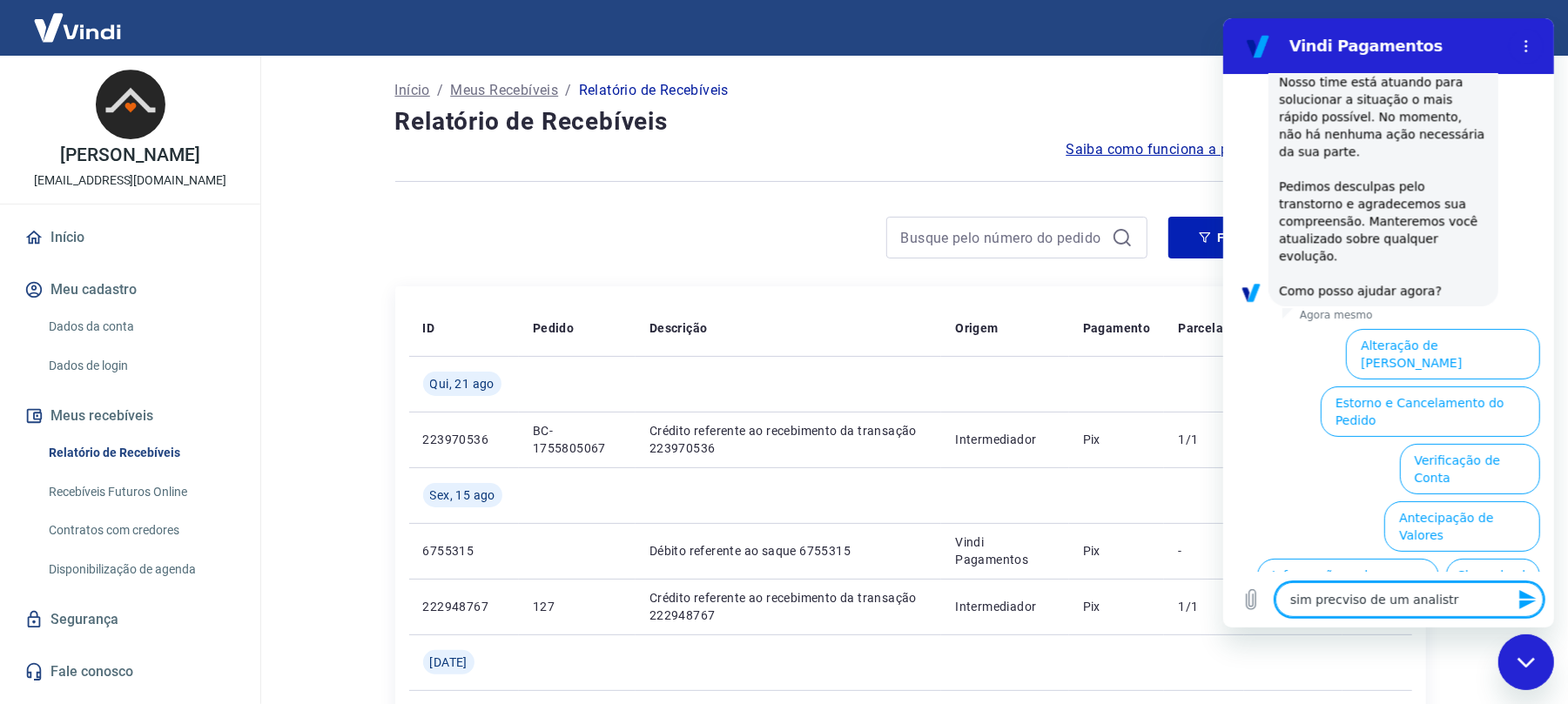
type textarea "sim precviso de um analistra"
type textarea "x"
type textarea "sim precviso de um analistr"
type textarea "x"
type textarea "sim precviso de um analist"
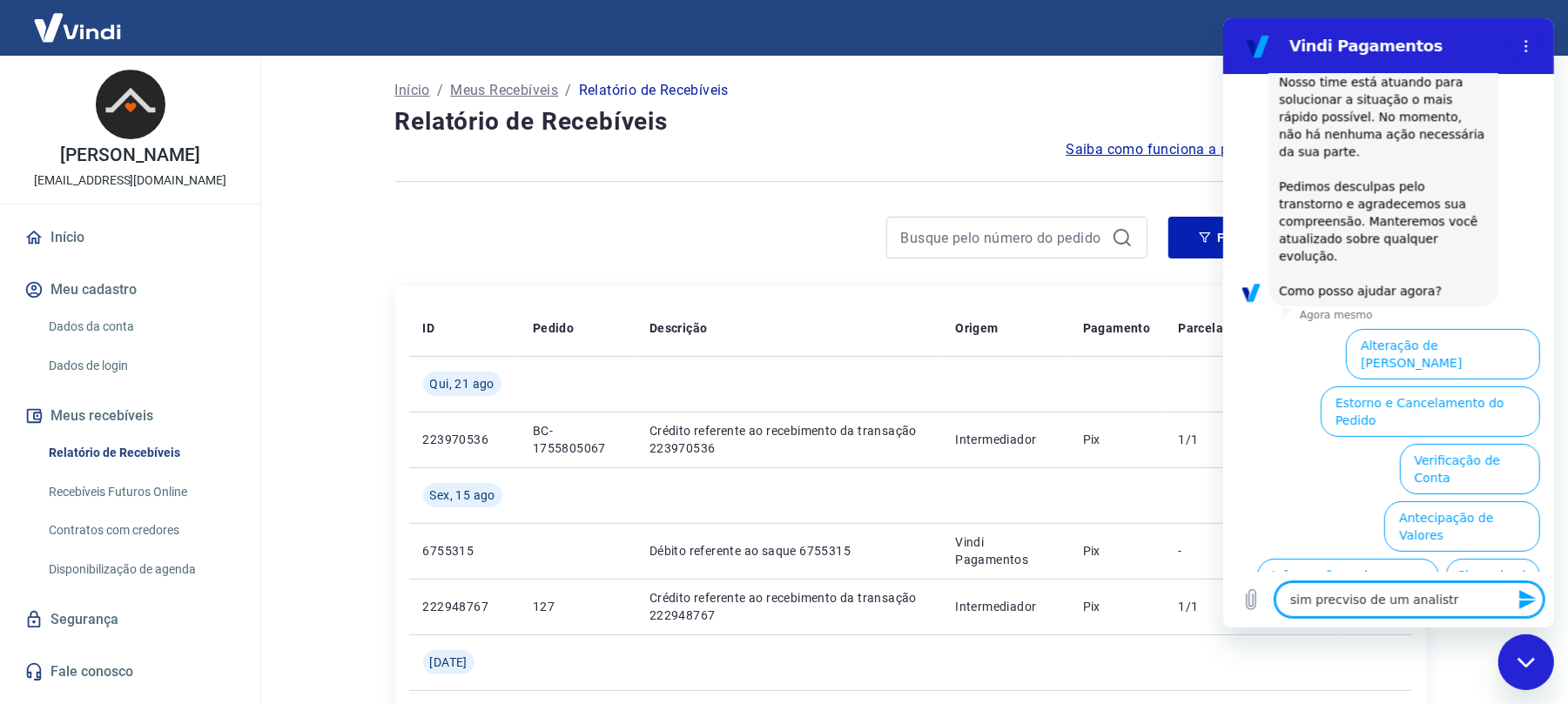
type textarea "x"
type textarea "sim precviso de um analista"
type textarea "x"
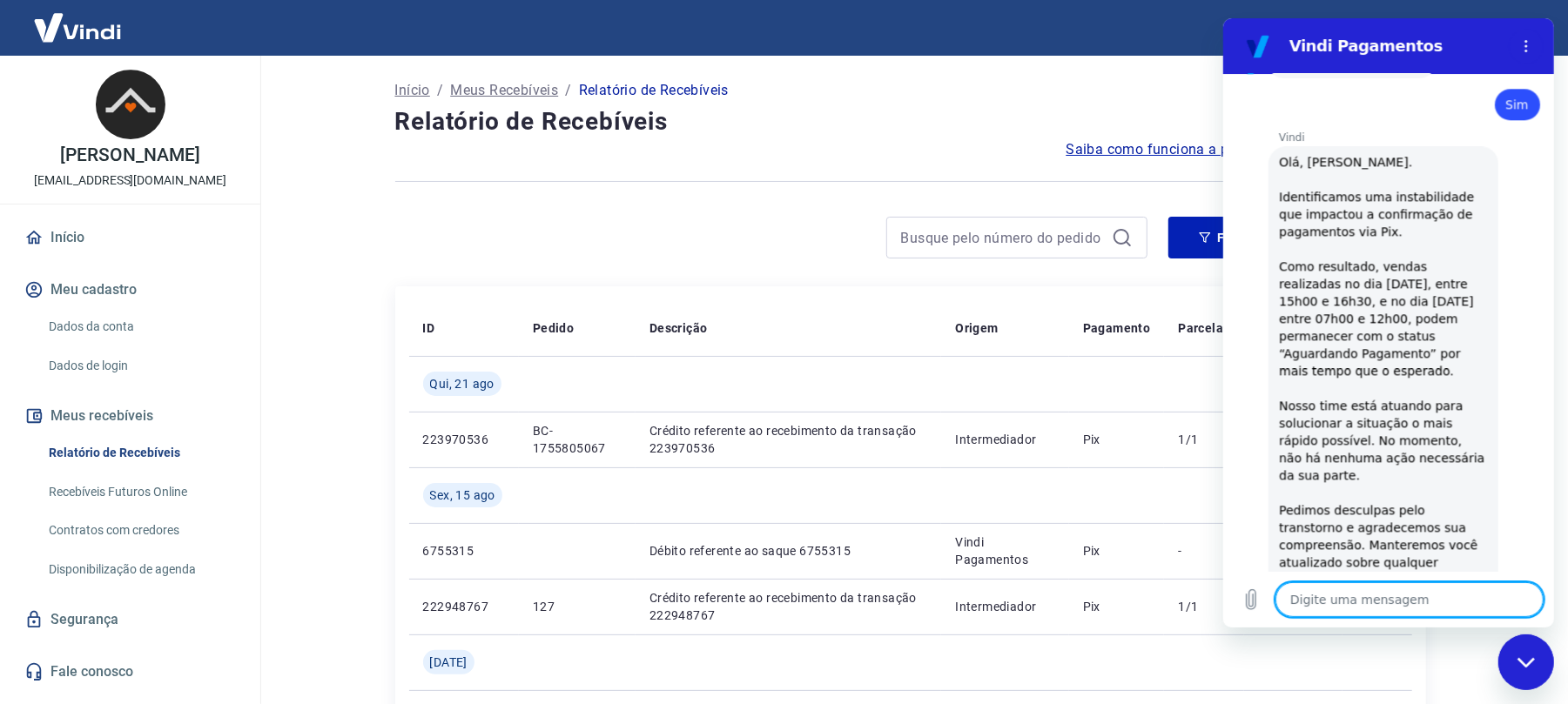
type textarea "x"
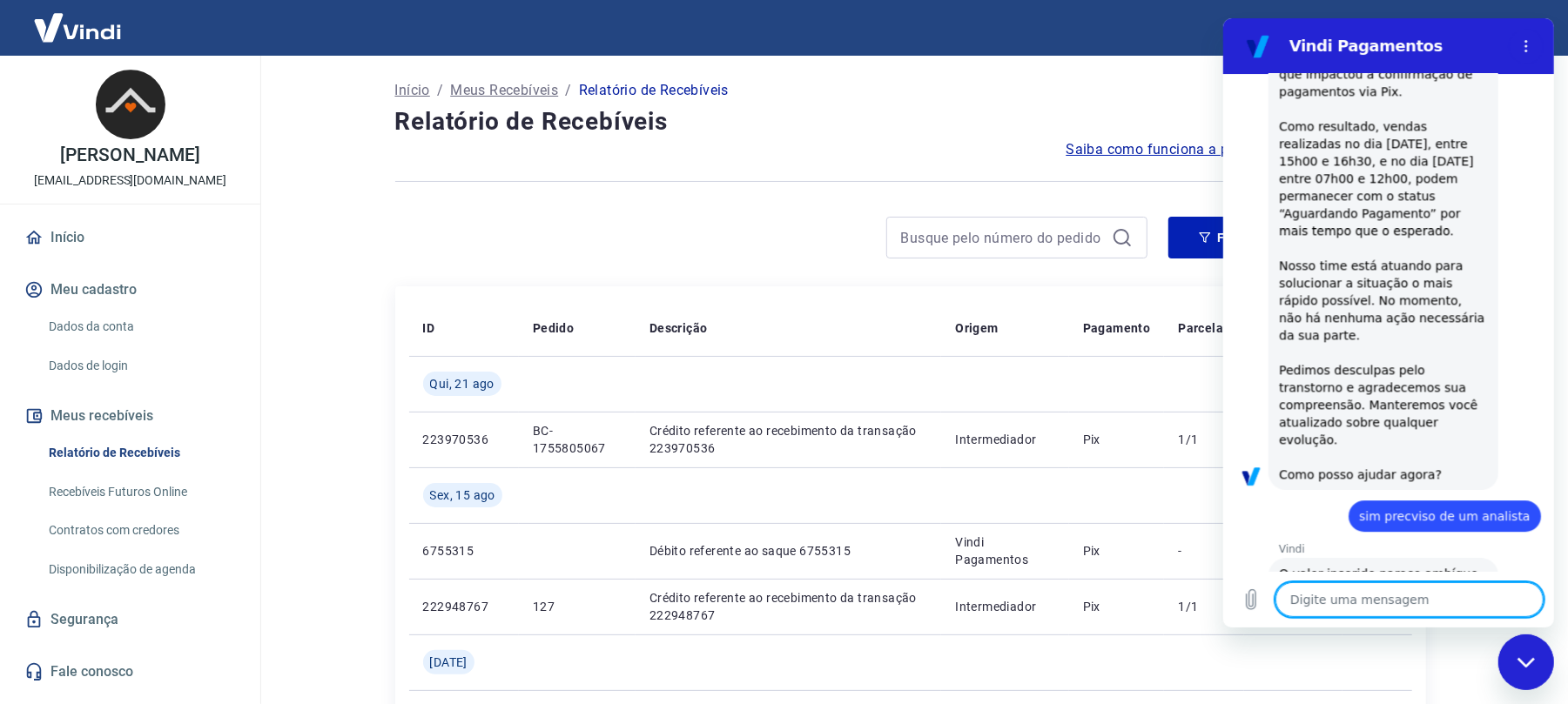
scroll to position [3318, 0]
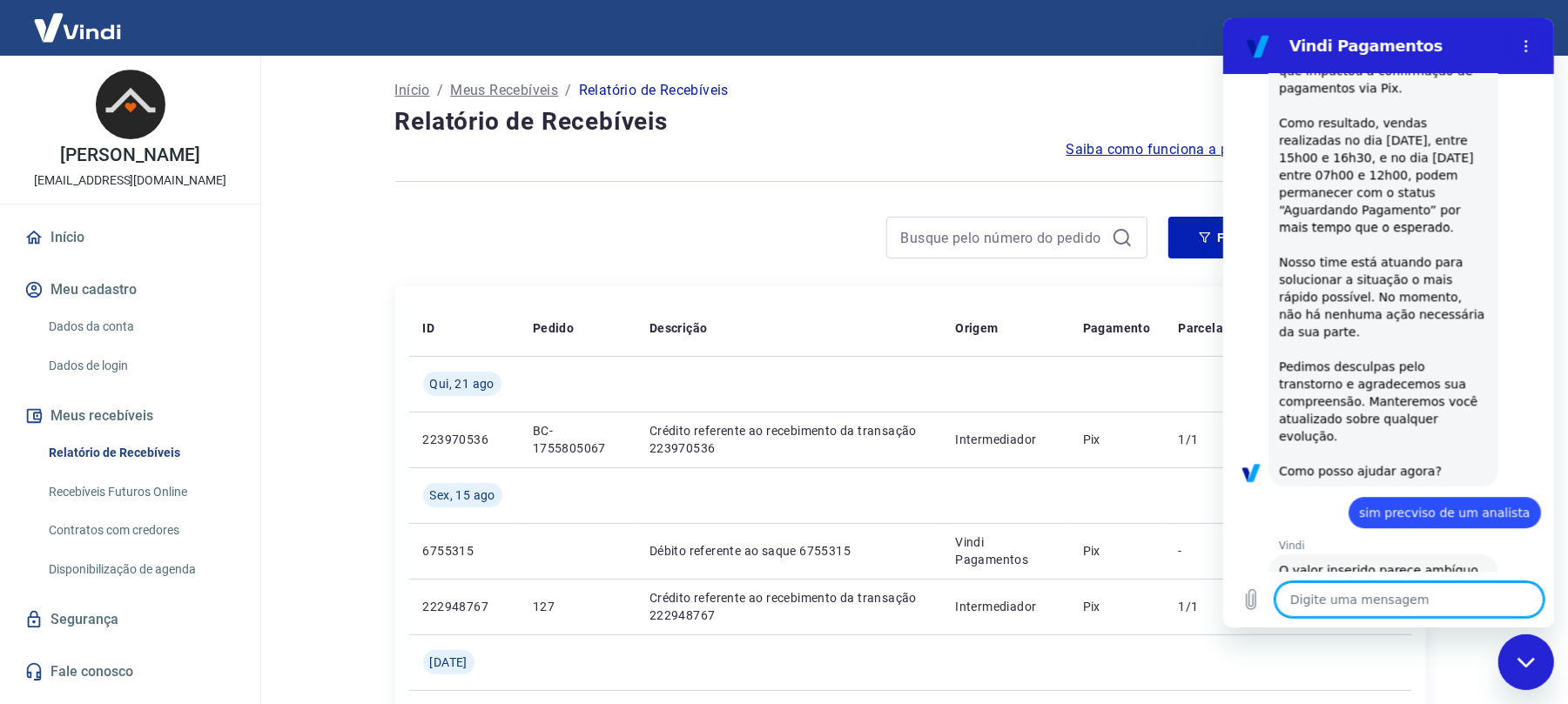
type textarea "a"
type textarea "x"
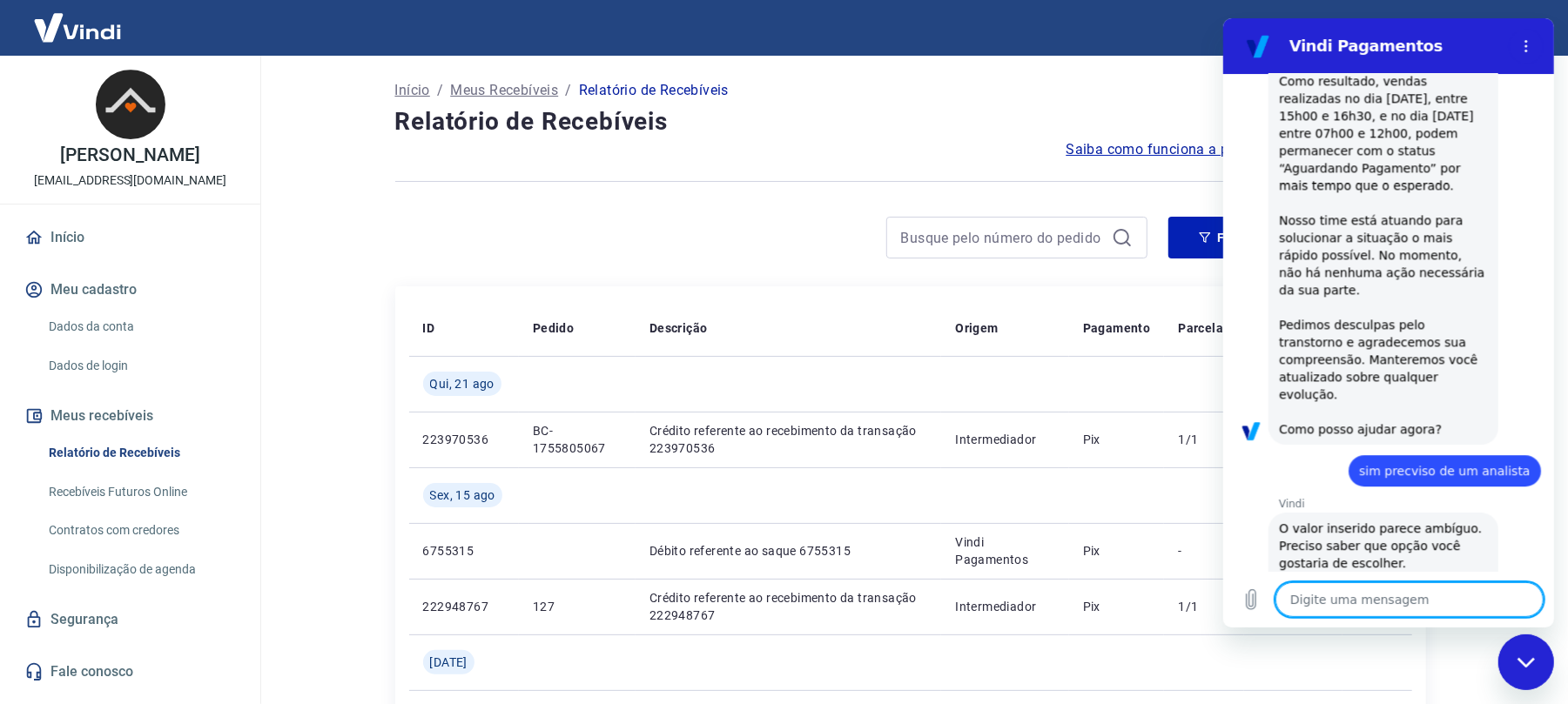
type textarea "x"
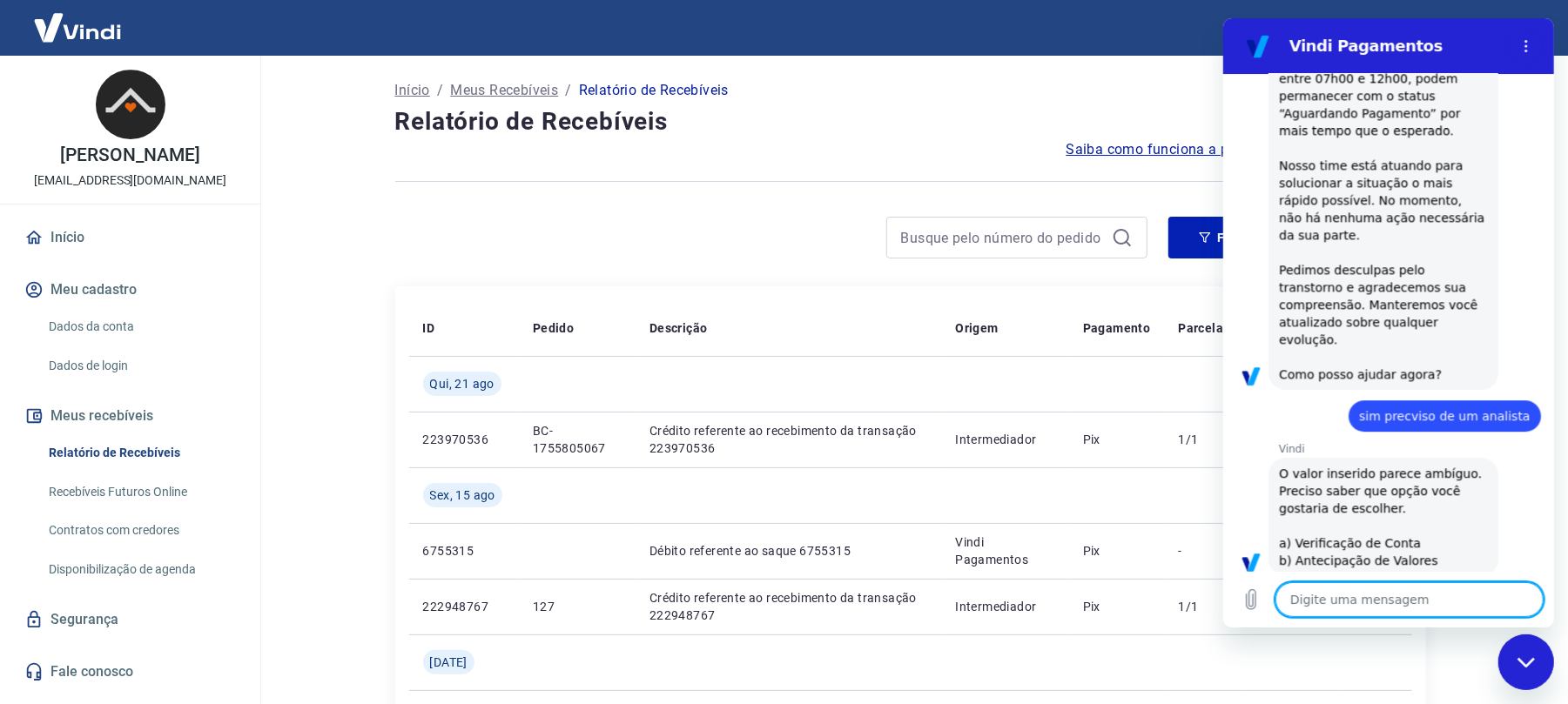
scroll to position [3621, 0]
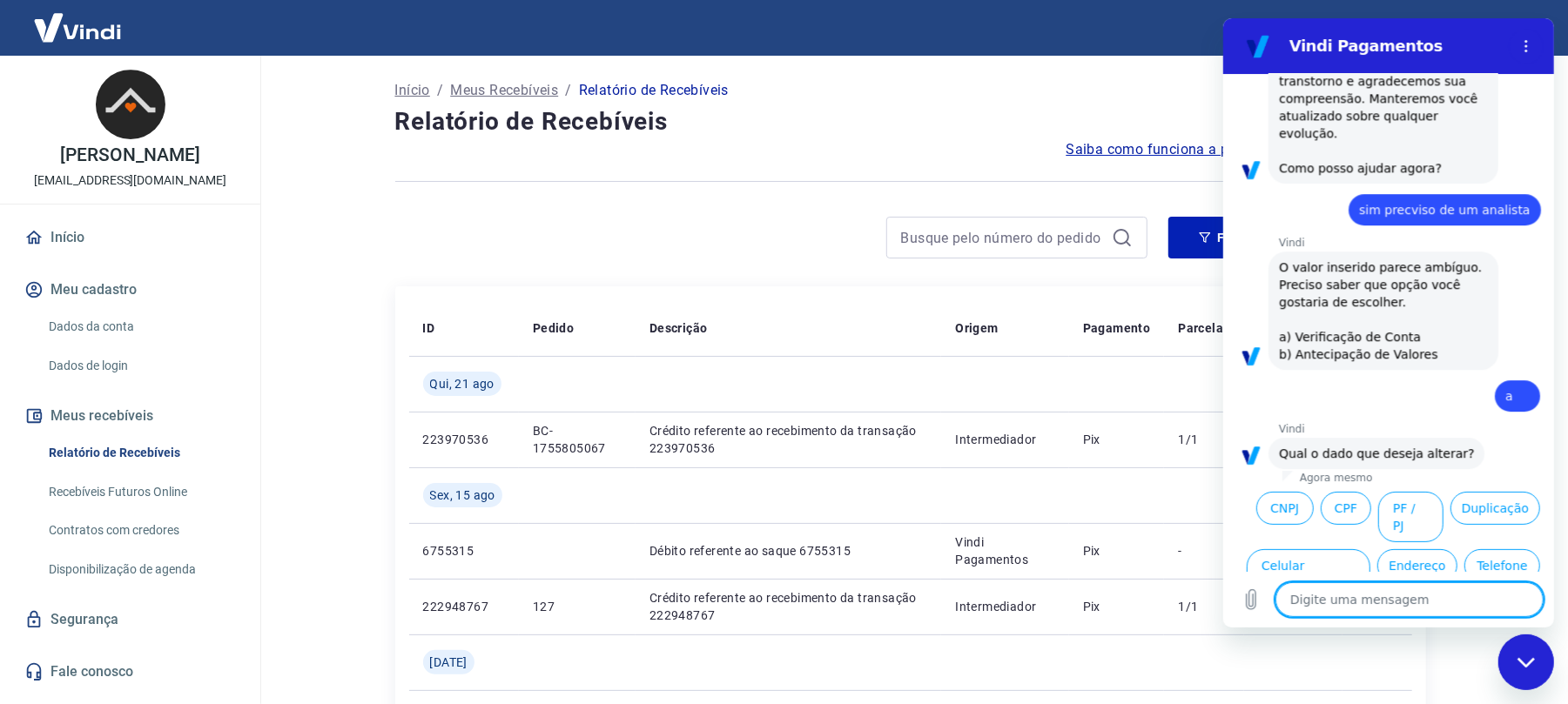
type textarea "c"
type textarea "x"
type textarea "cn"
type textarea "x"
type textarea "cnp"
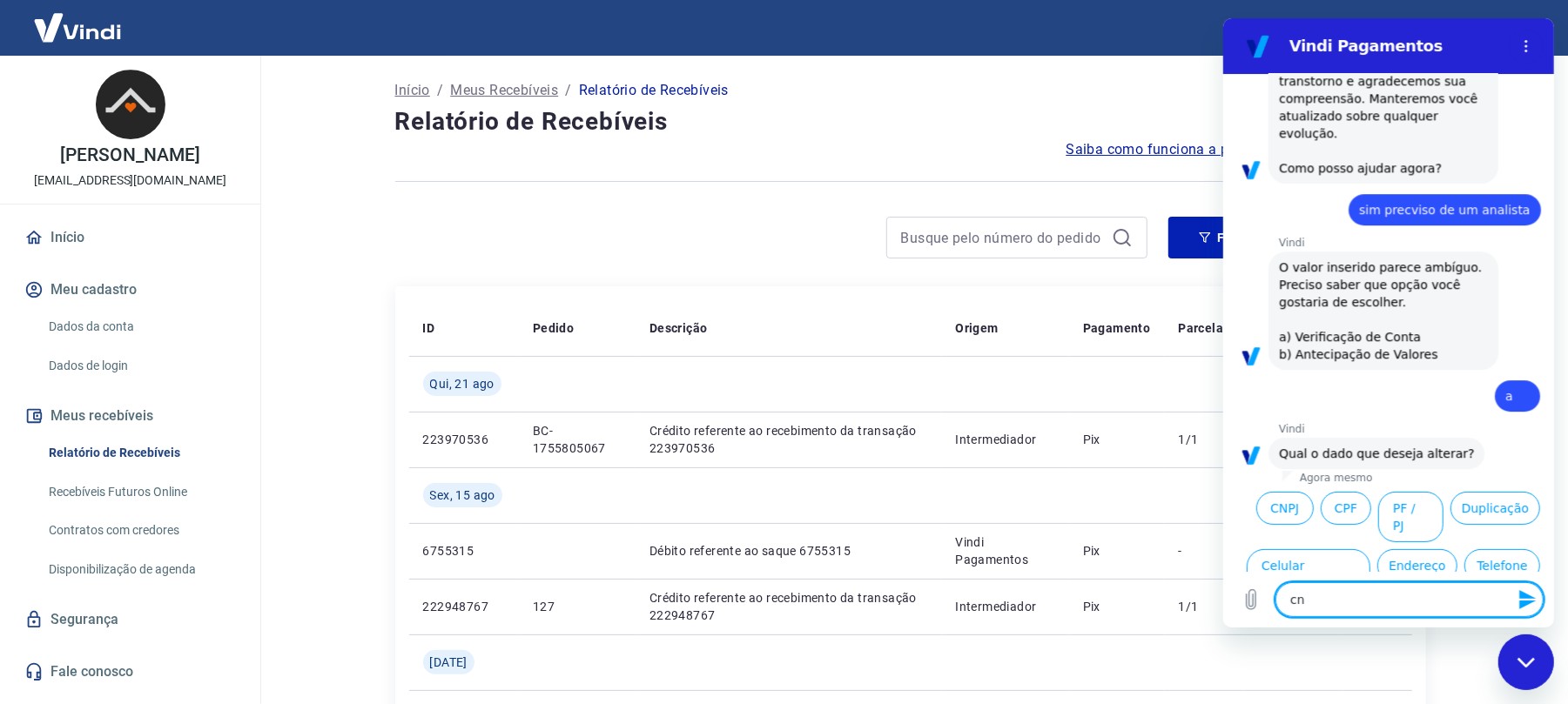
type textarea "x"
type textarea "cnpj"
type textarea "x"
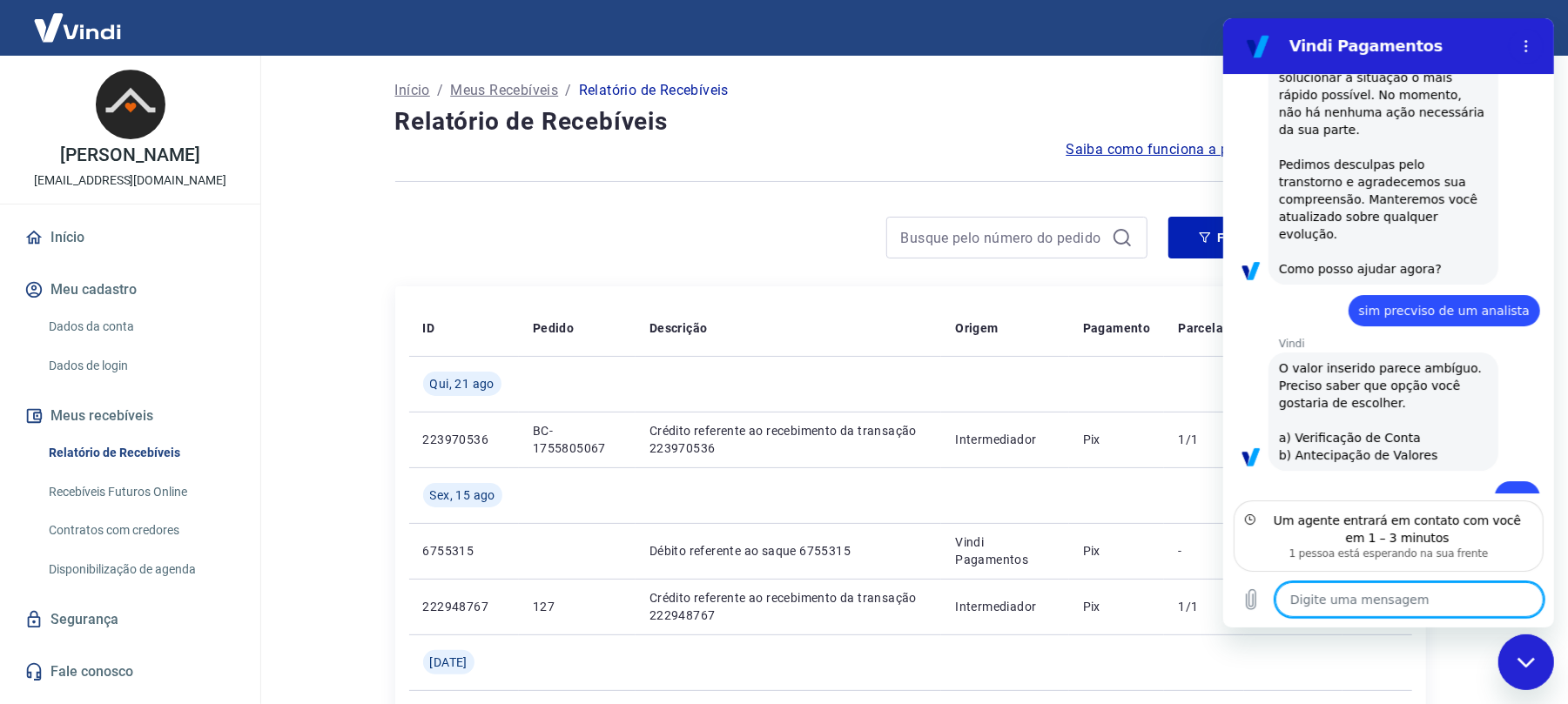
scroll to position [3600, 0]
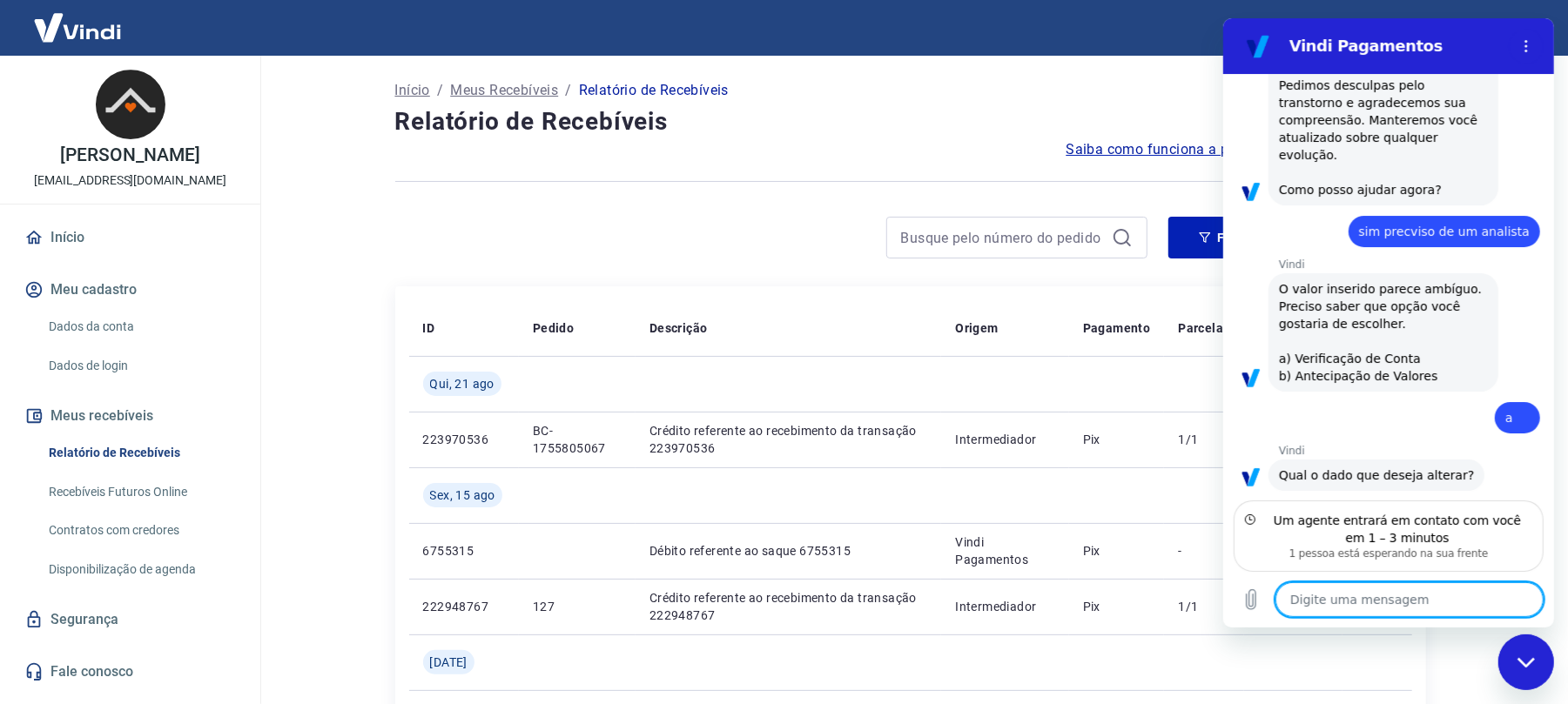
type textarea "x"
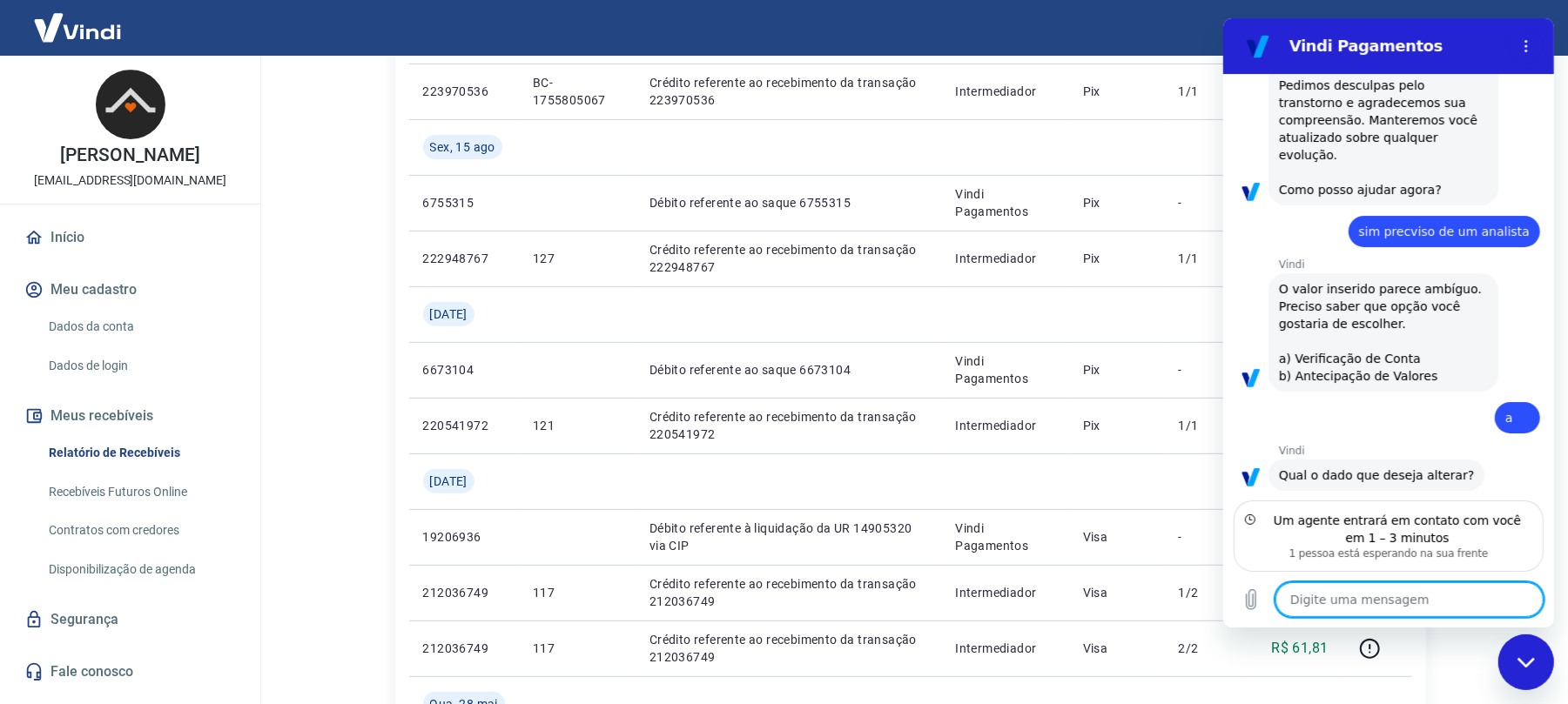
click at [1401, 601] on textarea at bounding box center [1408, 600] width 268 height 35
type textarea "o"
type textarea "x"
type textarea "ok"
type textarea "x"
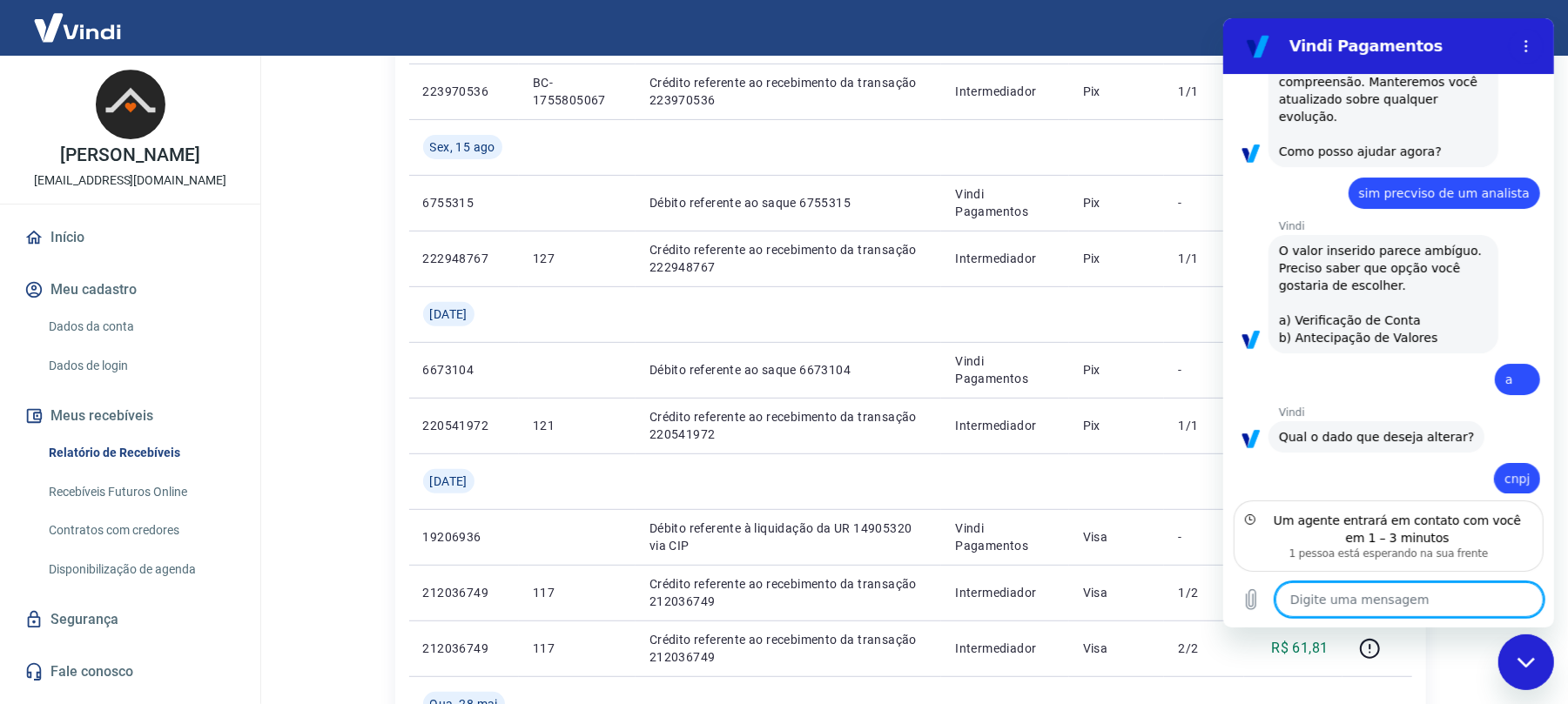
scroll to position [3641, 0]
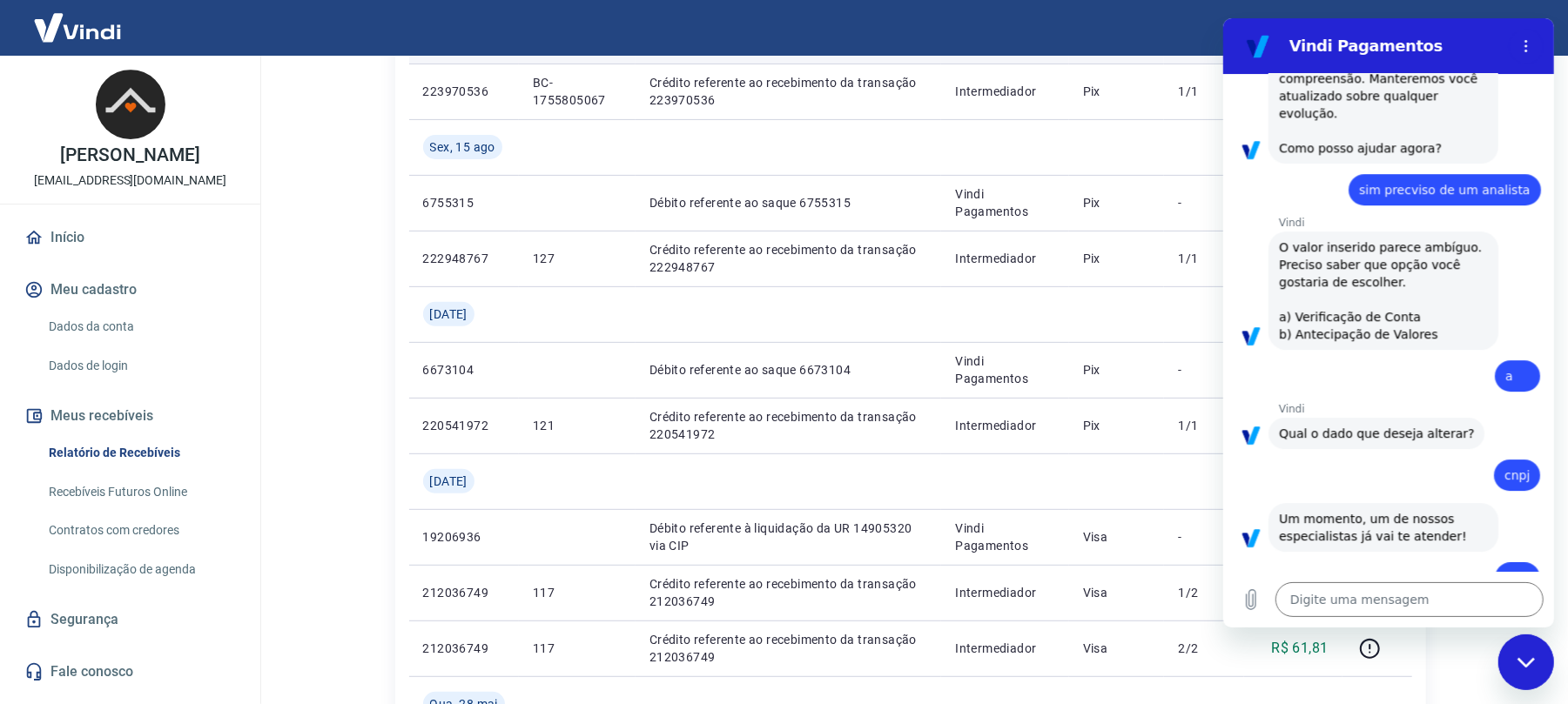
type textarea "x"
